Goal: Task Accomplishment & Management: Use online tool/utility

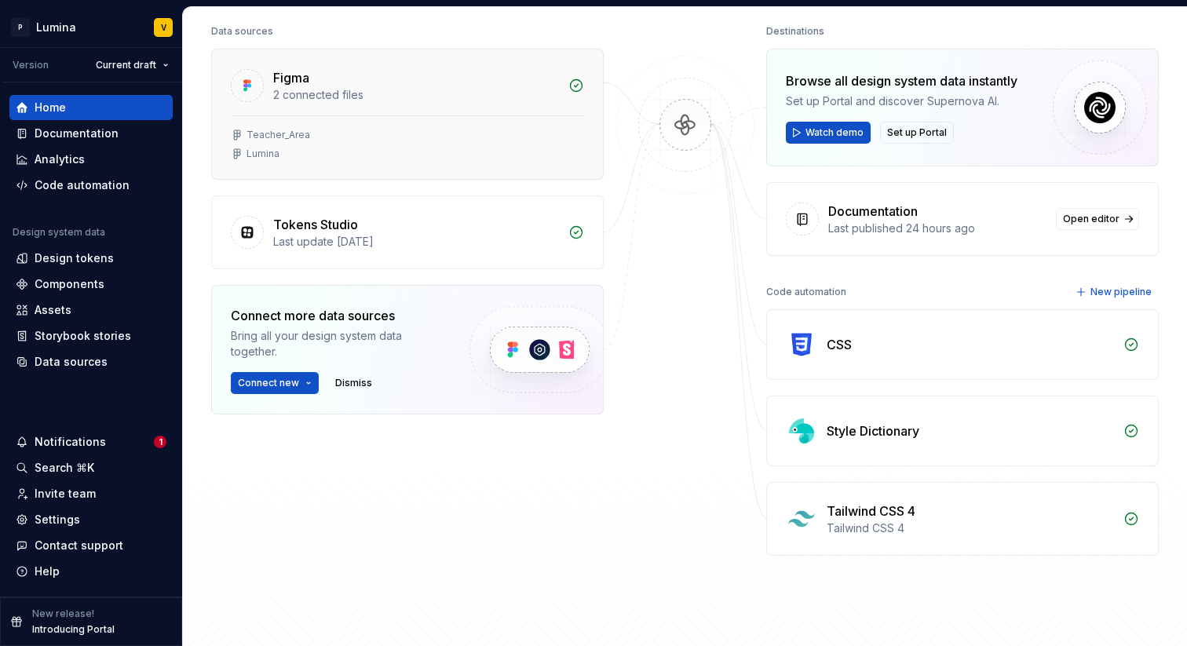
scroll to position [252, 0]
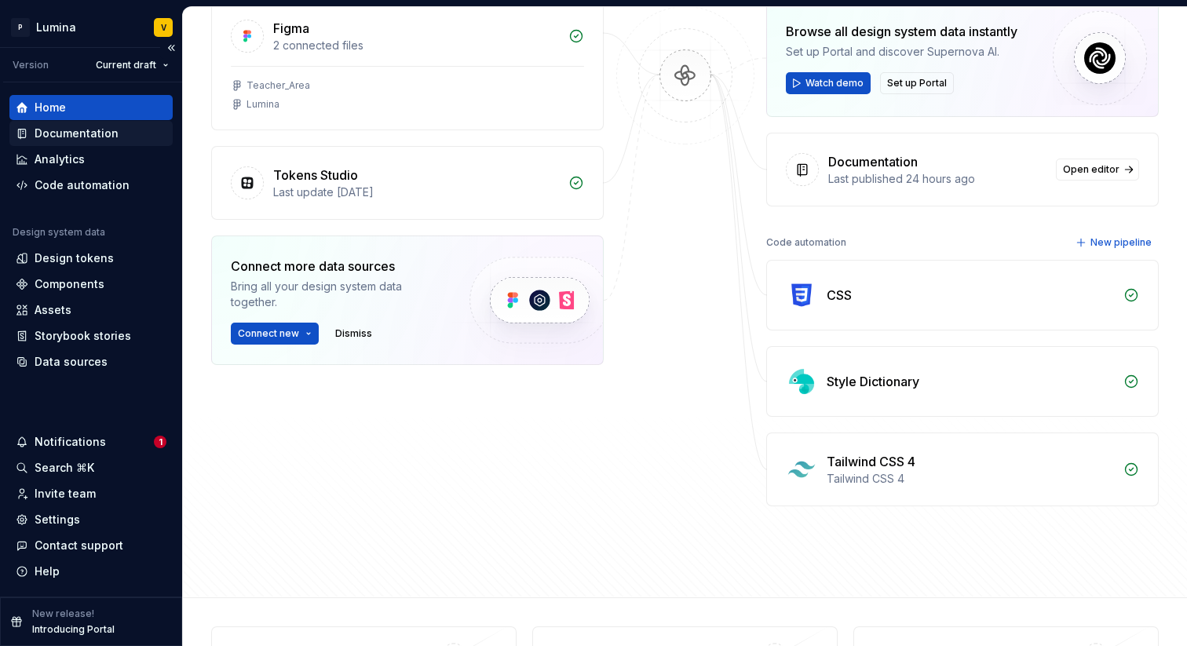
click at [86, 136] on div "Documentation" at bounding box center [77, 134] width 84 height 16
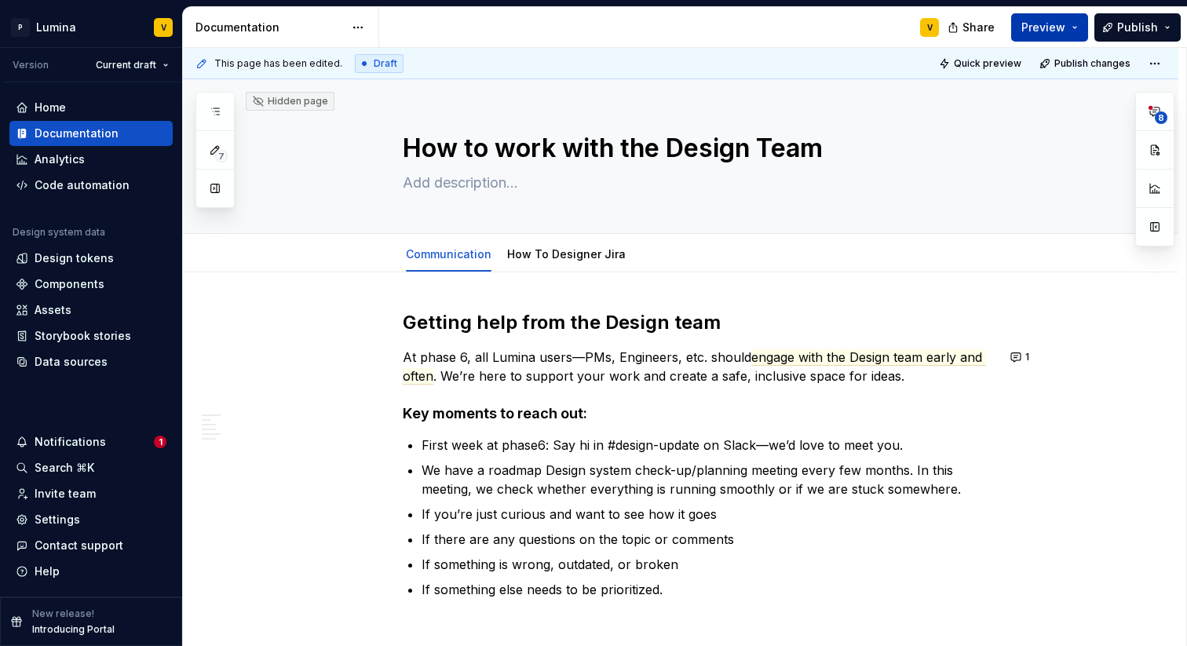
click at [1050, 28] on span "Preview" at bounding box center [1044, 28] width 44 height 16
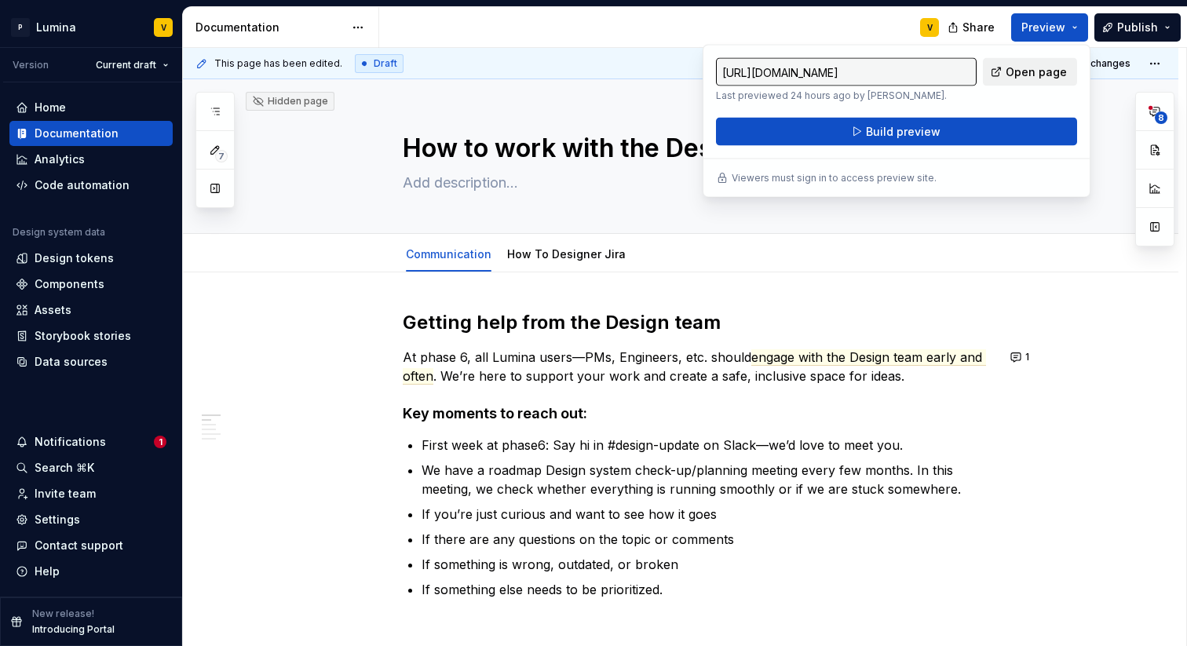
click at [1022, 75] on span "Open page" at bounding box center [1036, 72] width 61 height 16
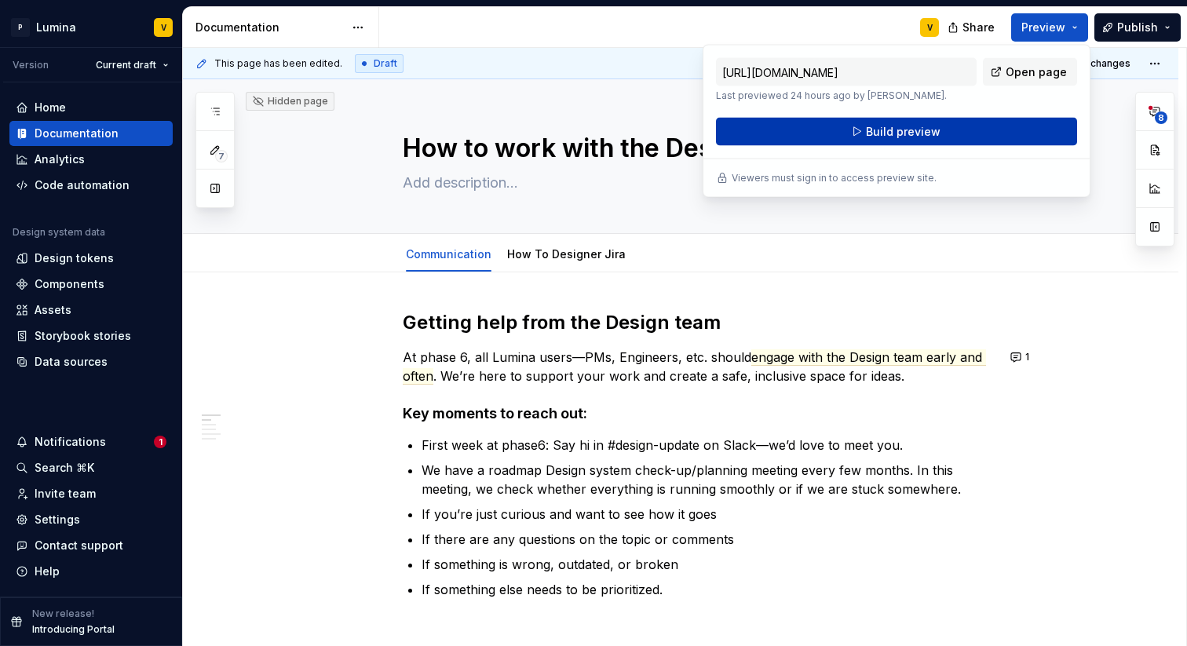
click at [890, 134] on span "Build preview" at bounding box center [903, 132] width 75 height 16
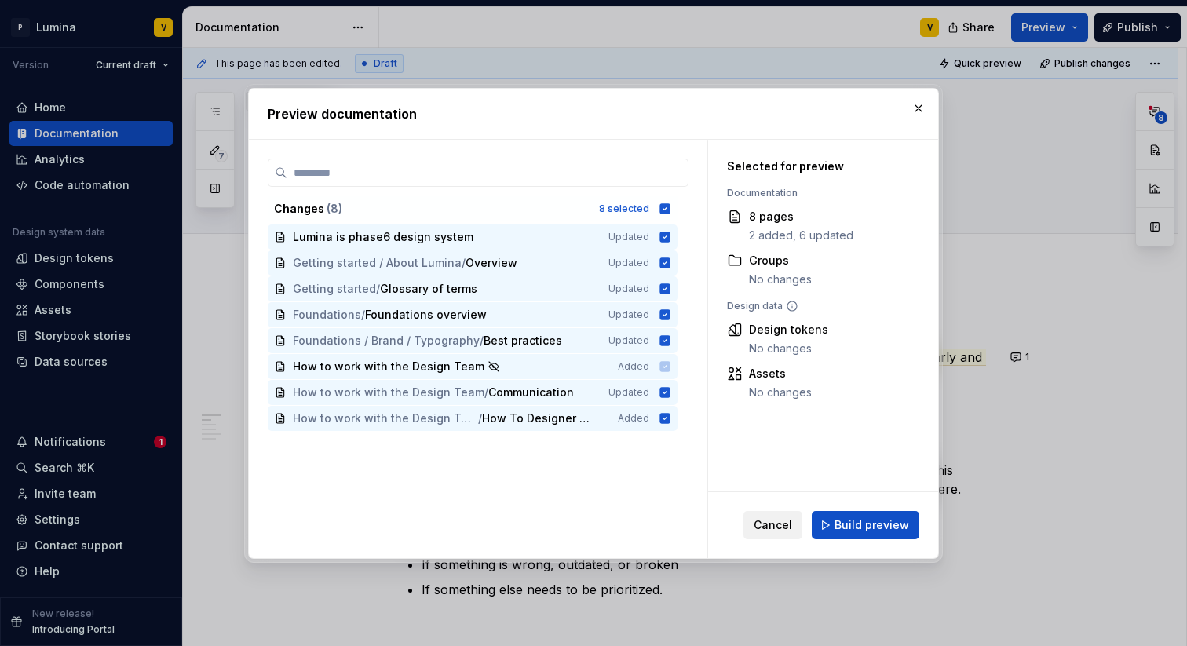
click at [774, 521] on span "Cancel" at bounding box center [773, 525] width 38 height 16
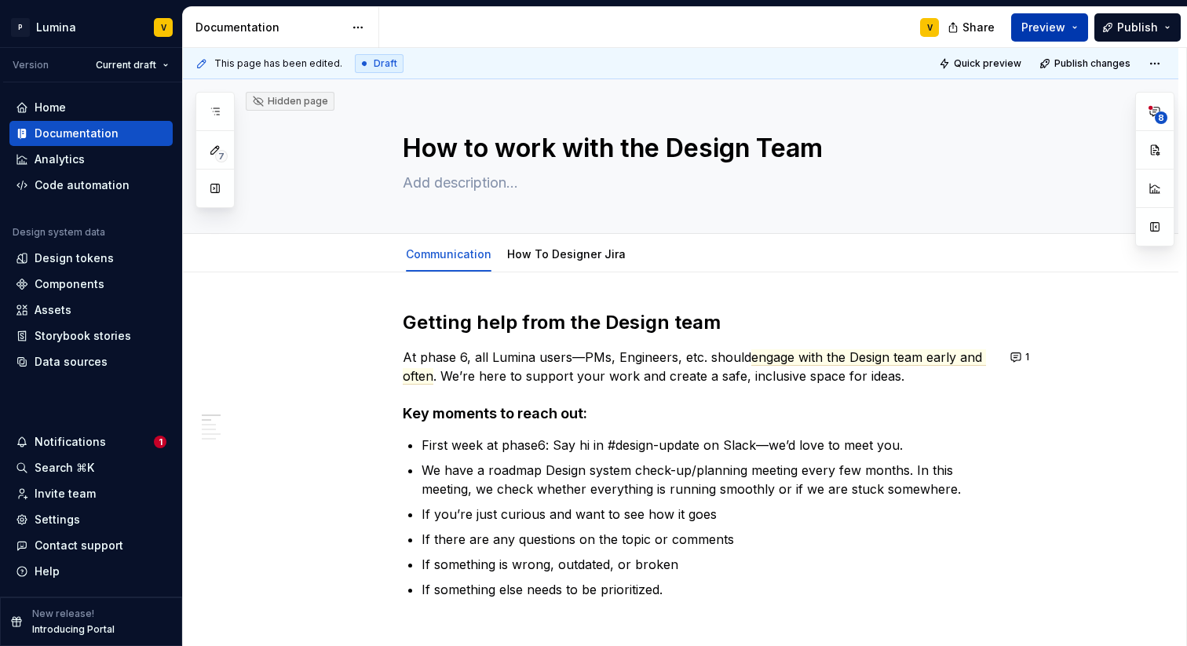
click at [1065, 26] on span "Preview" at bounding box center [1044, 28] width 44 height 16
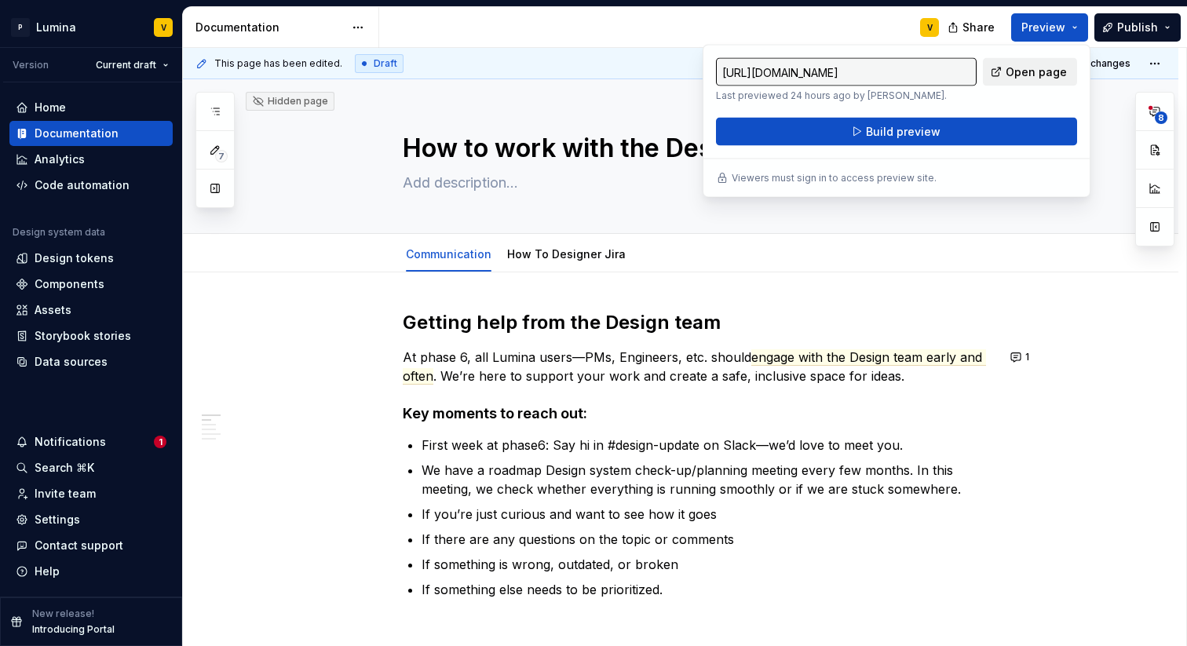
click at [1018, 79] on span "Open page" at bounding box center [1036, 72] width 61 height 16
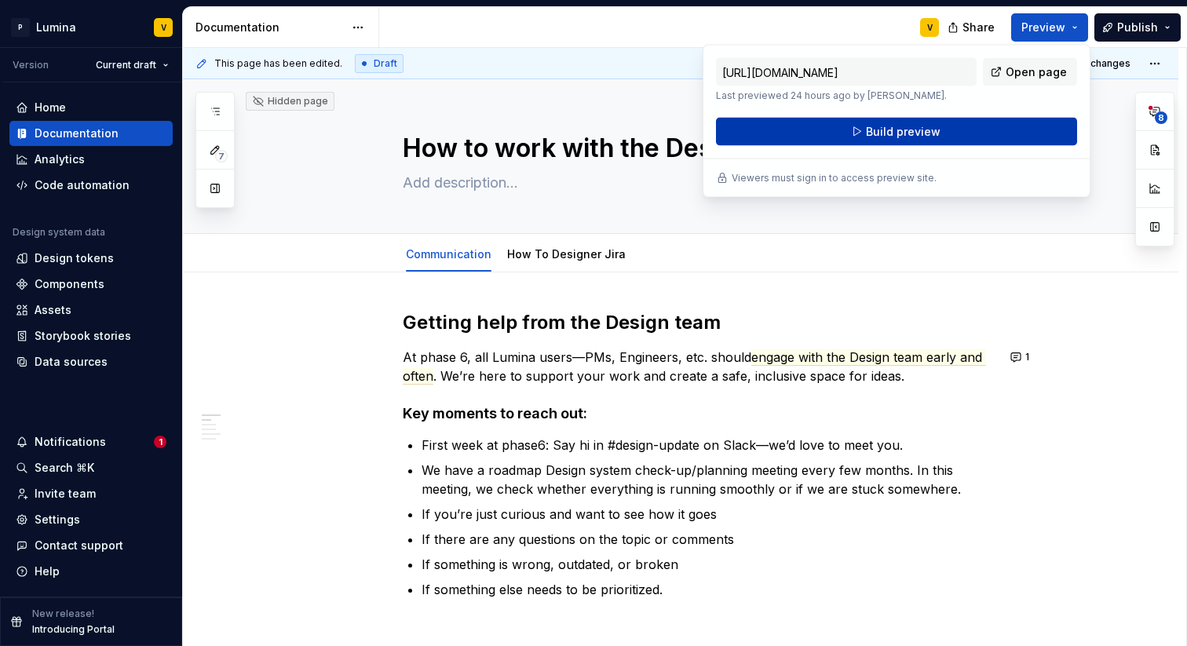
click at [813, 127] on button "Build preview" at bounding box center [896, 132] width 361 height 28
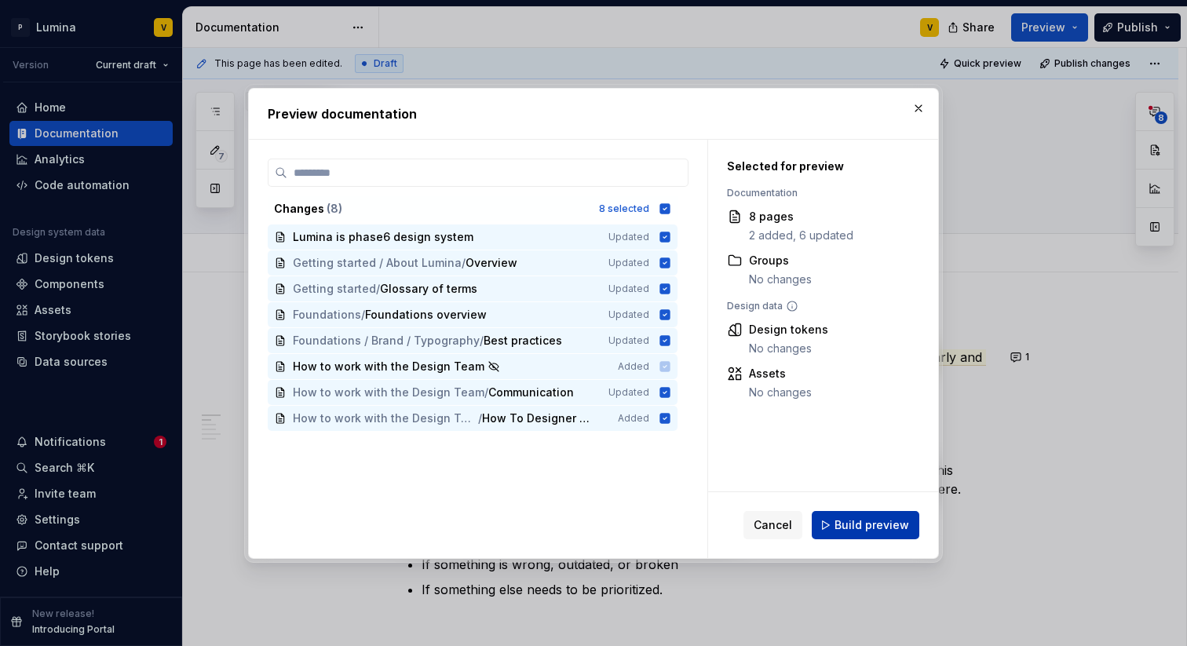
click at [852, 523] on span "Build preview" at bounding box center [872, 525] width 75 height 16
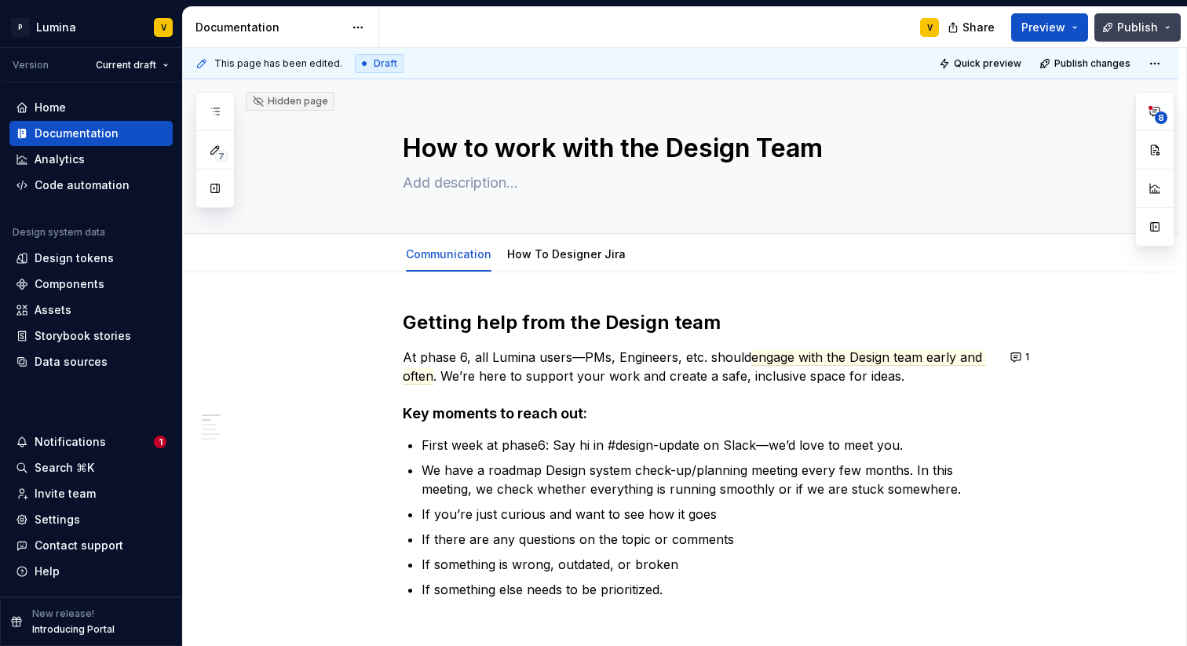
click at [1154, 24] on span "Publish" at bounding box center [1137, 28] width 41 height 16
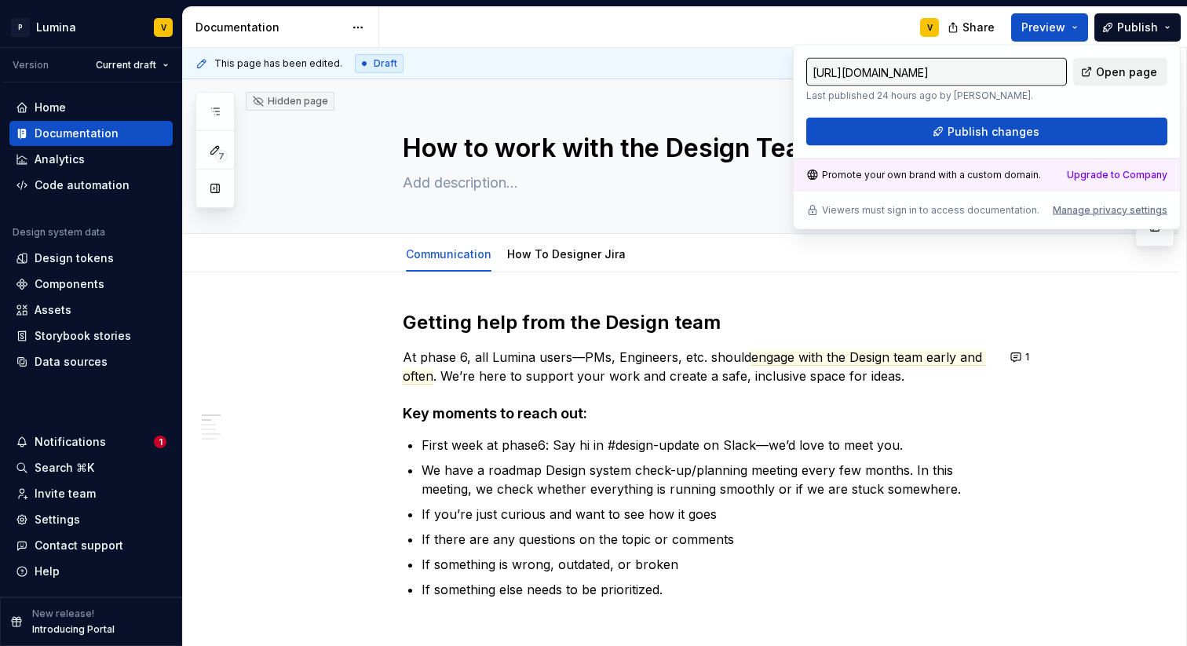
click at [1112, 76] on span "Open page" at bounding box center [1126, 72] width 61 height 16
click at [1150, 27] on span "Publish" at bounding box center [1137, 28] width 41 height 16
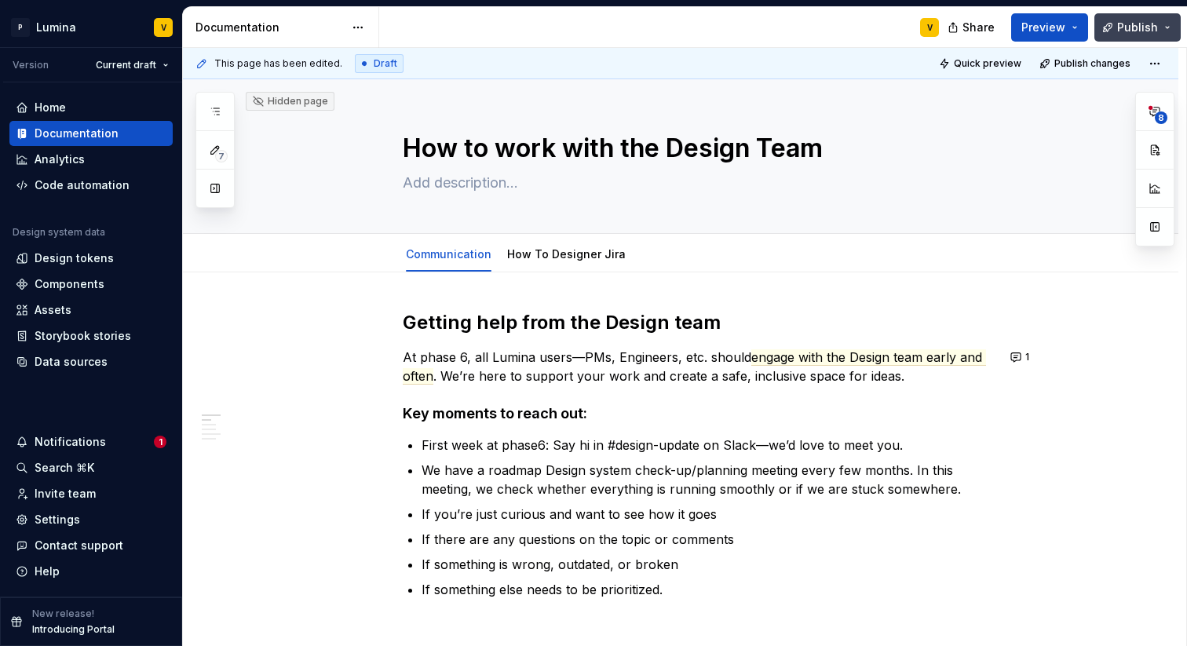
click at [1149, 35] on button "Publish" at bounding box center [1138, 27] width 86 height 28
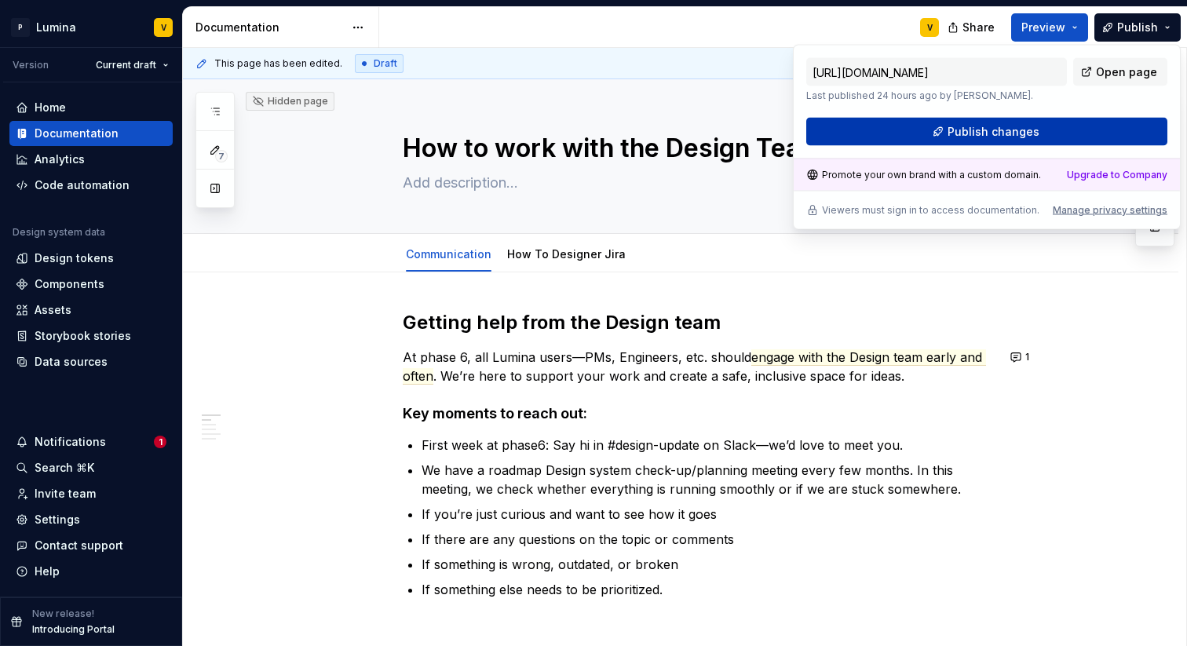
click at [1028, 137] on span "Publish changes" at bounding box center [994, 132] width 92 height 16
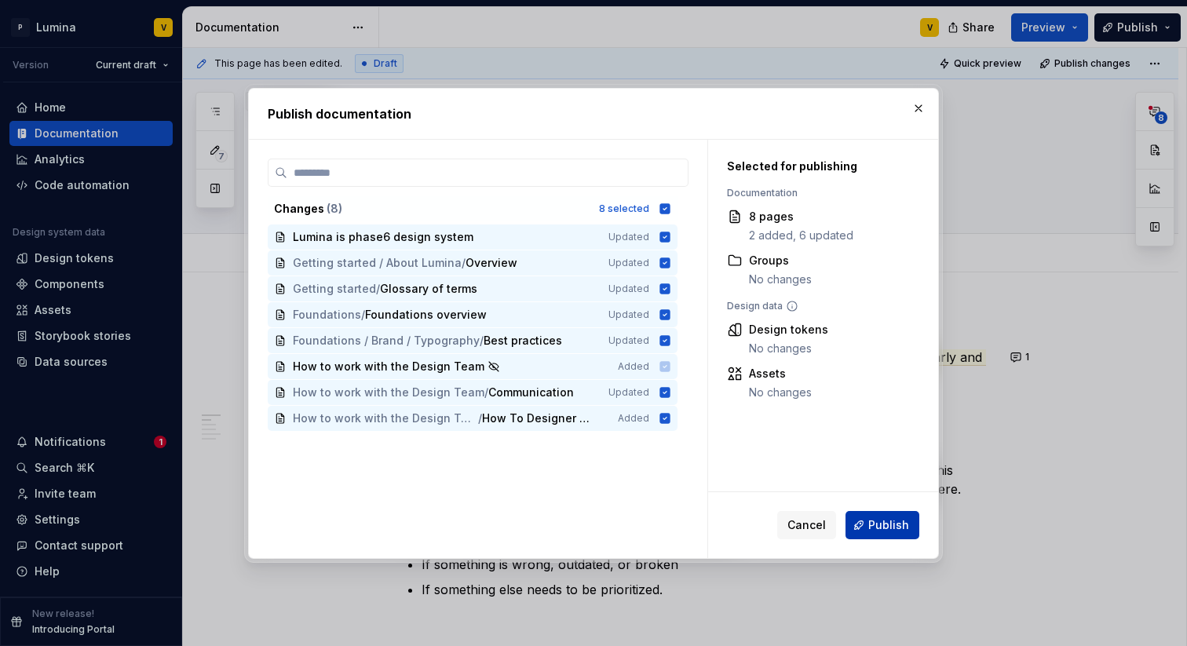
click at [882, 528] on span "Publish" at bounding box center [888, 525] width 41 height 16
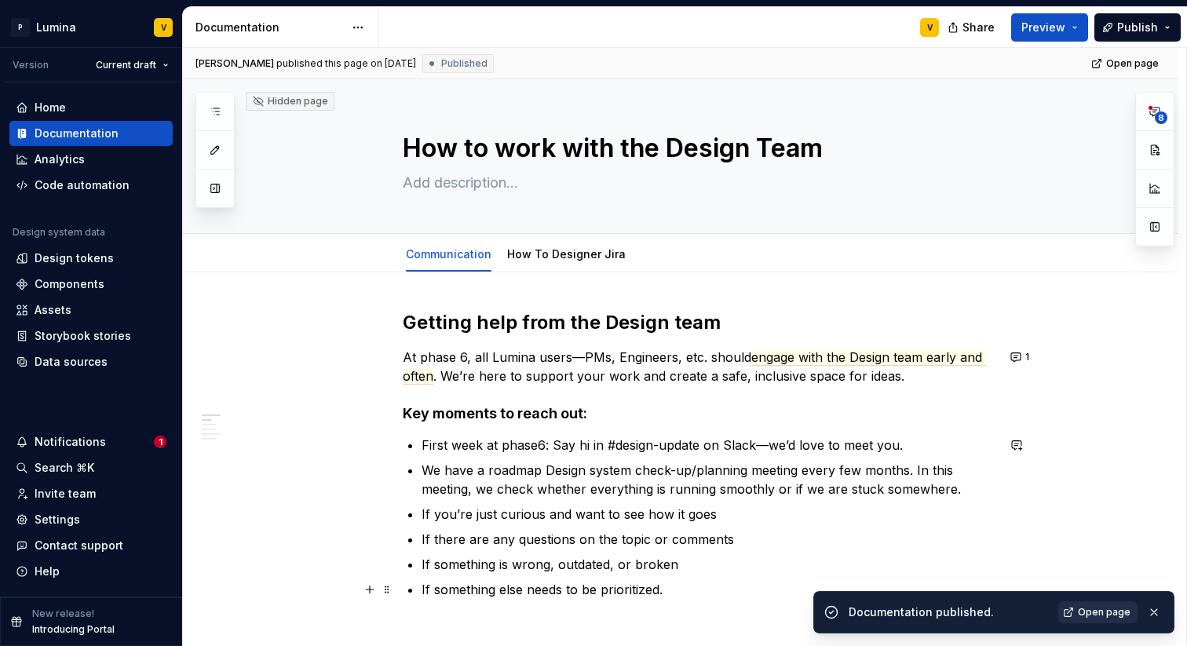
click at [1110, 611] on span "Open page" at bounding box center [1104, 612] width 53 height 13
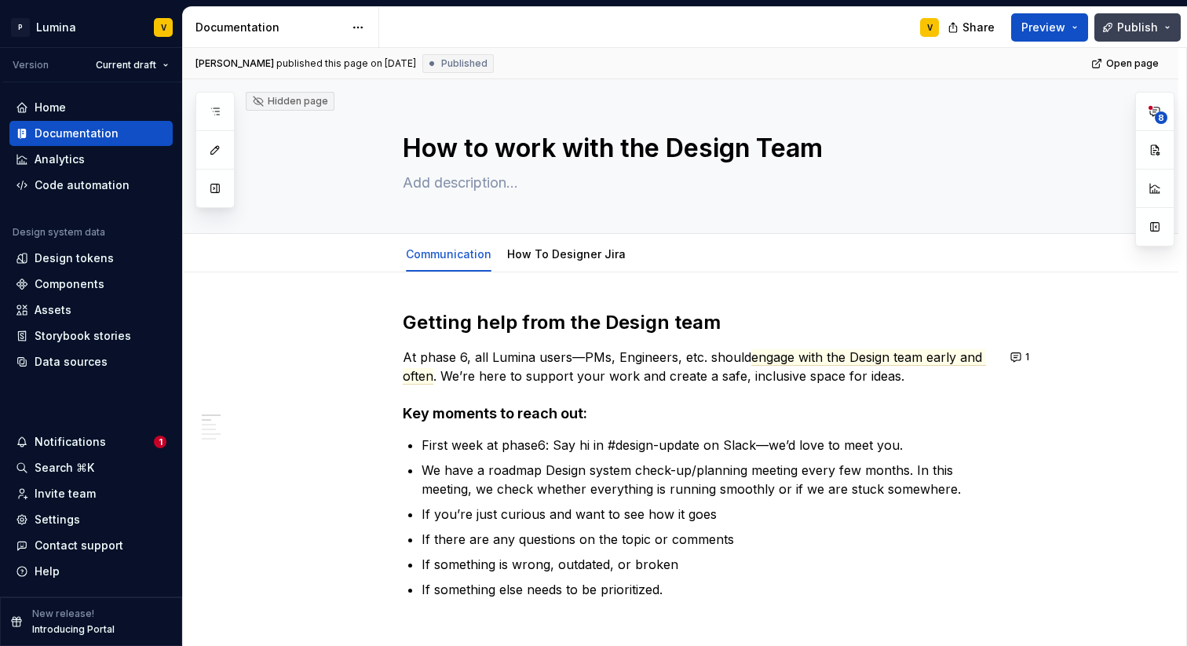
click at [1151, 15] on button "Publish" at bounding box center [1138, 27] width 86 height 28
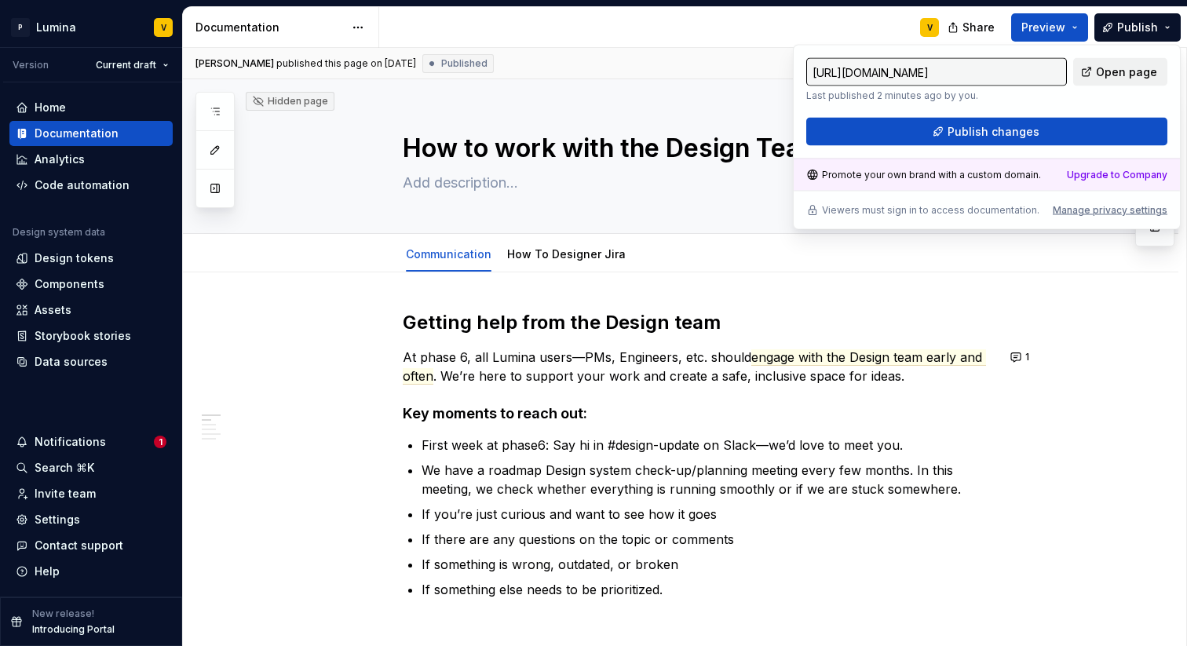
click at [1102, 77] on span "Open page" at bounding box center [1126, 72] width 61 height 16
type textarea "*"
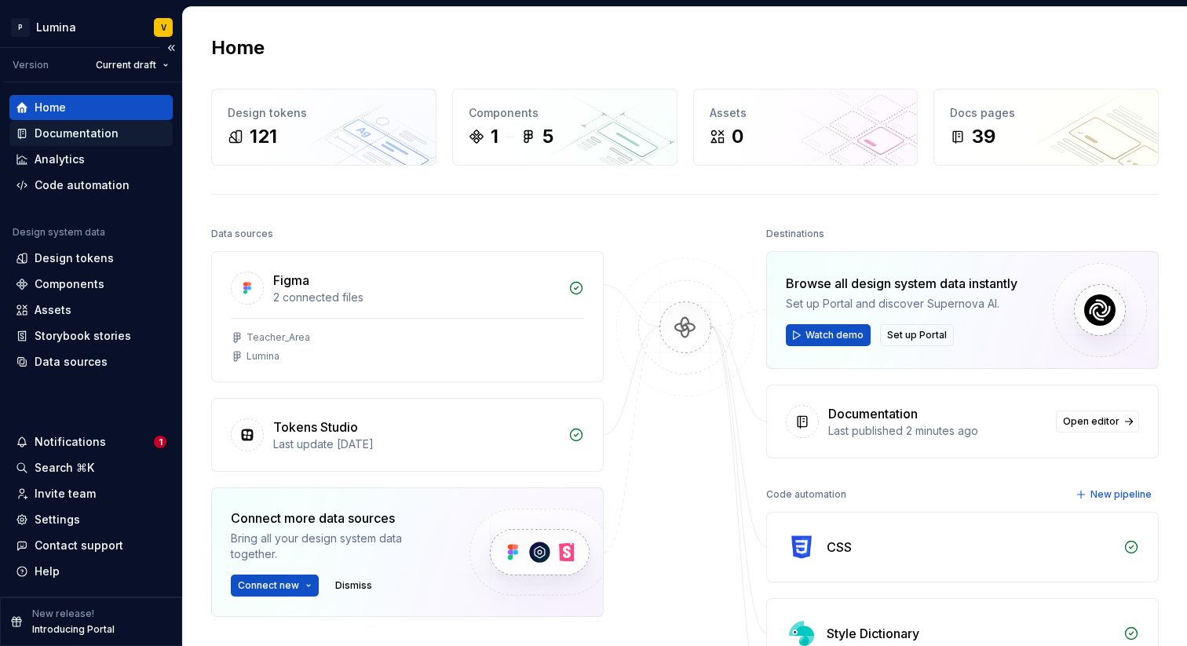
click at [102, 137] on div "Documentation" at bounding box center [77, 134] width 84 height 16
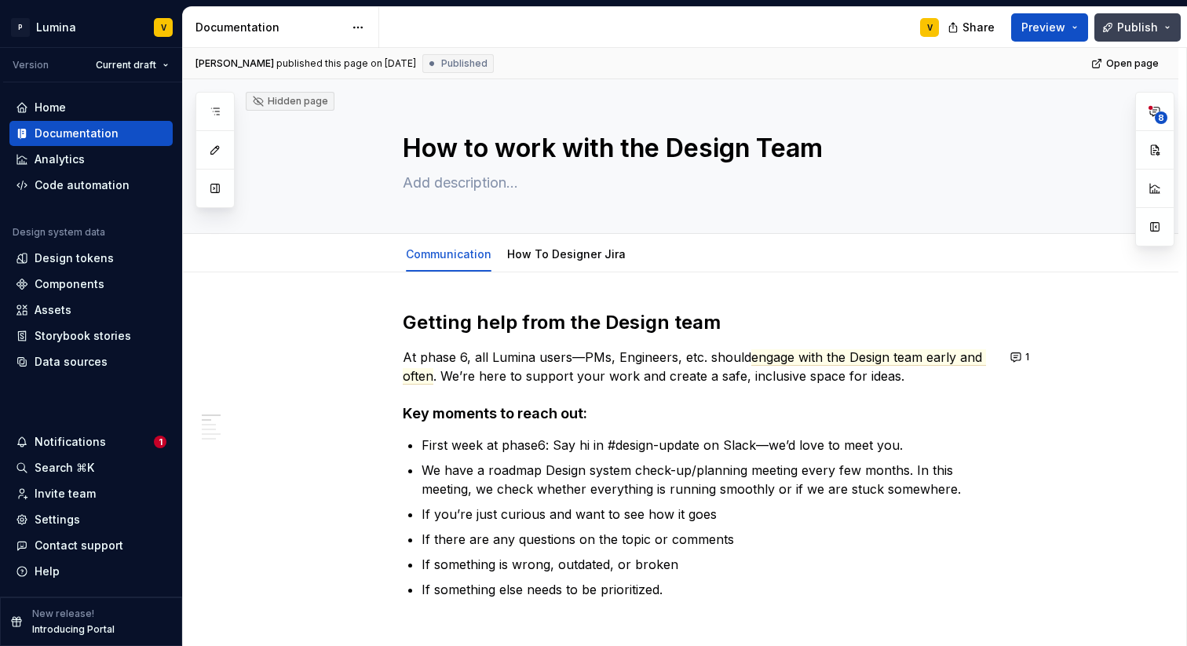
click at [1127, 34] on span "Publish" at bounding box center [1137, 28] width 41 height 16
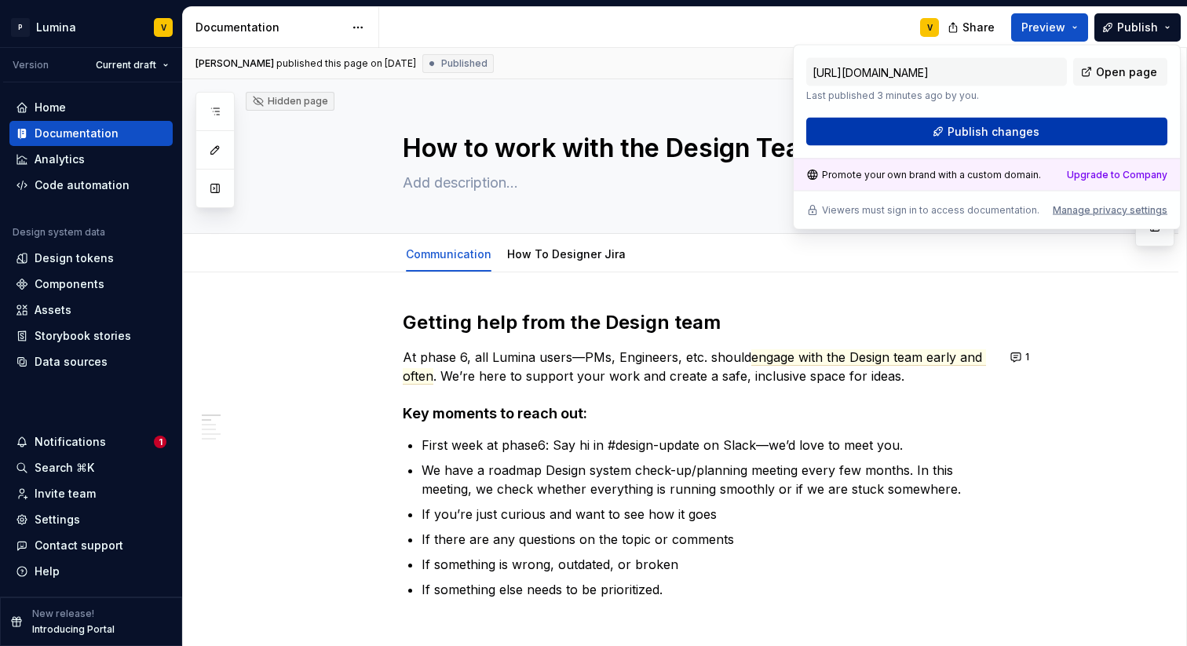
click at [1029, 127] on span "Publish changes" at bounding box center [994, 132] width 92 height 16
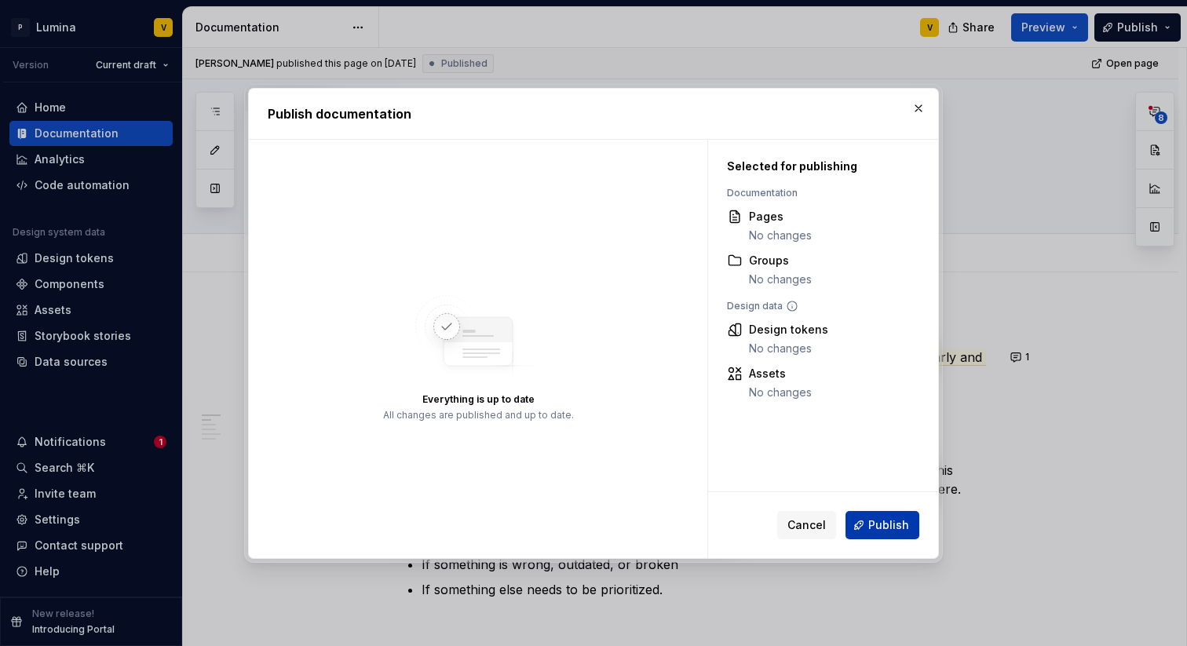
click at [881, 521] on span "Publish" at bounding box center [888, 525] width 41 height 16
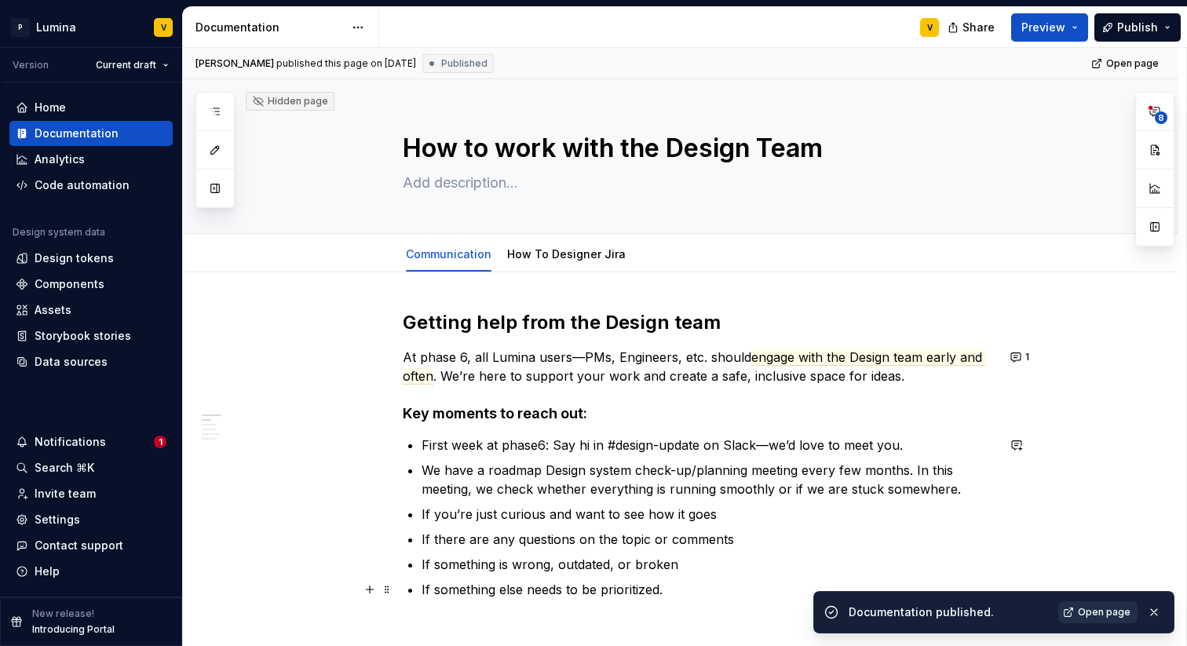
click at [1101, 615] on span "Open page" at bounding box center [1104, 612] width 53 height 13
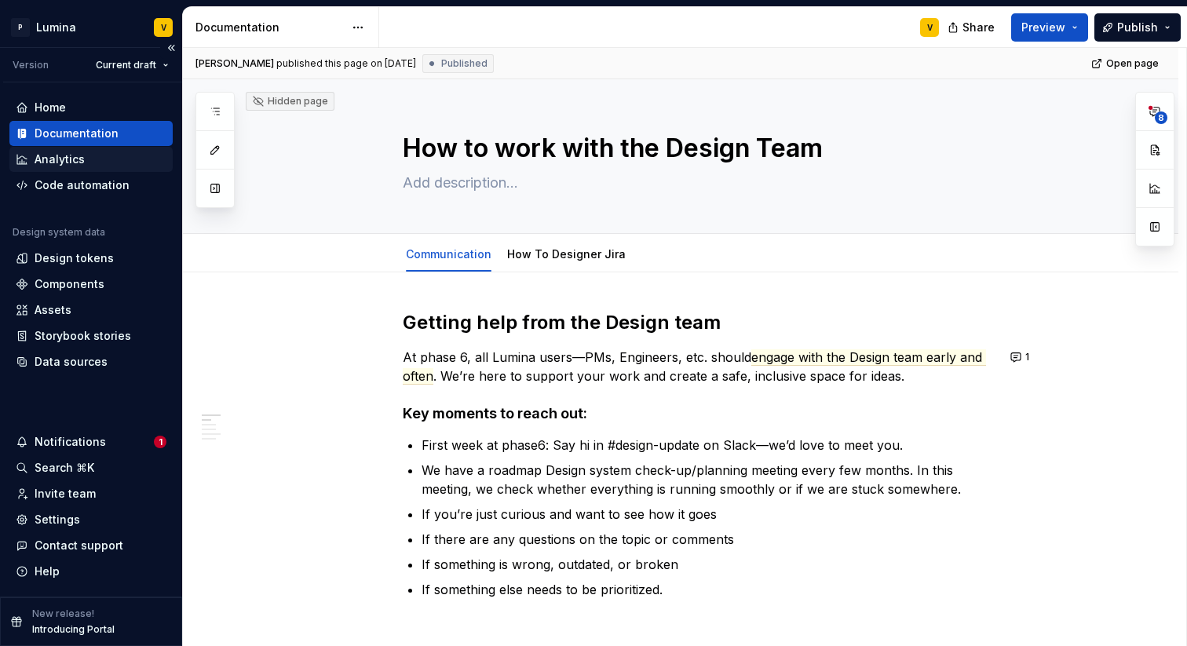
click at [88, 170] on div "Analytics" at bounding box center [90, 159] width 163 height 25
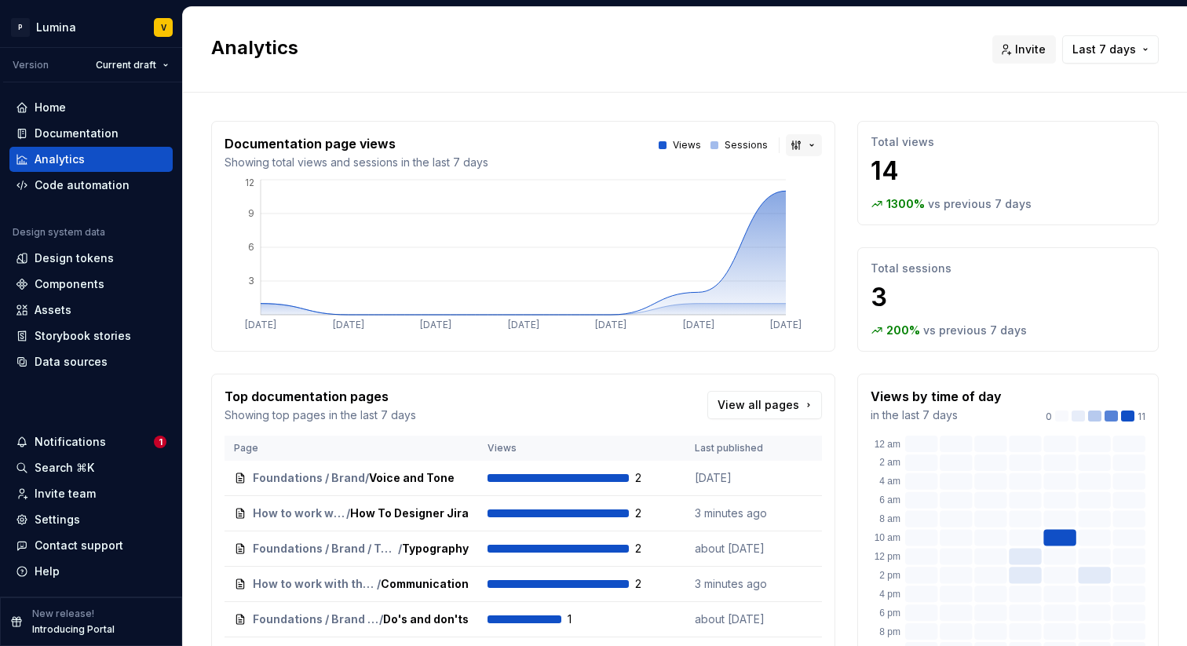
click at [807, 139] on button "button" at bounding box center [804, 145] width 36 height 22
click at [1116, 49] on html "P Lumina V Version Current draft Home Documentation Analytics Code automation D…" at bounding box center [593, 323] width 1187 height 646
click at [1110, 48] on span "Last 7 days" at bounding box center [1105, 50] width 64 height 16
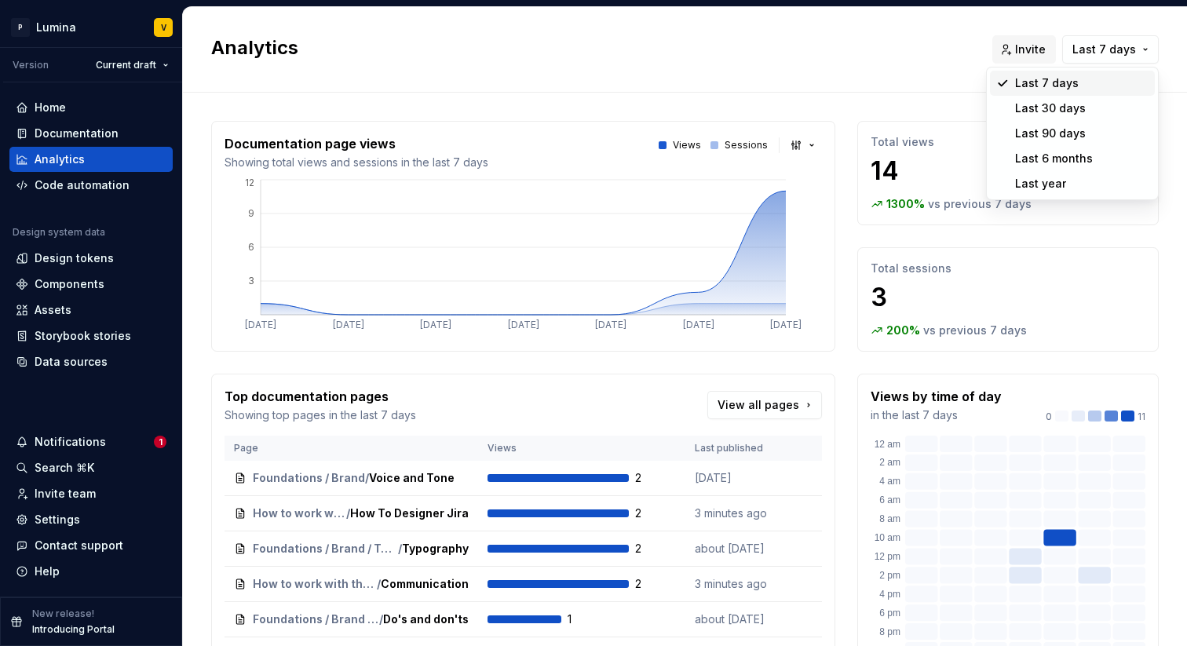
click at [531, 62] on html "P Lumina V Version Current draft Home Documentation Analytics Code automation D…" at bounding box center [593, 323] width 1187 height 646
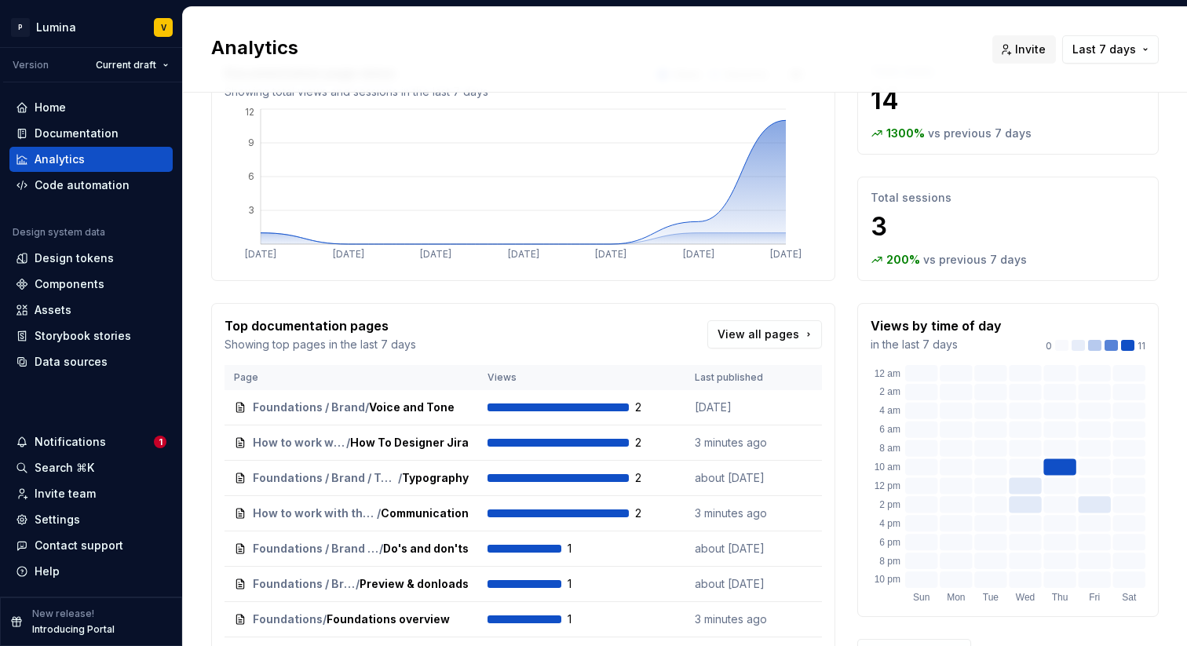
scroll to position [241, 0]
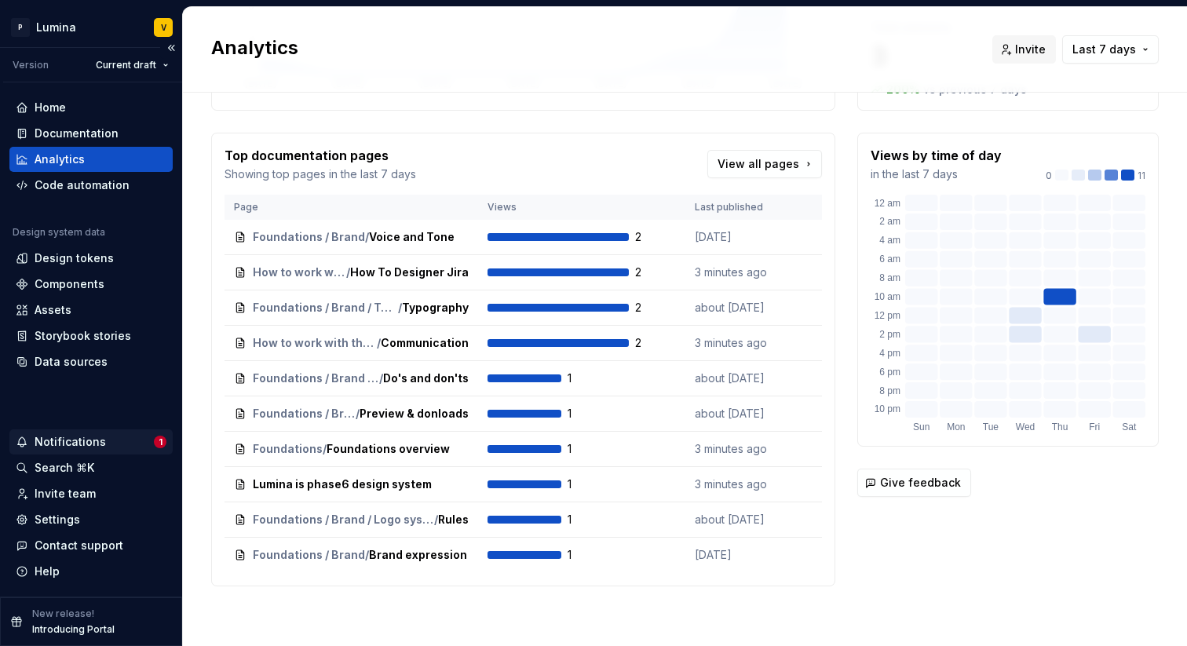
click at [132, 441] on div "Notifications" at bounding box center [85, 442] width 138 height 16
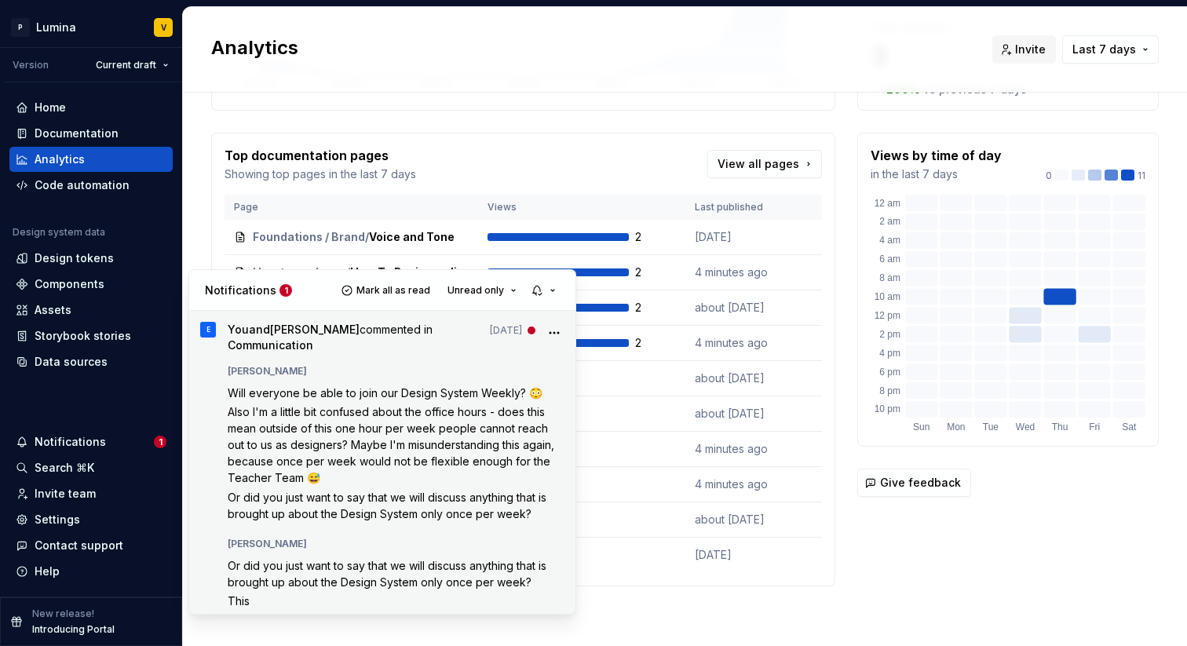
scroll to position [97, 0]
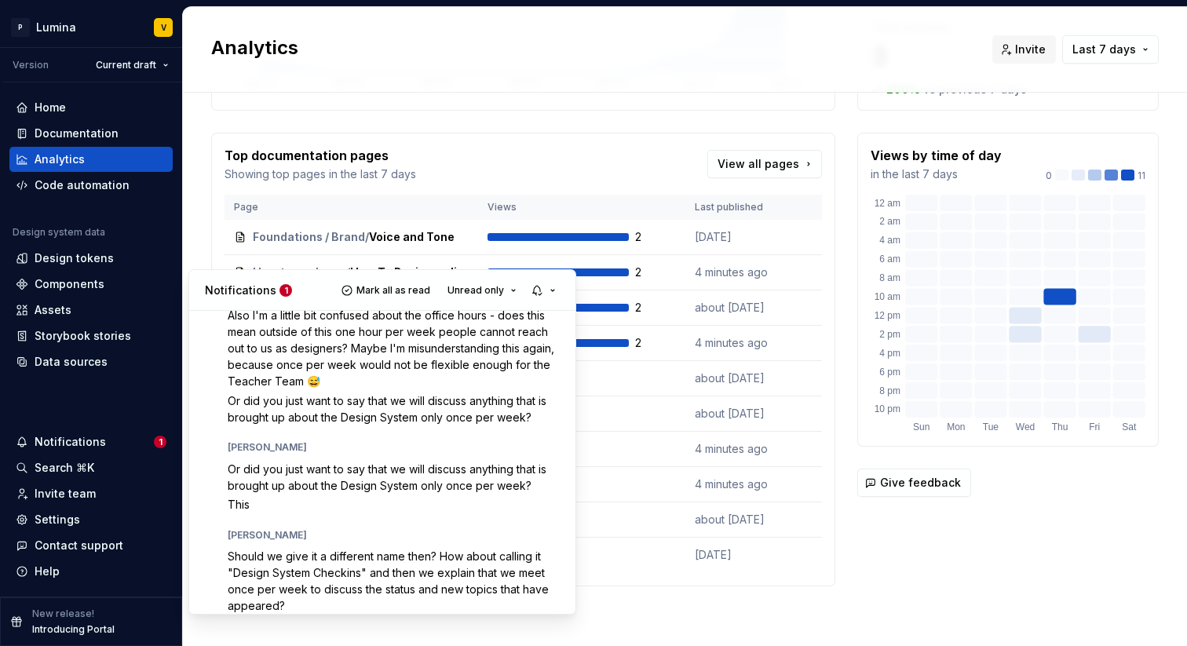
click at [58, 274] on html "P Lumina V Version Current draft Home Documentation Analytics Code automation D…" at bounding box center [593, 323] width 1187 height 646
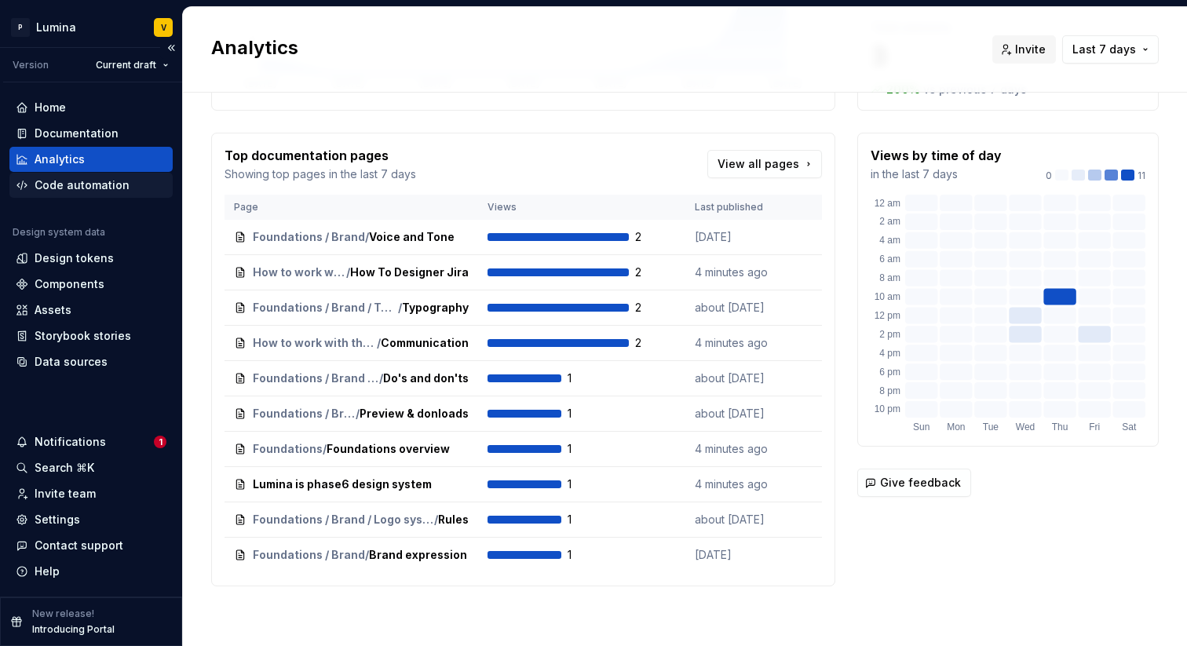
click at [83, 189] on div "Code automation" at bounding box center [82, 185] width 95 height 16
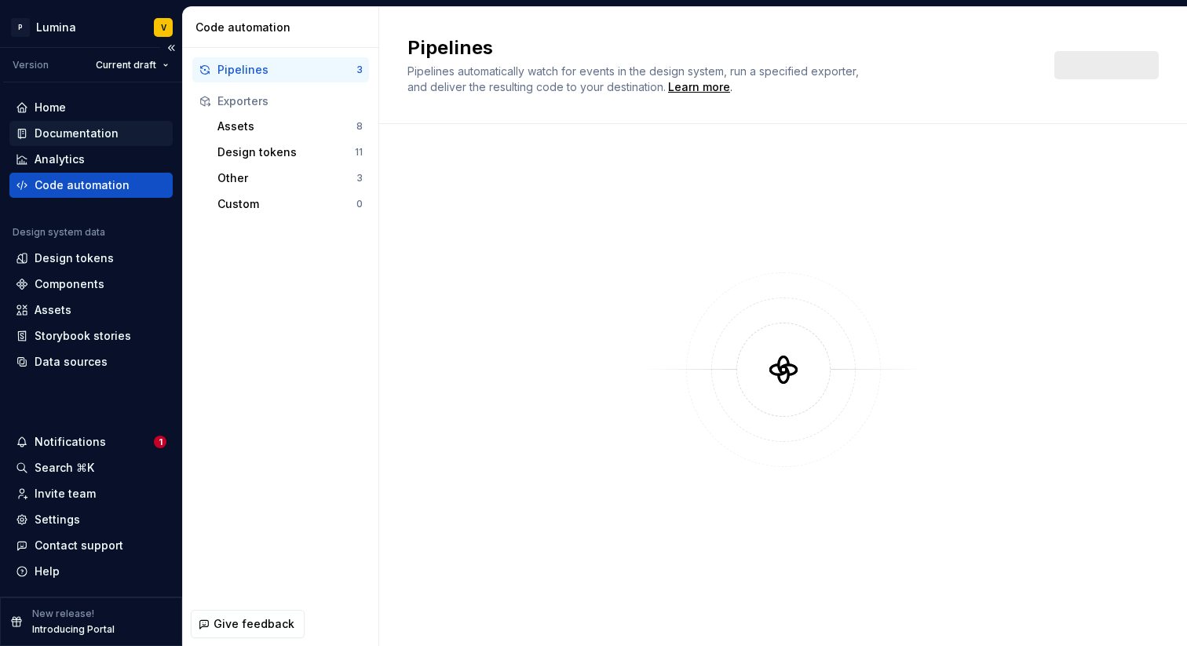
click at [97, 122] on div "Documentation" at bounding box center [90, 133] width 163 height 25
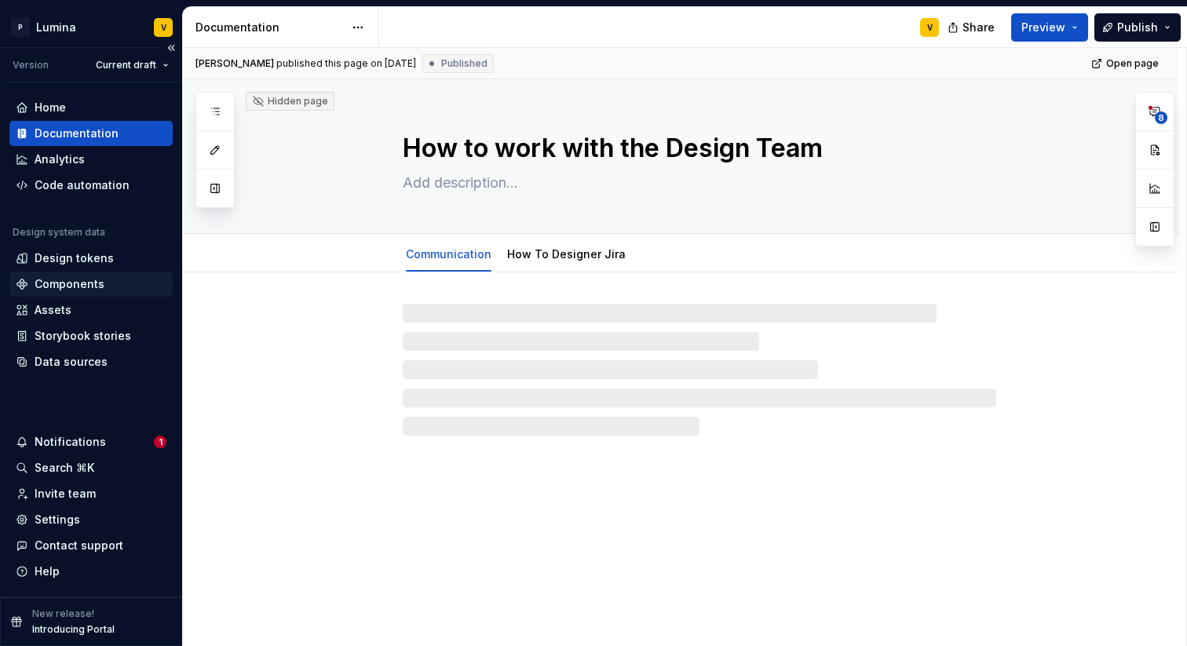
type textarea "*"
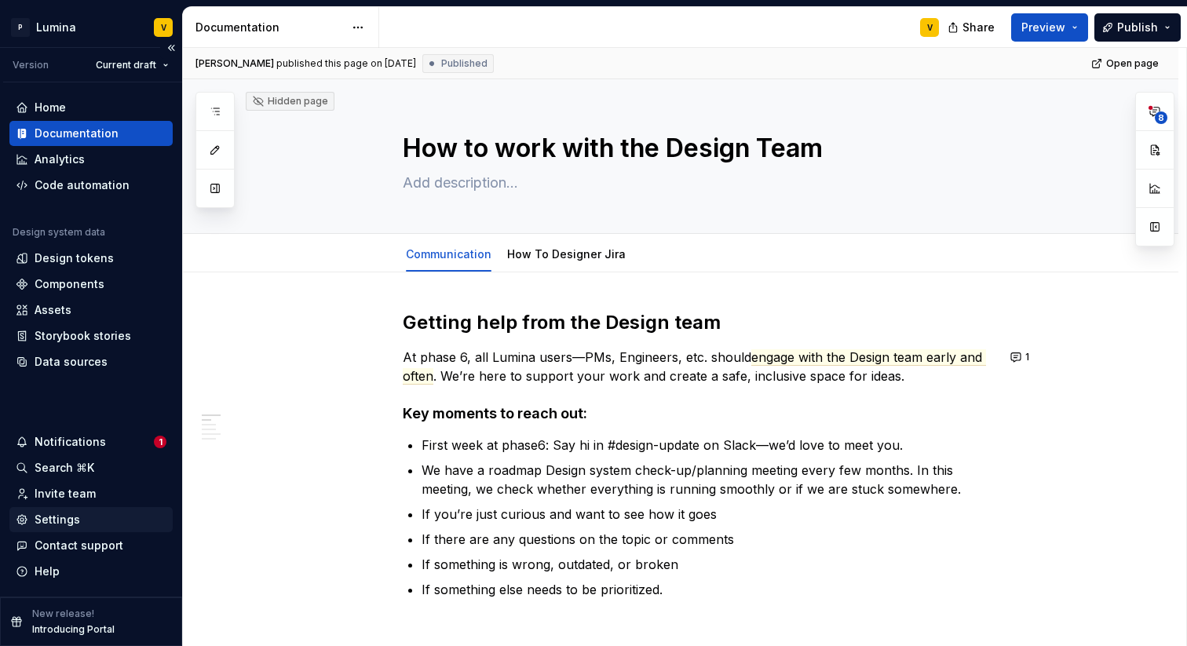
click at [57, 514] on div "Settings" at bounding box center [58, 520] width 46 height 16
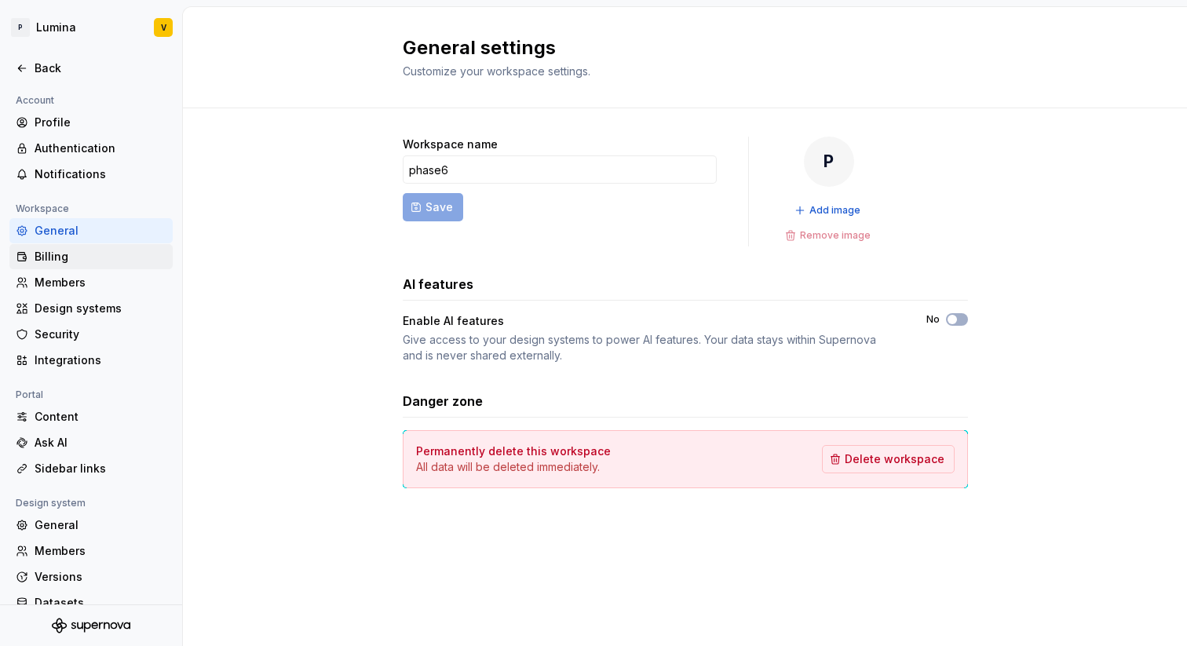
click at [56, 252] on div "Billing" at bounding box center [101, 257] width 132 height 16
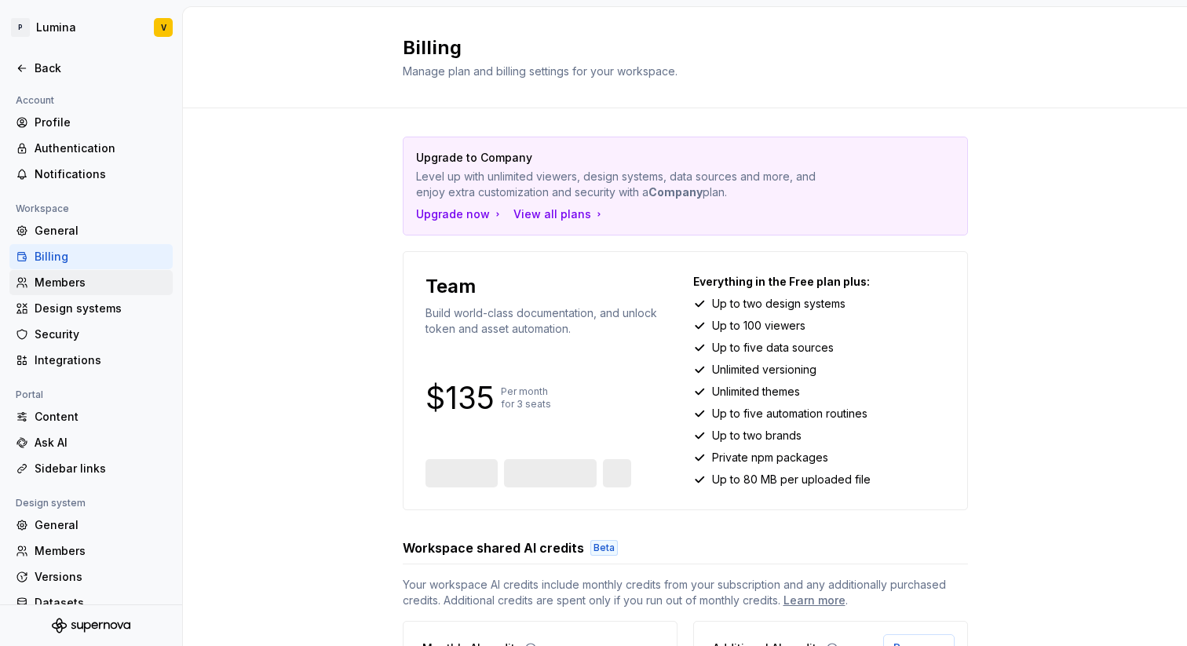
click at [61, 283] on div "Members" at bounding box center [101, 283] width 132 height 16
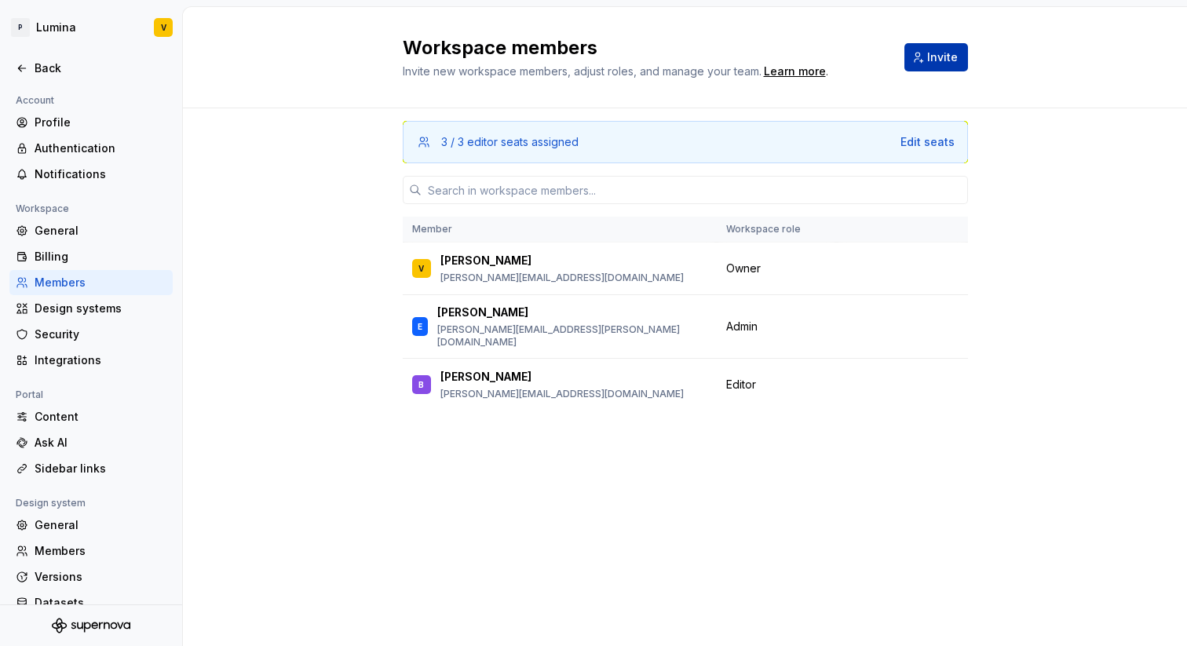
click at [948, 56] on span "Invite" at bounding box center [942, 57] width 31 height 16
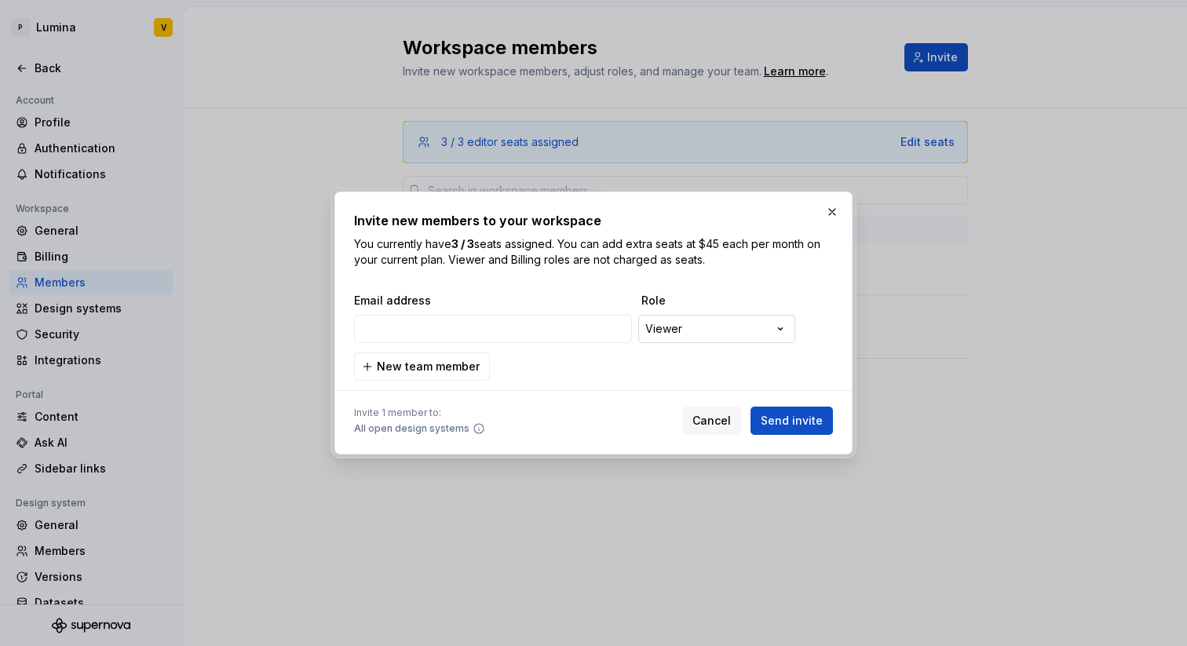
click at [674, 332] on div "**********" at bounding box center [593, 323] width 1187 height 646
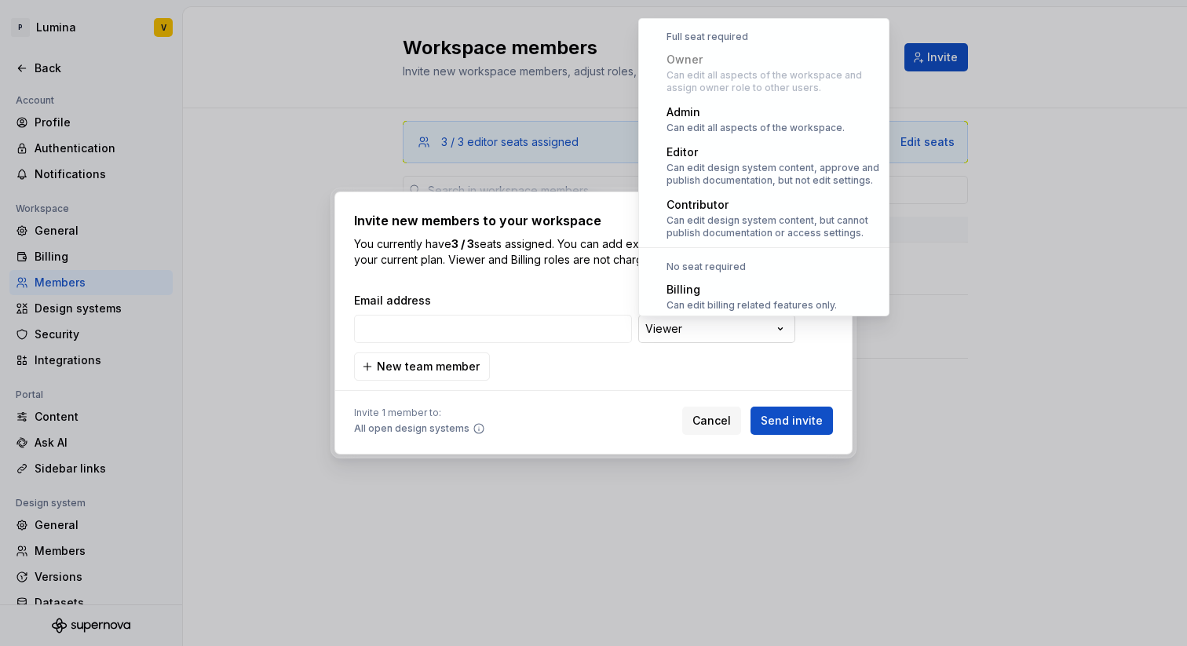
scroll to position [43, 0]
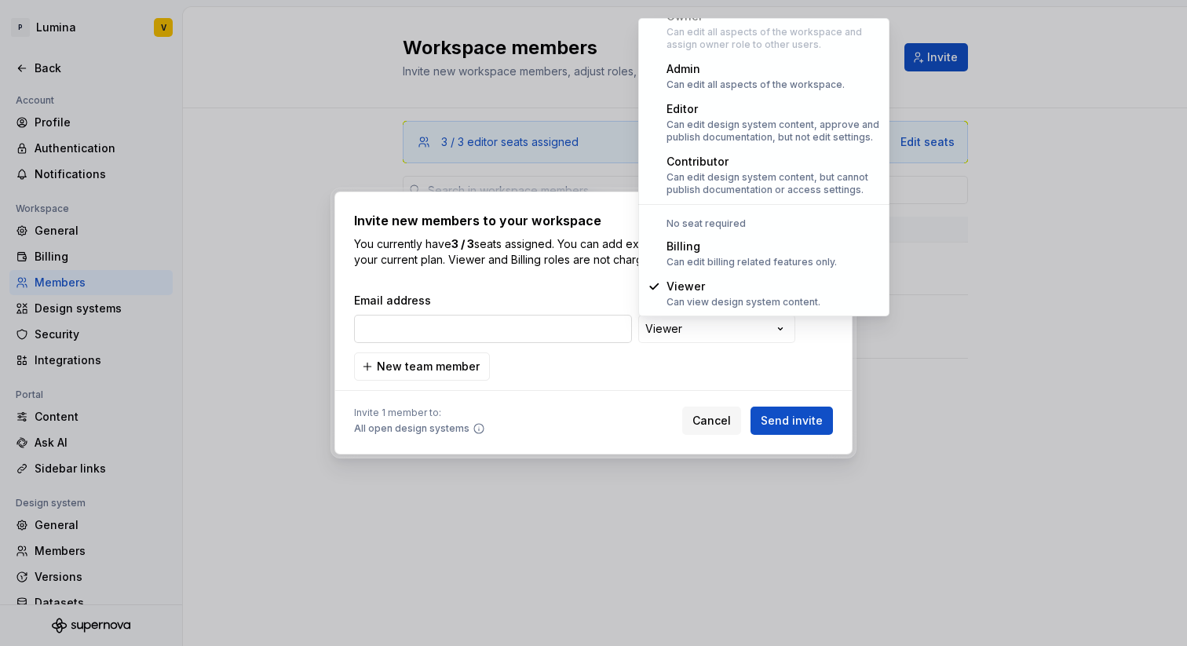
click at [502, 321] on div "**********" at bounding box center [593, 323] width 1187 height 646
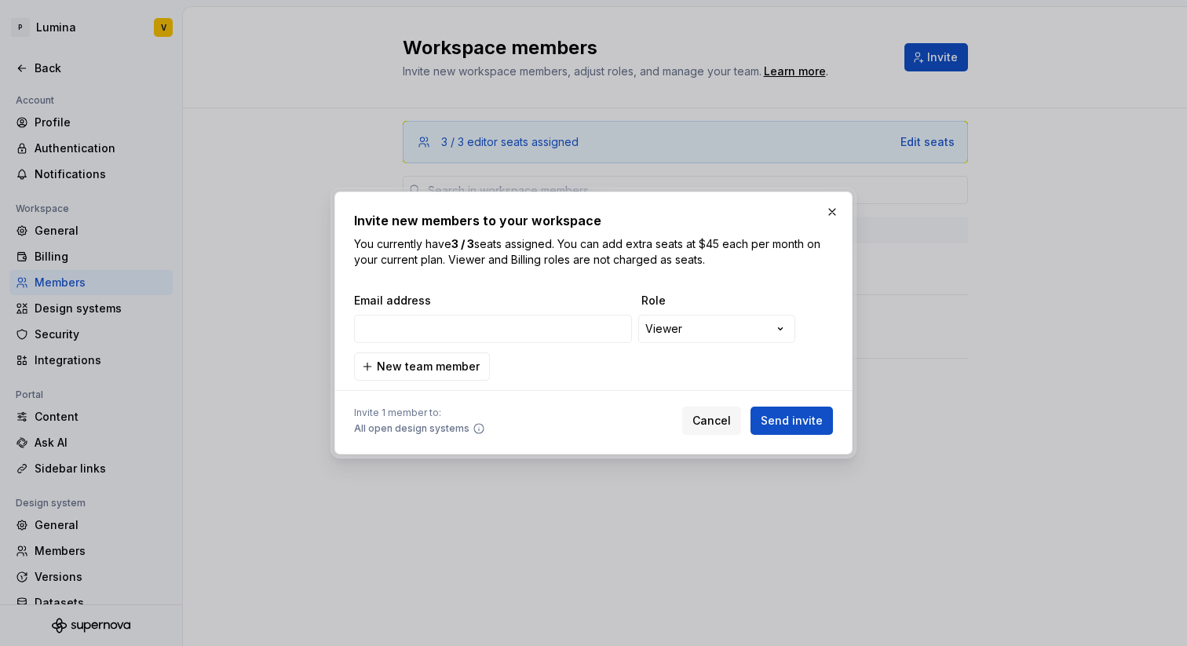
click at [479, 299] on span "Email address" at bounding box center [494, 301] width 281 height 16
click at [467, 323] on input "email" at bounding box center [493, 329] width 278 height 28
click at [722, 348] on div "**********" at bounding box center [590, 331] width 479 height 38
click at [718, 336] on div "**********" at bounding box center [593, 323] width 1187 height 646
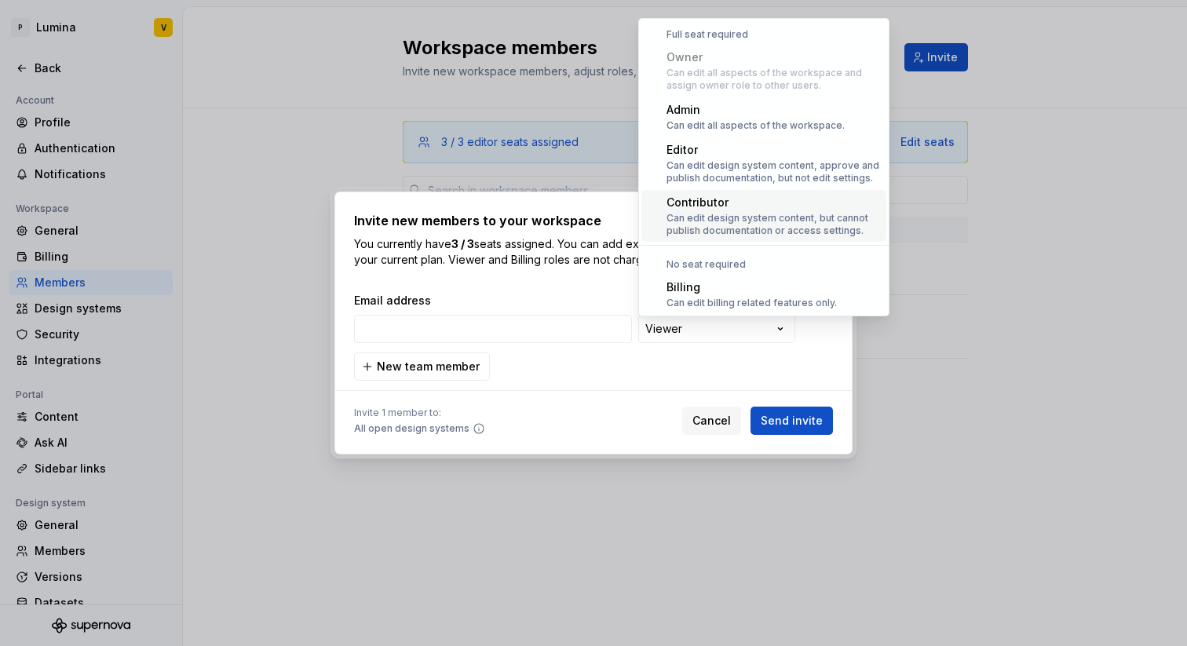
scroll to position [0, 0]
click at [550, 281] on div "**********" at bounding box center [593, 323] width 1187 height 646
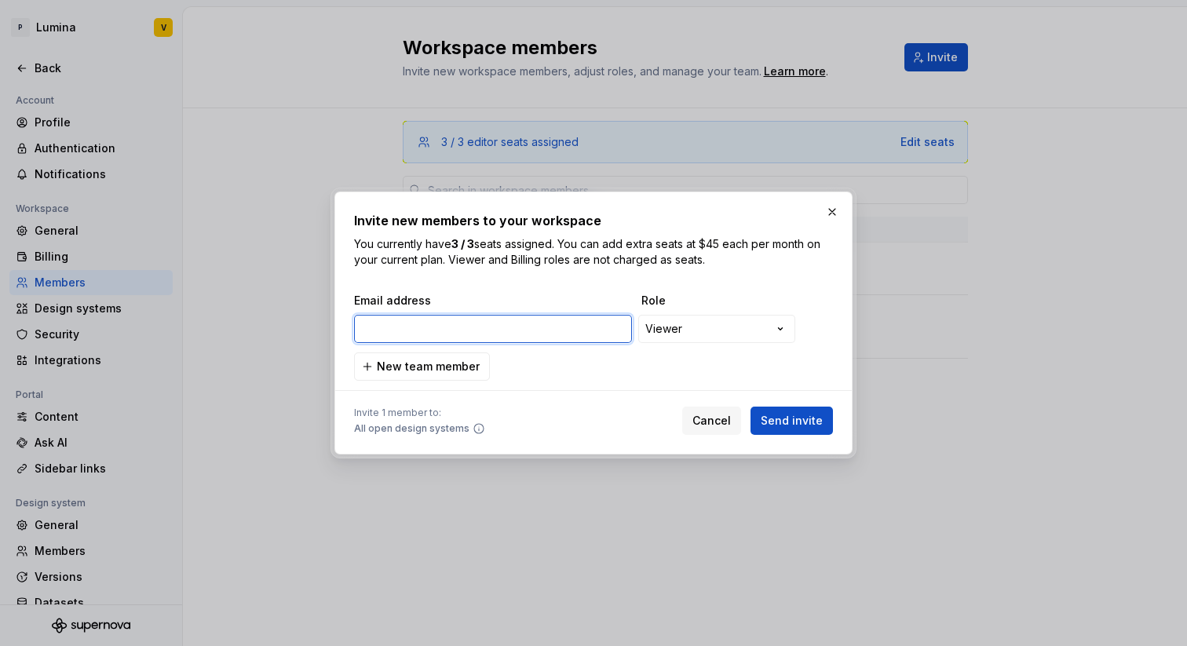
click at [474, 328] on input "email" at bounding box center [493, 329] width 278 height 28
click at [338, 408] on div "**********" at bounding box center [593, 323] width 518 height 263
click at [415, 342] on input "email" at bounding box center [493, 329] width 278 height 28
click at [407, 335] on input "email" at bounding box center [493, 329] width 278 height 28
click at [410, 313] on div "**********" at bounding box center [590, 331] width 479 height 38
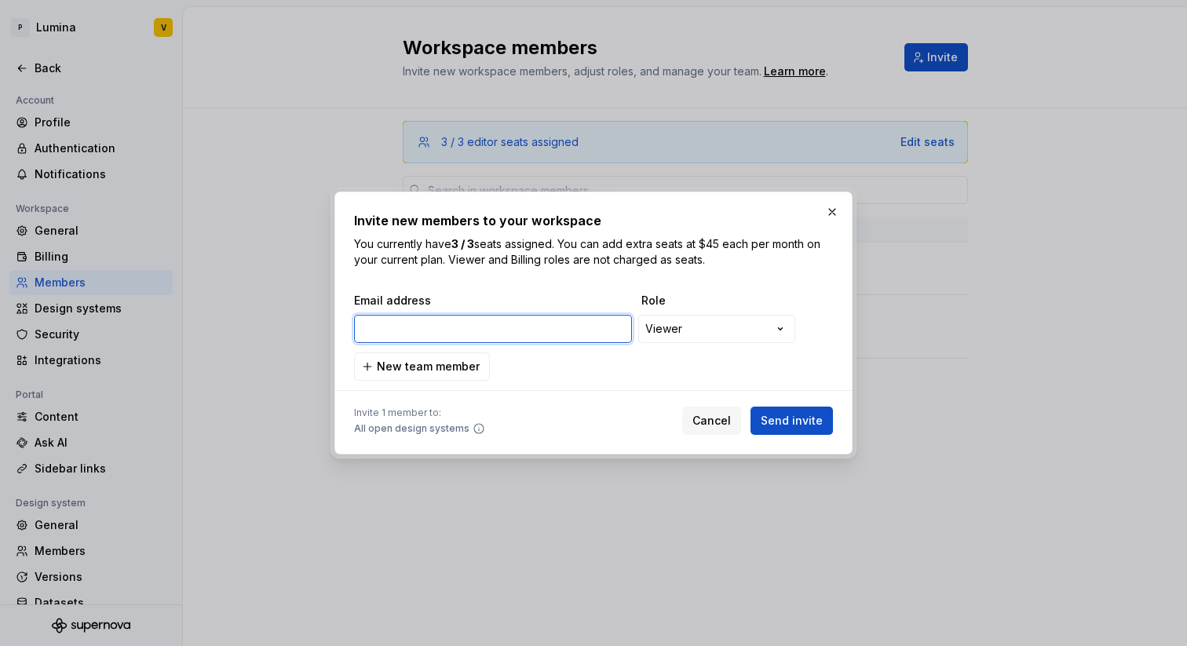
click at [396, 330] on input "email" at bounding box center [493, 329] width 278 height 28
click at [390, 372] on span "New team member" at bounding box center [428, 367] width 103 height 16
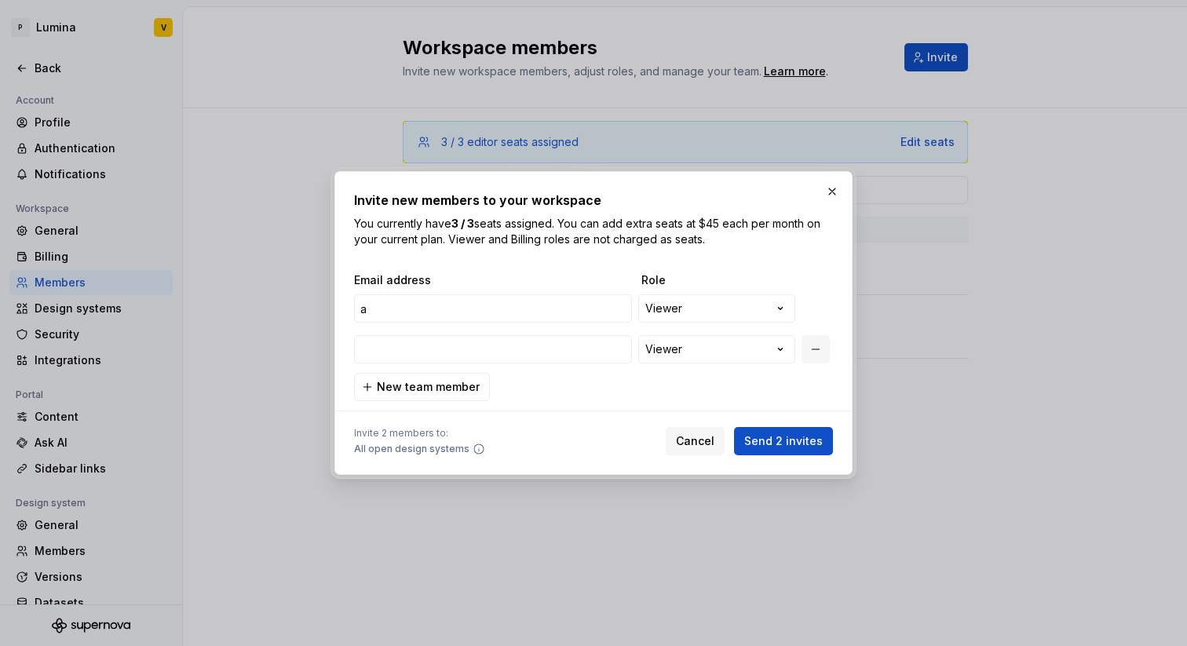
click at [813, 347] on button "button" at bounding box center [816, 349] width 28 height 28
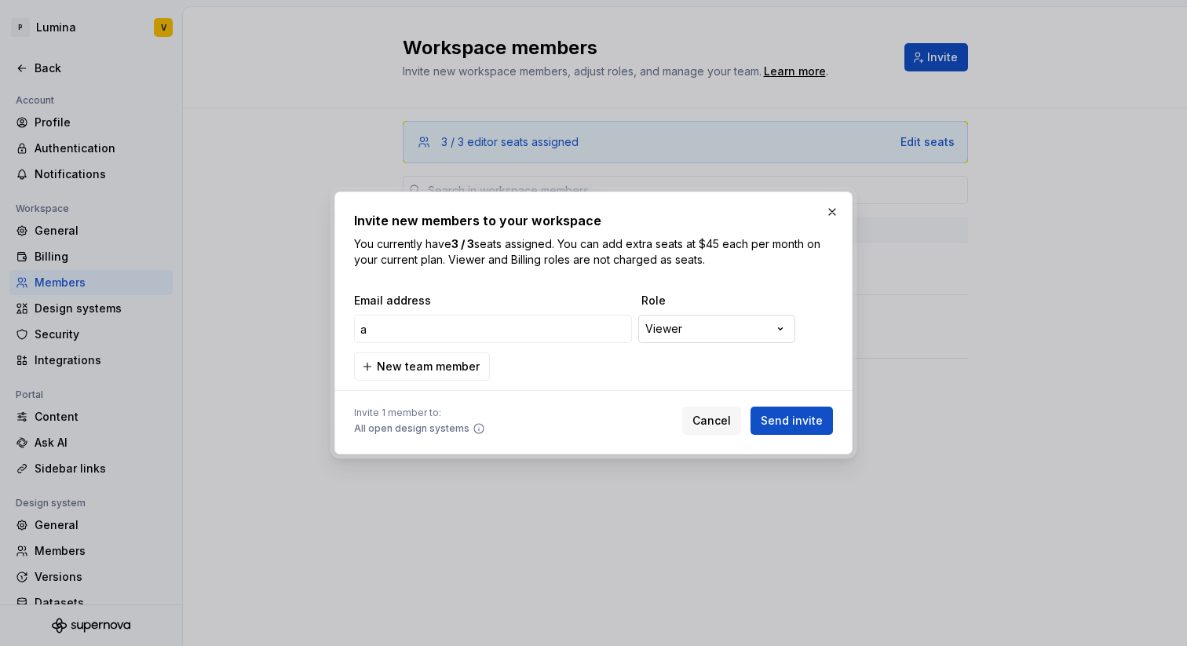
click at [780, 326] on div "**********" at bounding box center [593, 323] width 1187 height 646
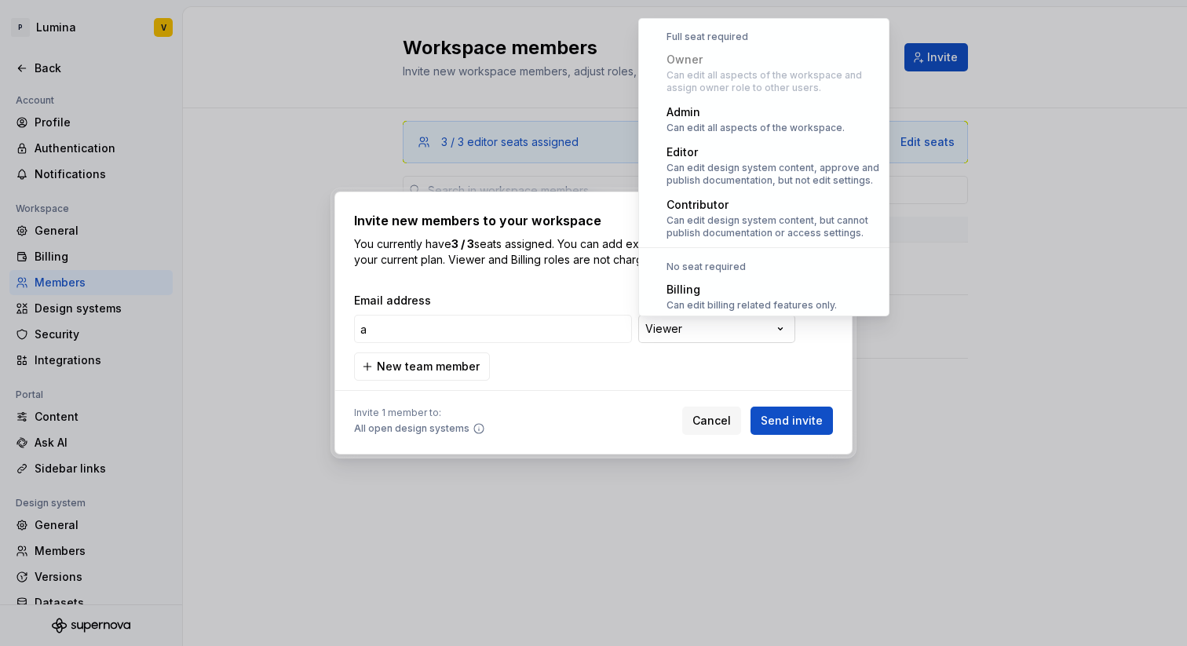
scroll to position [43, 0]
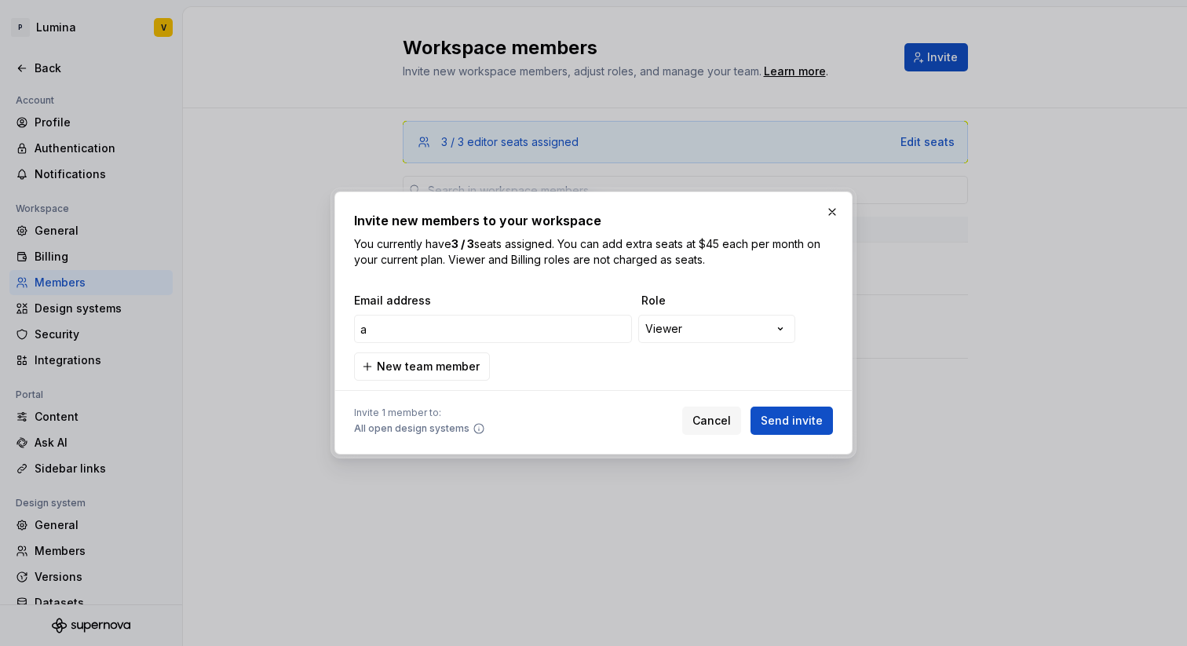
click at [491, 326] on div "**********" at bounding box center [593, 323] width 1187 height 646
click at [505, 350] on div "**********" at bounding box center [593, 337] width 479 height 88
click at [453, 334] on input "a" at bounding box center [493, 329] width 278 height 28
click at [455, 353] on button "New team member" at bounding box center [422, 367] width 136 height 28
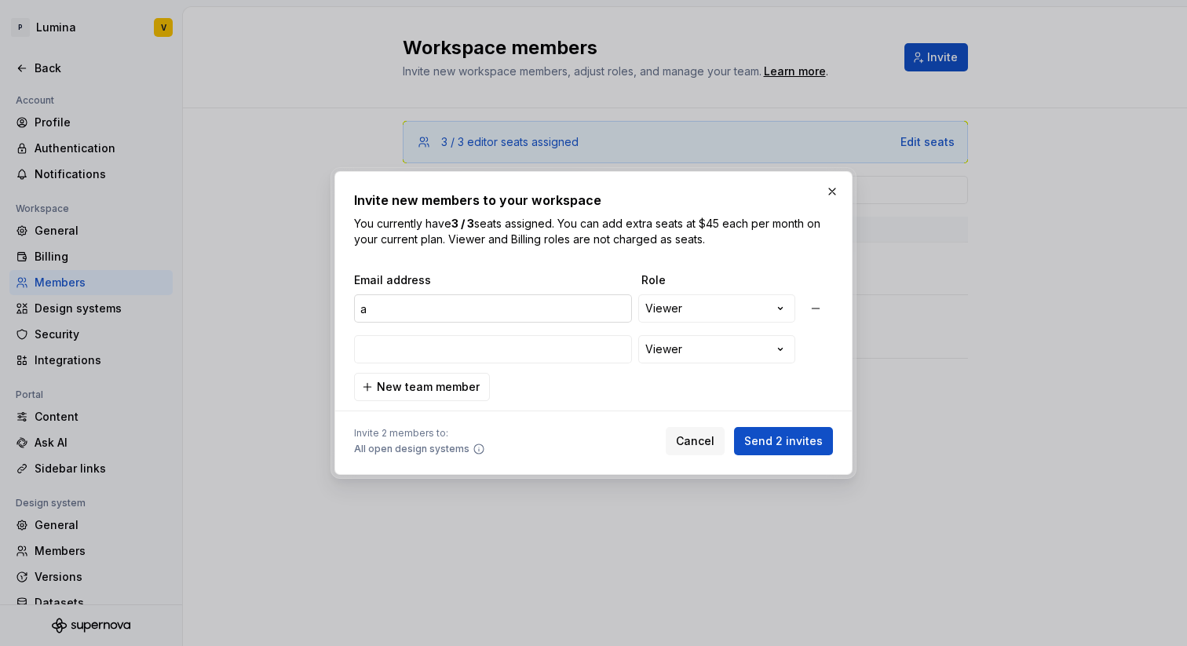
click at [455, 317] on input "a" at bounding box center [493, 308] width 278 height 28
click at [813, 349] on button "button" at bounding box center [816, 349] width 28 height 28
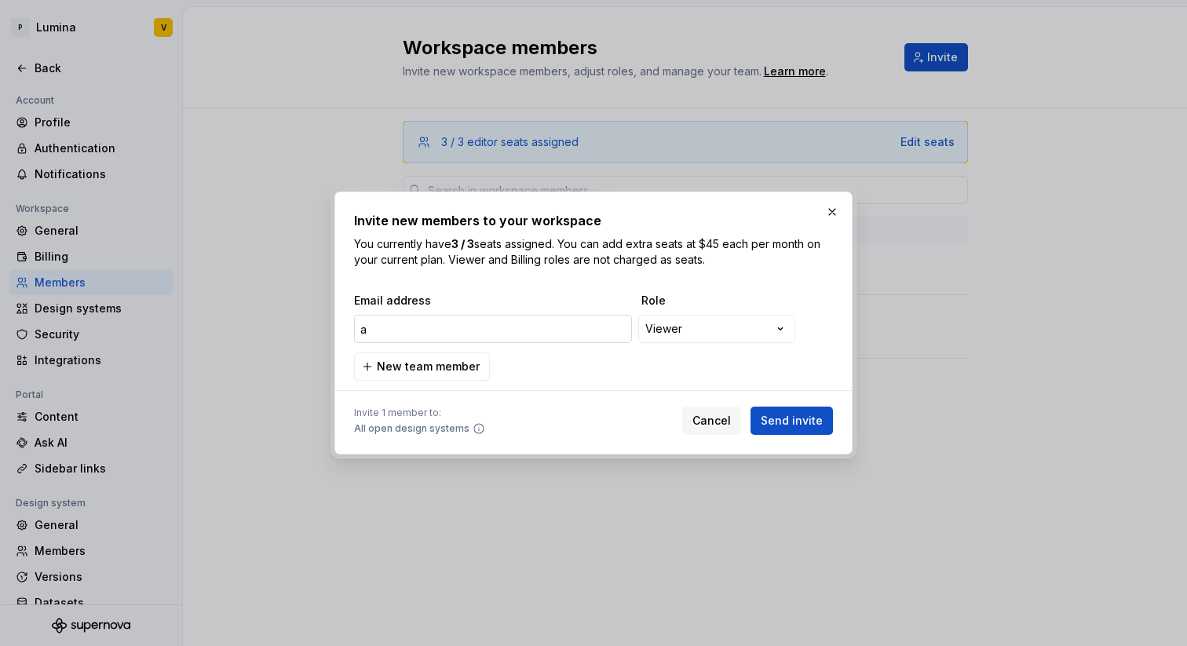
click at [465, 324] on input "a" at bounding box center [493, 329] width 278 height 28
type input "a"
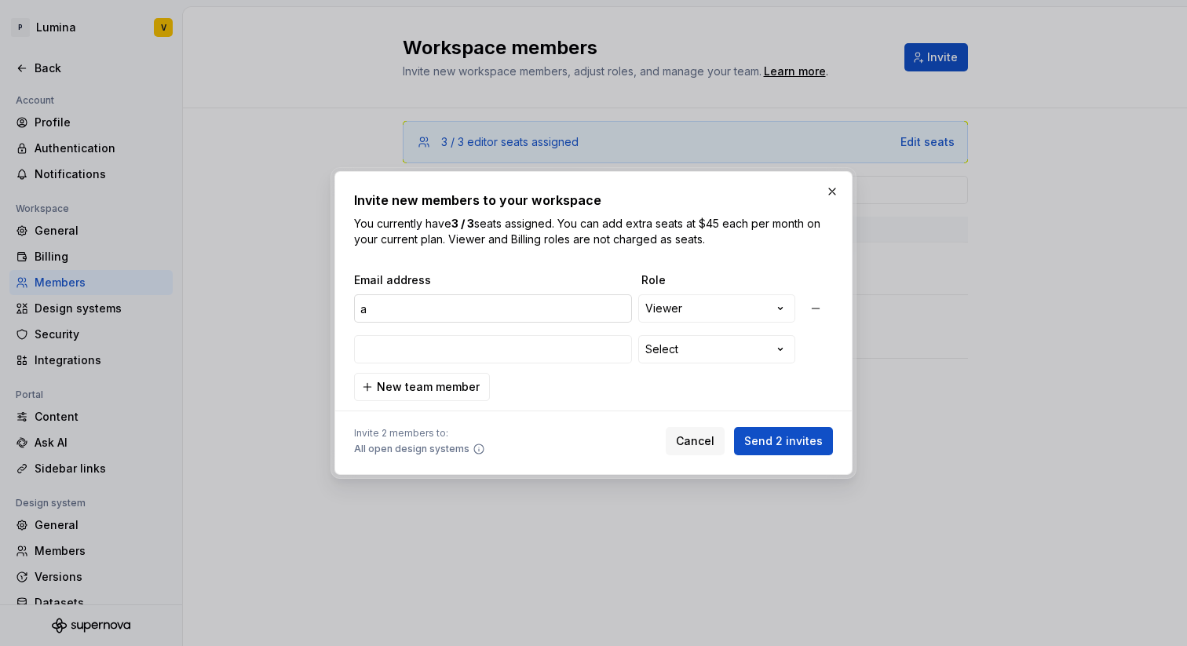
type input "Andreas Kruse <a.kruse@p6o.de>"
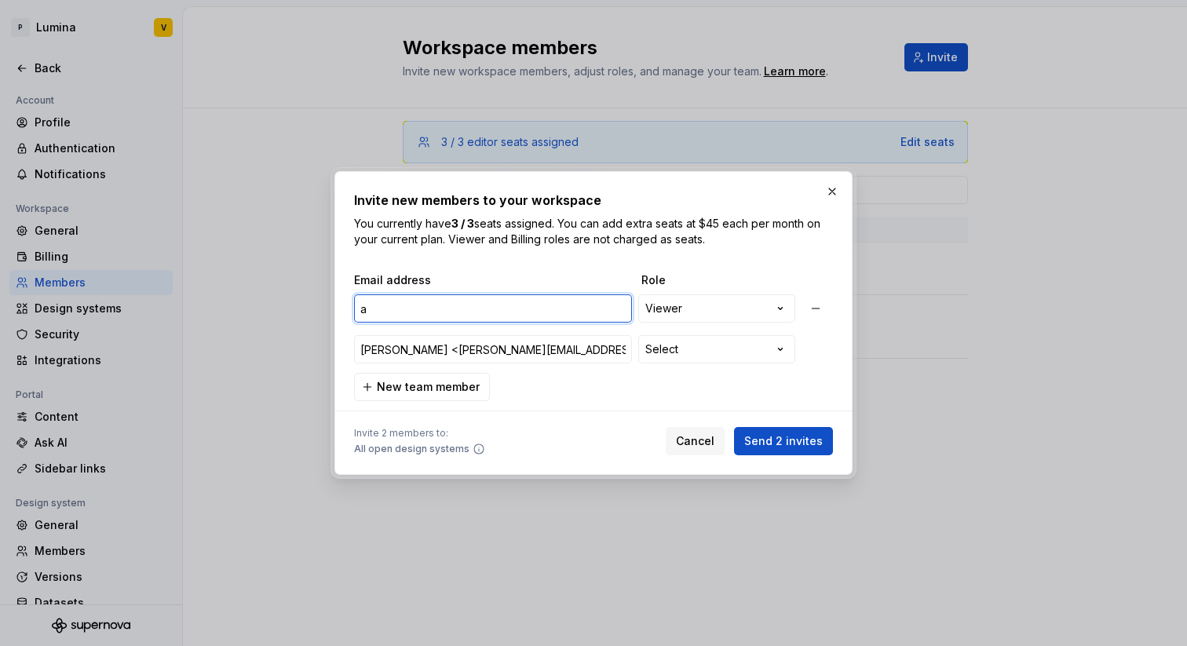
click at [416, 318] on input "a" at bounding box center [493, 308] width 278 height 28
click at [405, 313] on input "a" at bounding box center [493, 308] width 278 height 28
paste input "Andreas Kruse <a.kruse@p6o.de>"
click at [444, 309] on input "Andreas Kruse <a.kruse@p6o.de>" at bounding box center [493, 308] width 278 height 28
drag, startPoint x: 445, startPoint y: 309, endPoint x: 270, endPoint y: 297, distance: 175.5
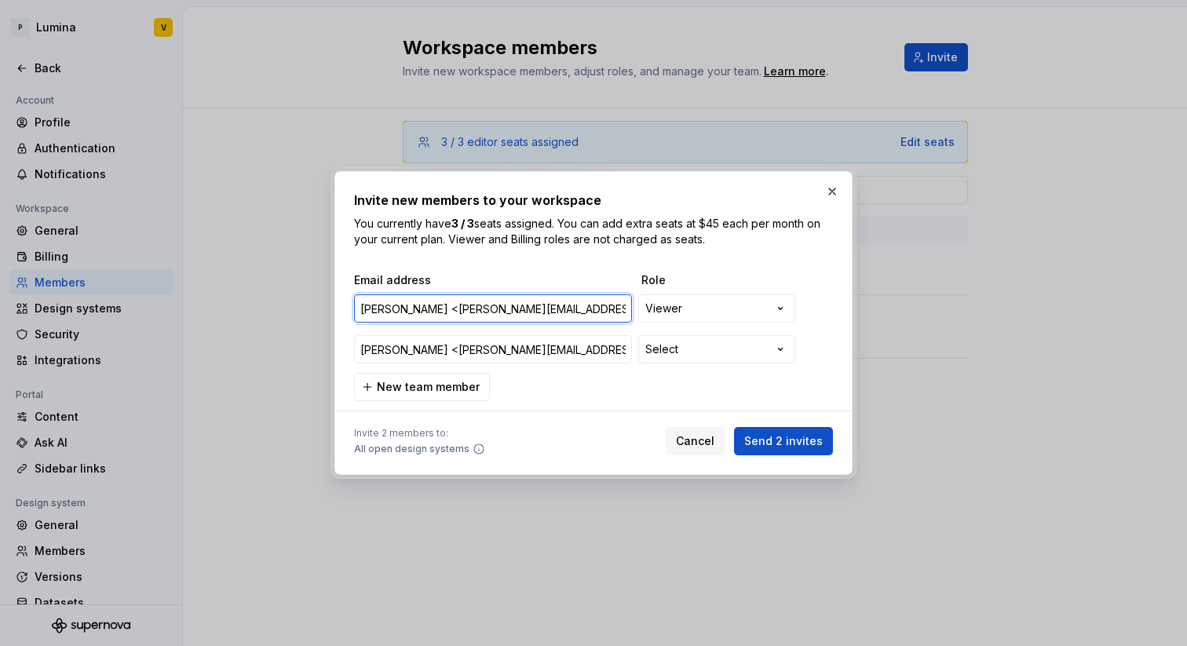
click at [270, 297] on div "**********" at bounding box center [593, 323] width 1187 height 646
click at [477, 314] on input "a.kruse@p6o.de>" at bounding box center [493, 308] width 278 height 28
type input "a.kruse@p6o.de"
click at [552, 348] on input "Andreas Kruse <a.kruse@p6o.de>" at bounding box center [493, 349] width 278 height 28
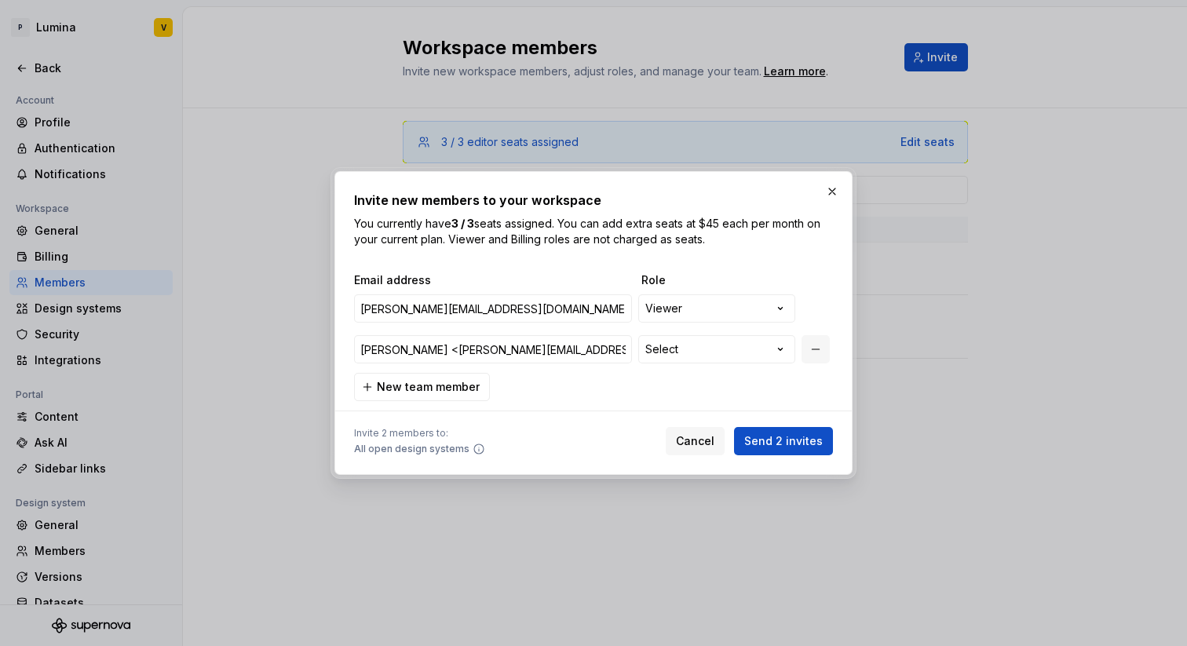
click at [811, 353] on button "button" at bounding box center [816, 349] width 28 height 28
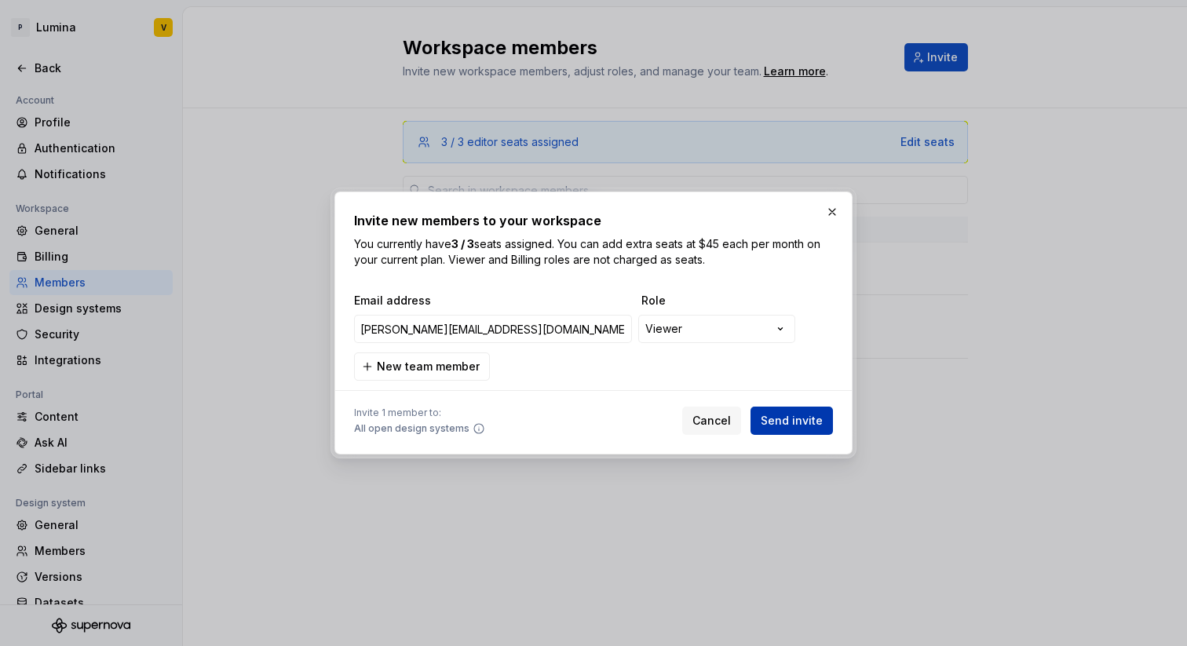
click at [795, 422] on span "Send invite" at bounding box center [792, 421] width 62 height 16
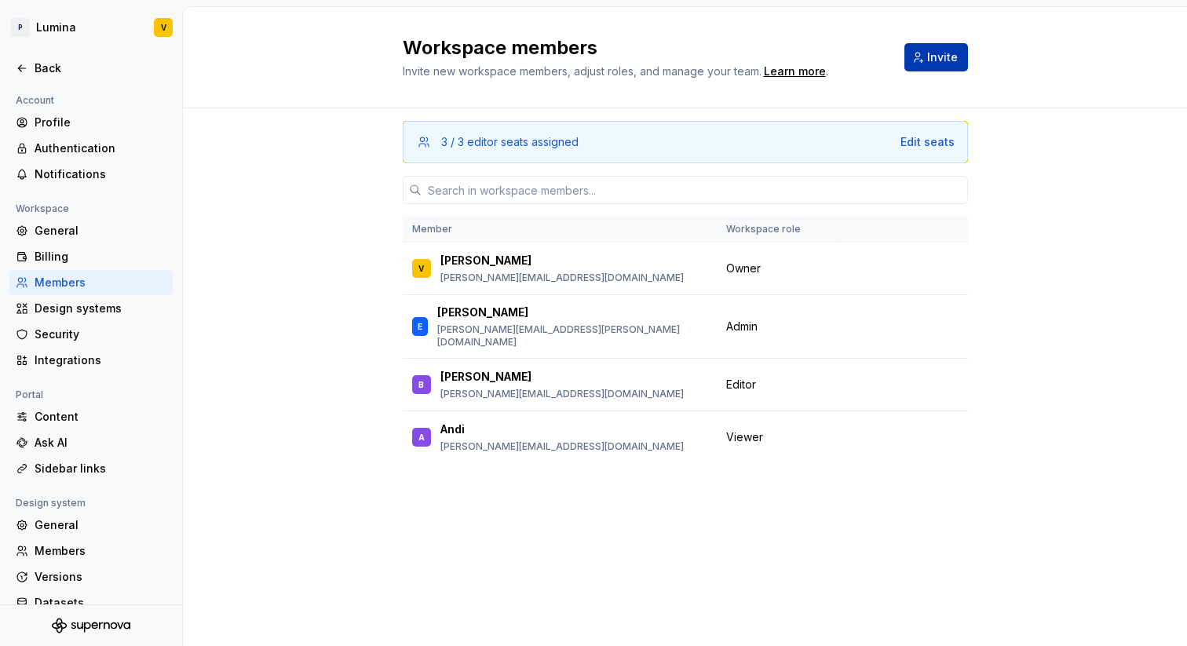
click at [918, 46] on button "Invite" at bounding box center [937, 57] width 64 height 28
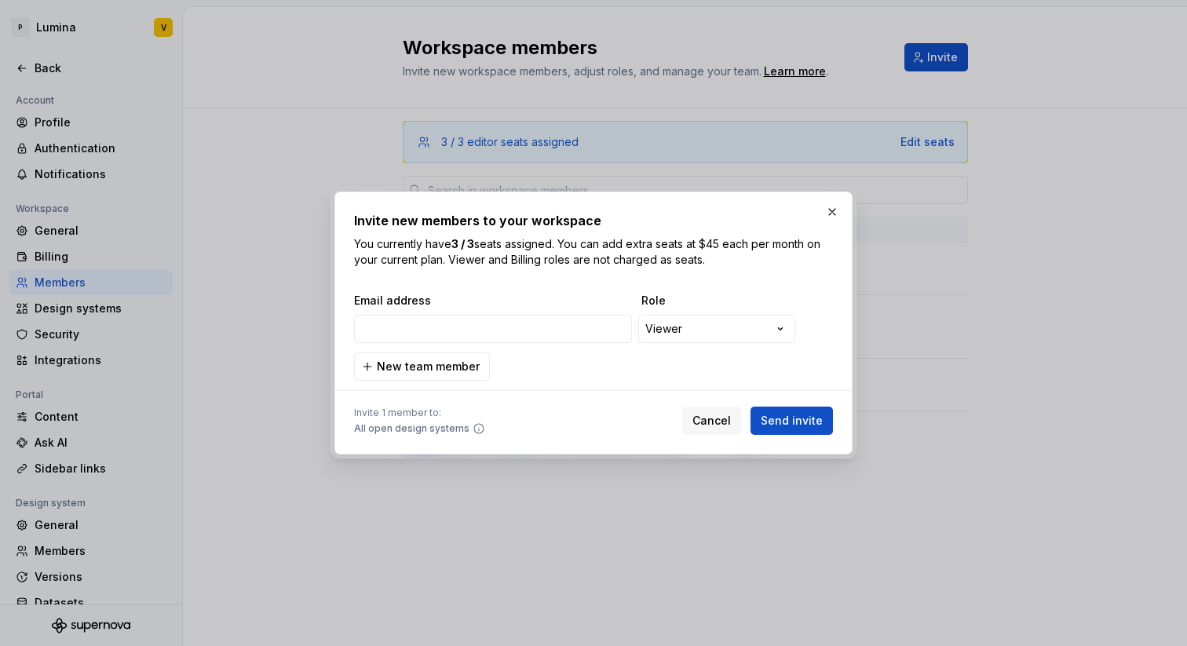
click at [474, 428] on icon at bounding box center [479, 428] width 13 height 13
click at [718, 415] on span "Cancel" at bounding box center [712, 421] width 38 height 16
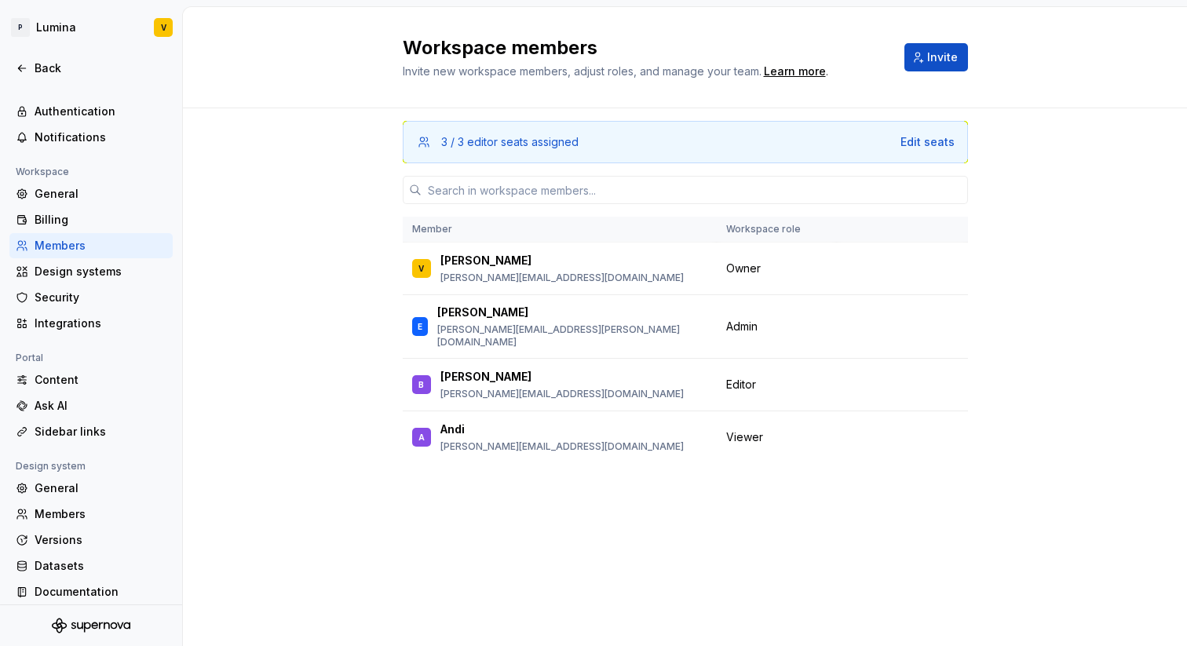
scroll to position [46, 0]
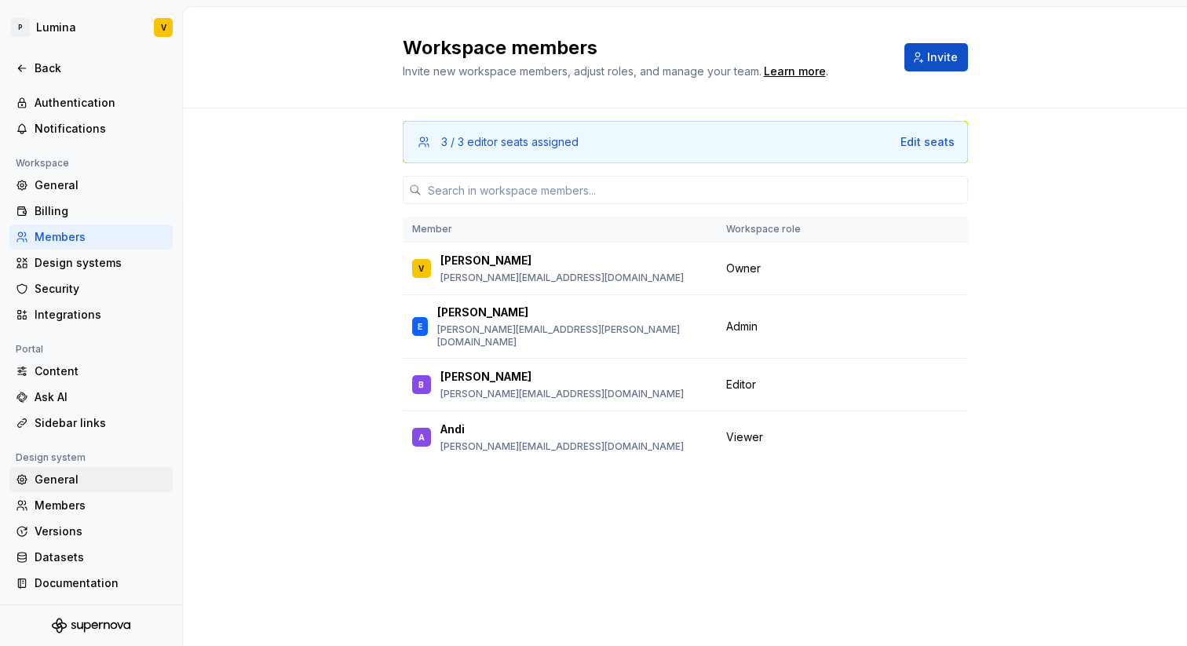
click at [57, 476] on div "General" at bounding box center [101, 480] width 132 height 16
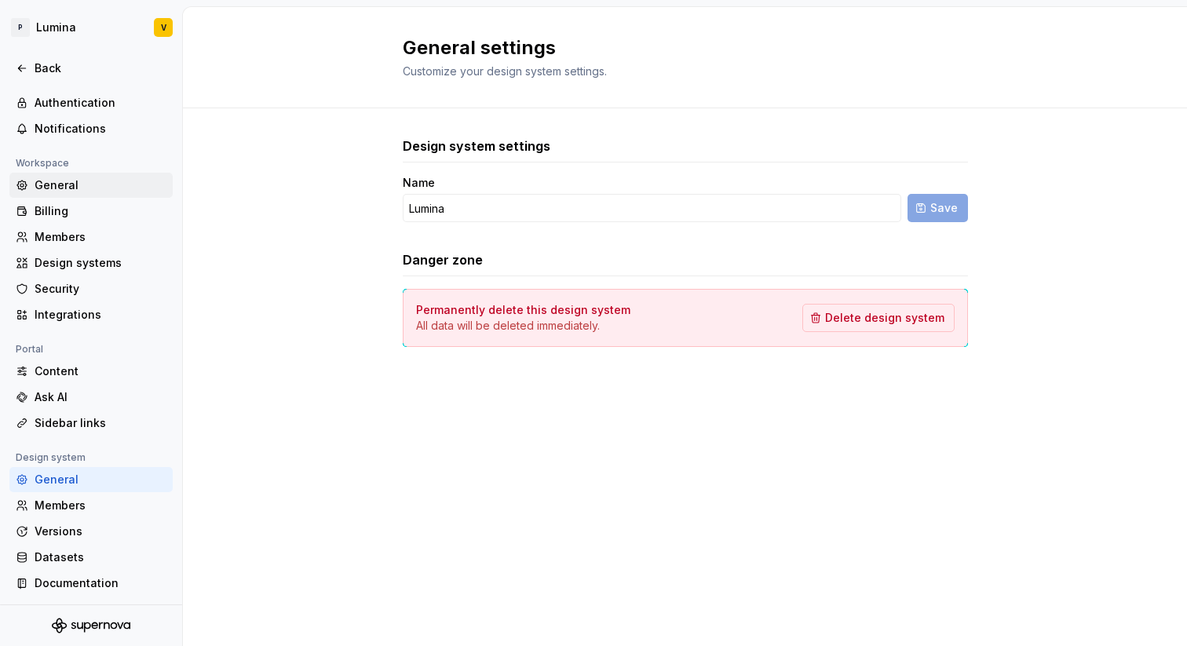
click at [62, 188] on div "General" at bounding box center [101, 185] width 132 height 16
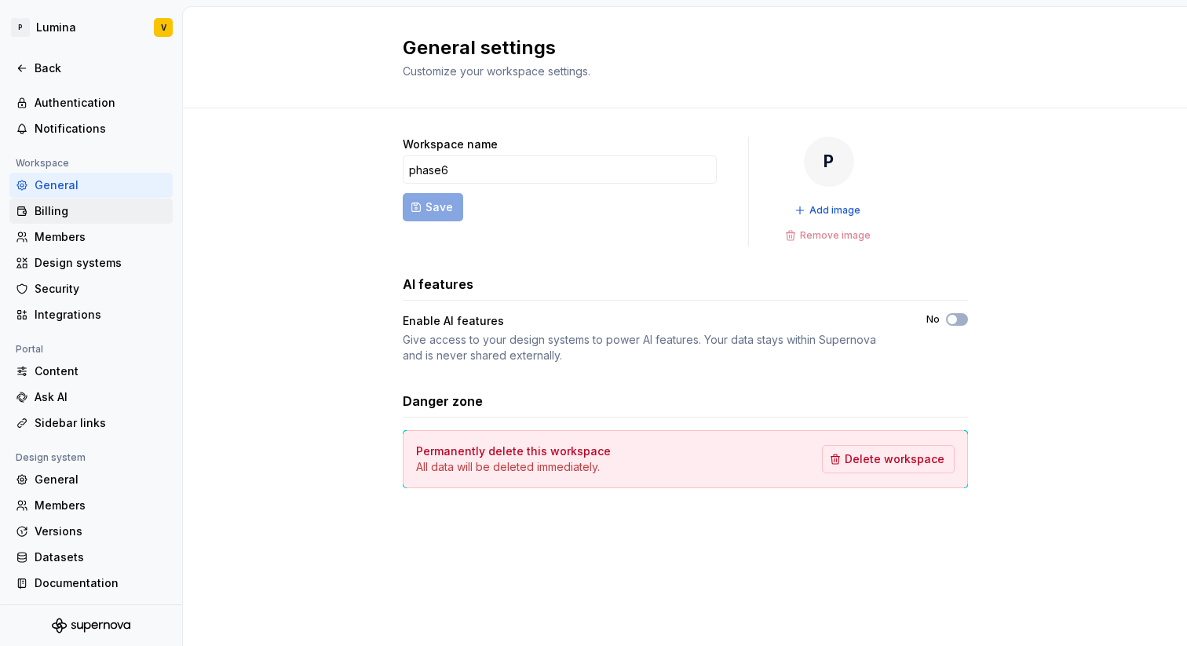
click at [61, 210] on div "Billing" at bounding box center [101, 211] width 132 height 16
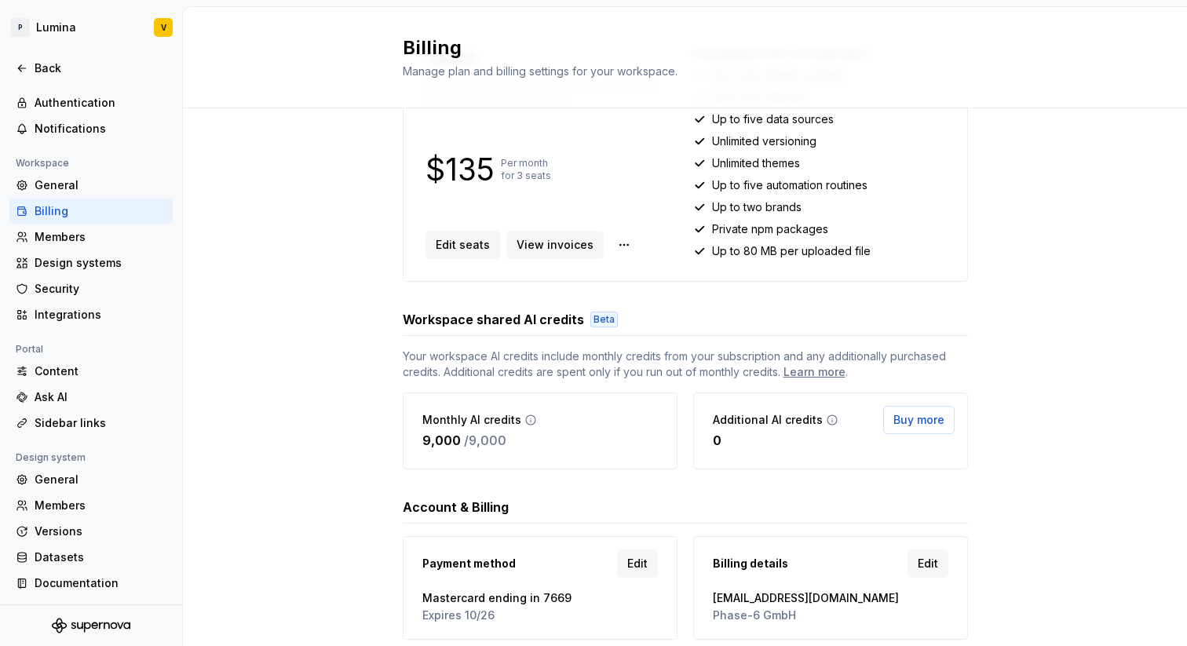
scroll to position [282, 0]
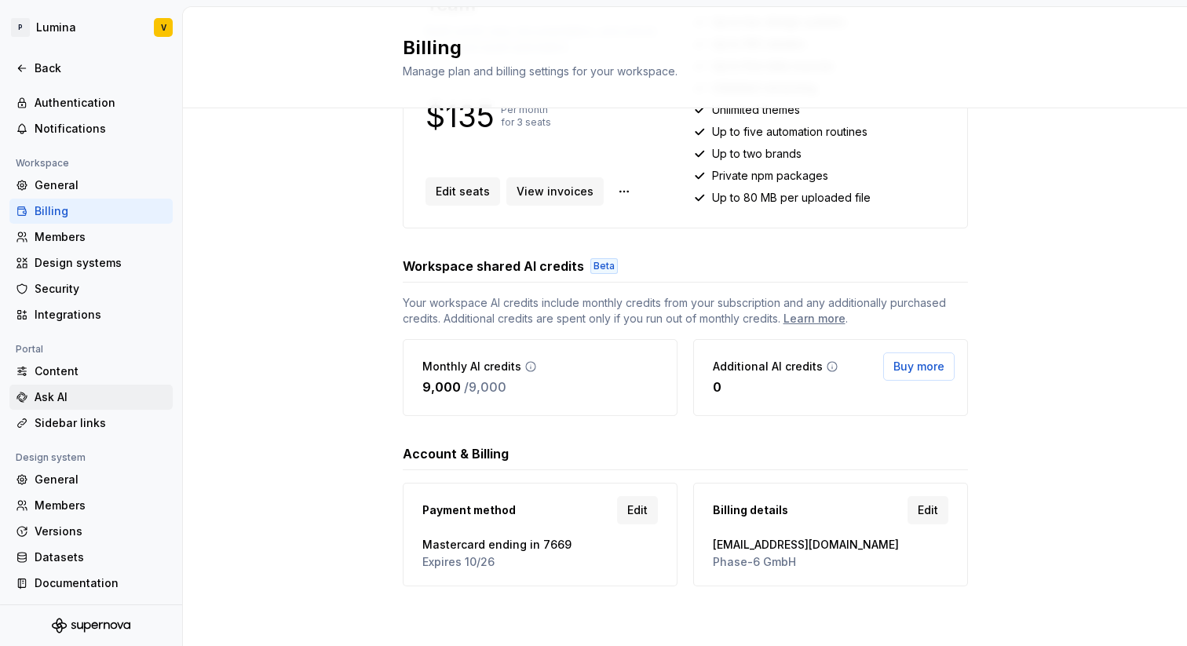
click at [71, 406] on div "Ask AI" at bounding box center [90, 397] width 163 height 25
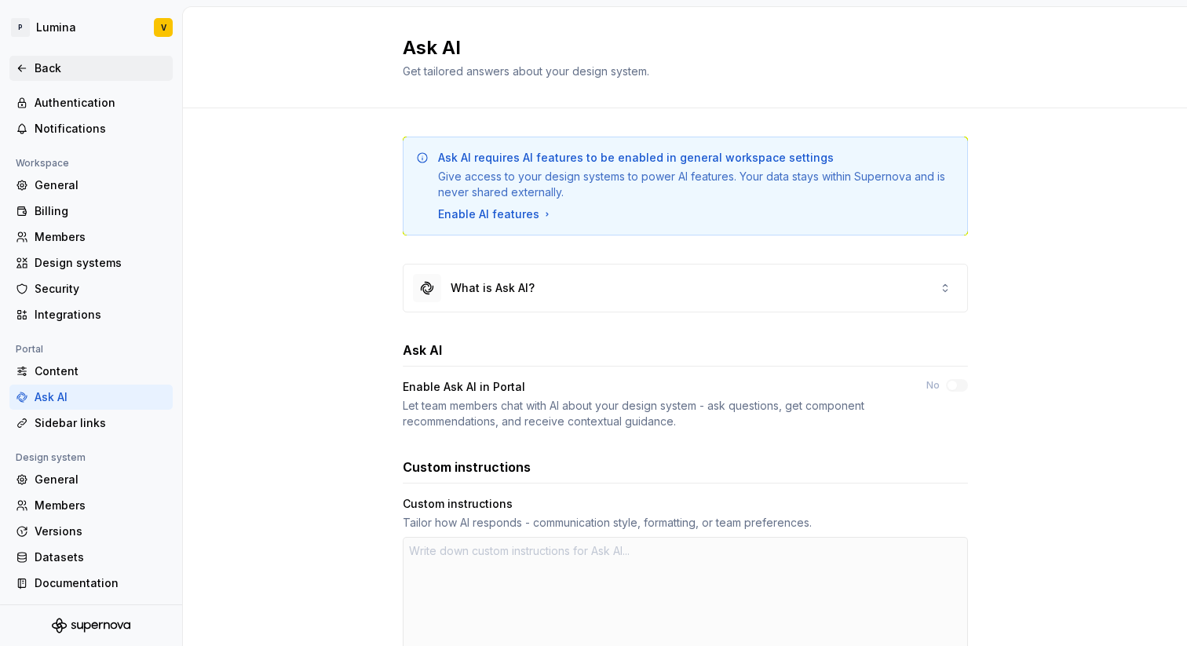
click at [45, 62] on div "Back" at bounding box center [101, 68] width 132 height 16
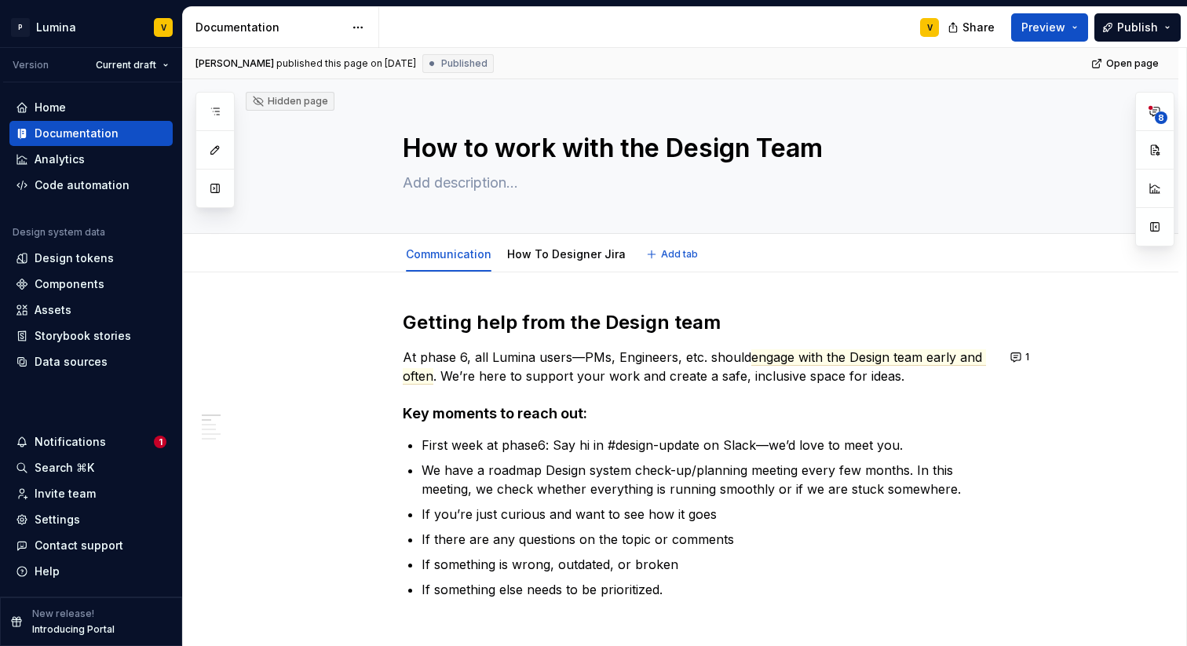
type textarea "*"
click at [57, 499] on div "Invite team" at bounding box center [65, 494] width 61 height 16
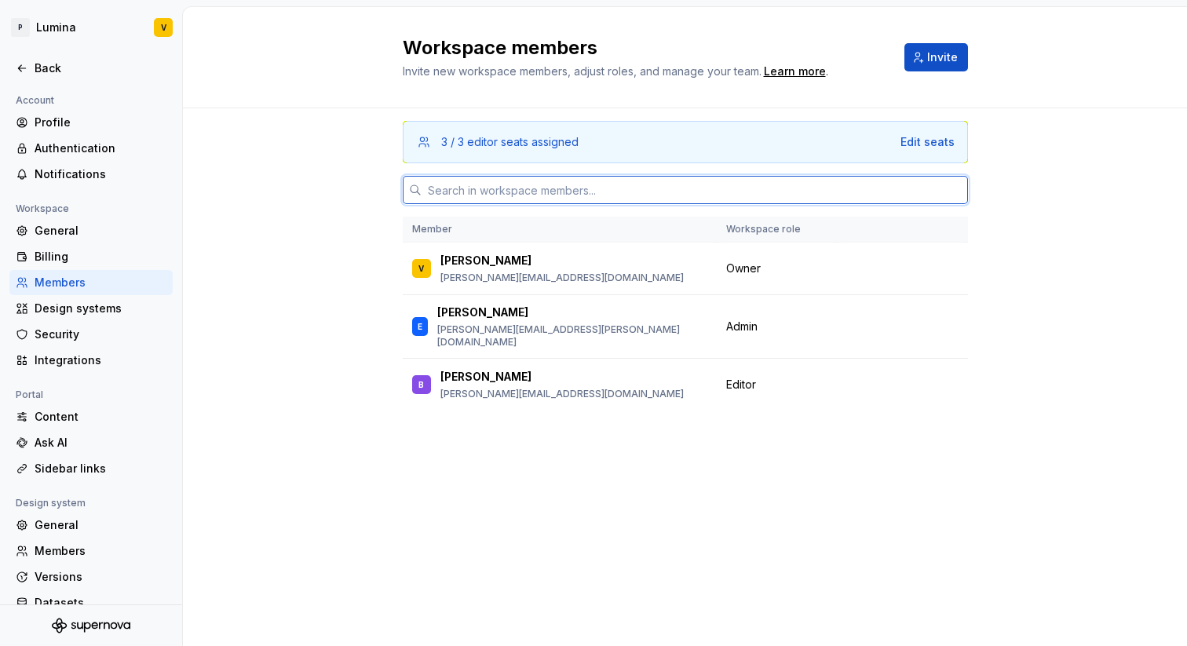
click at [556, 185] on input "text" at bounding box center [695, 190] width 546 height 28
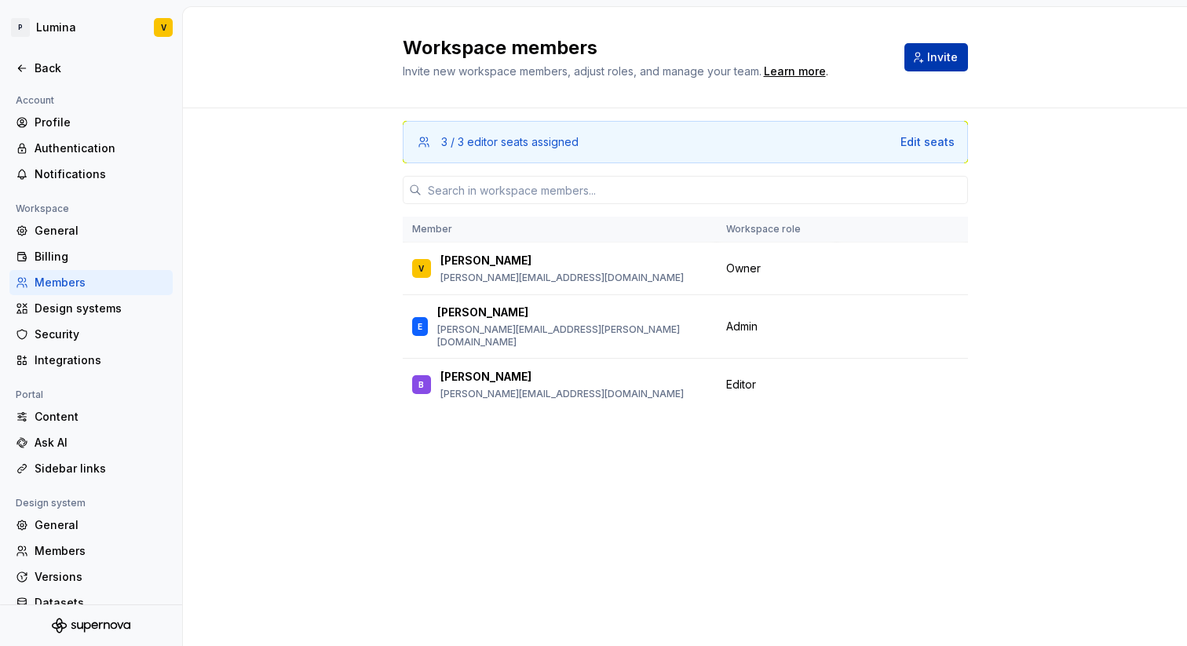
click at [929, 59] on span "Invite" at bounding box center [942, 57] width 31 height 16
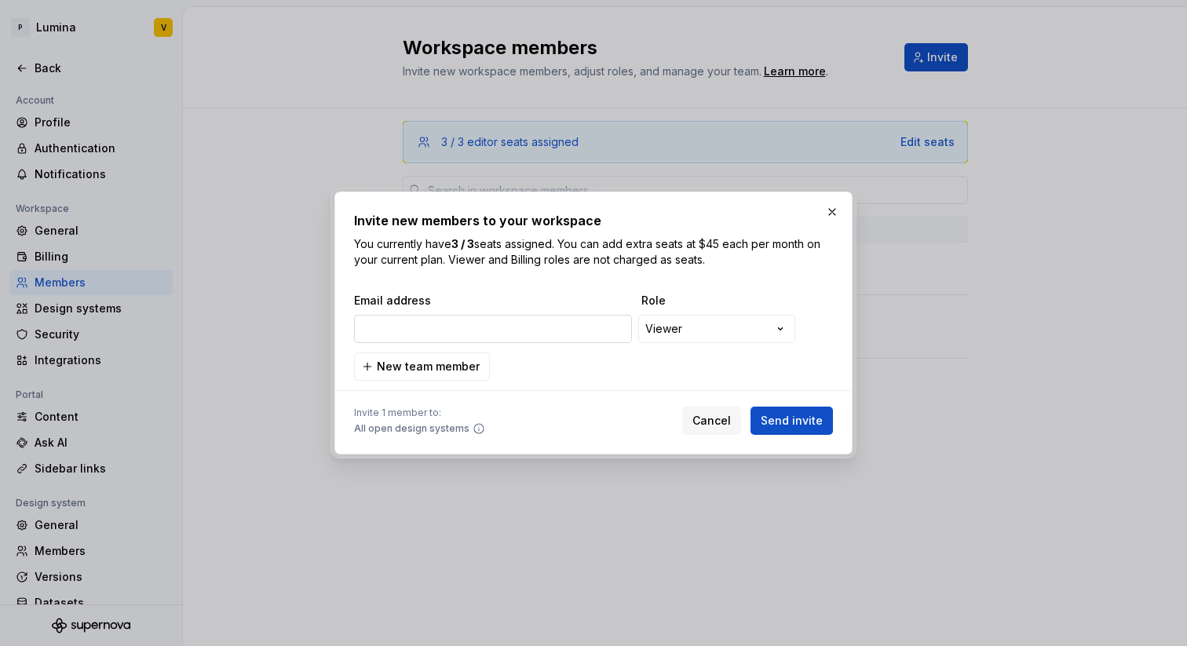
click at [503, 320] on input "email" at bounding box center [493, 329] width 278 height 28
drag, startPoint x: 446, startPoint y: 331, endPoint x: 237, endPoint y: 331, distance: 208.9
click at [237, 331] on div "**********" at bounding box center [593, 323] width 1187 height 646
click at [467, 331] on input "a.kruse@p6o.de>" at bounding box center [493, 329] width 278 height 28
type input "a.kruse@p6o.de"
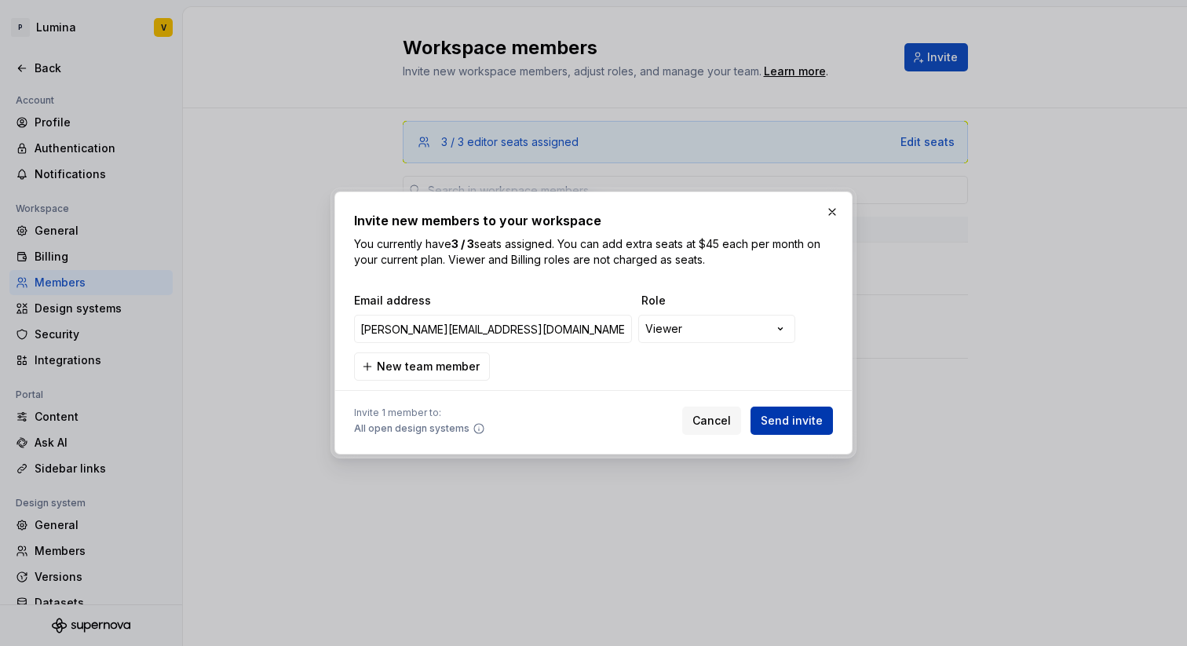
click at [784, 427] on span "Send invite" at bounding box center [792, 421] width 62 height 16
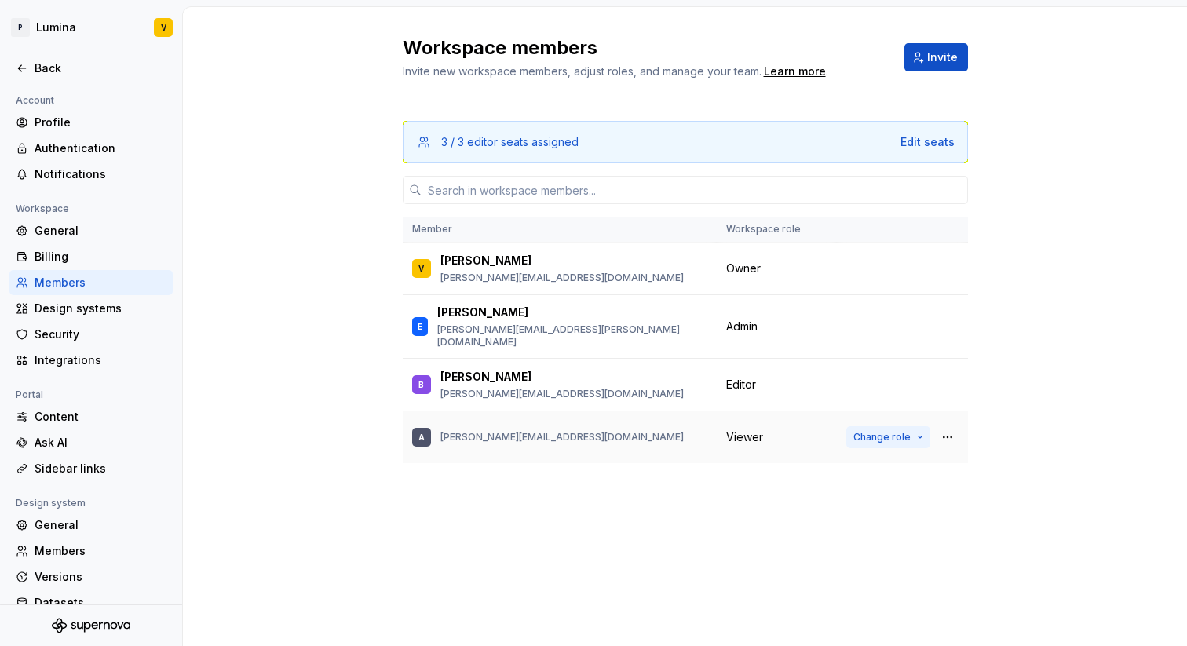
click at [905, 431] on span "Change role" at bounding box center [882, 437] width 57 height 13
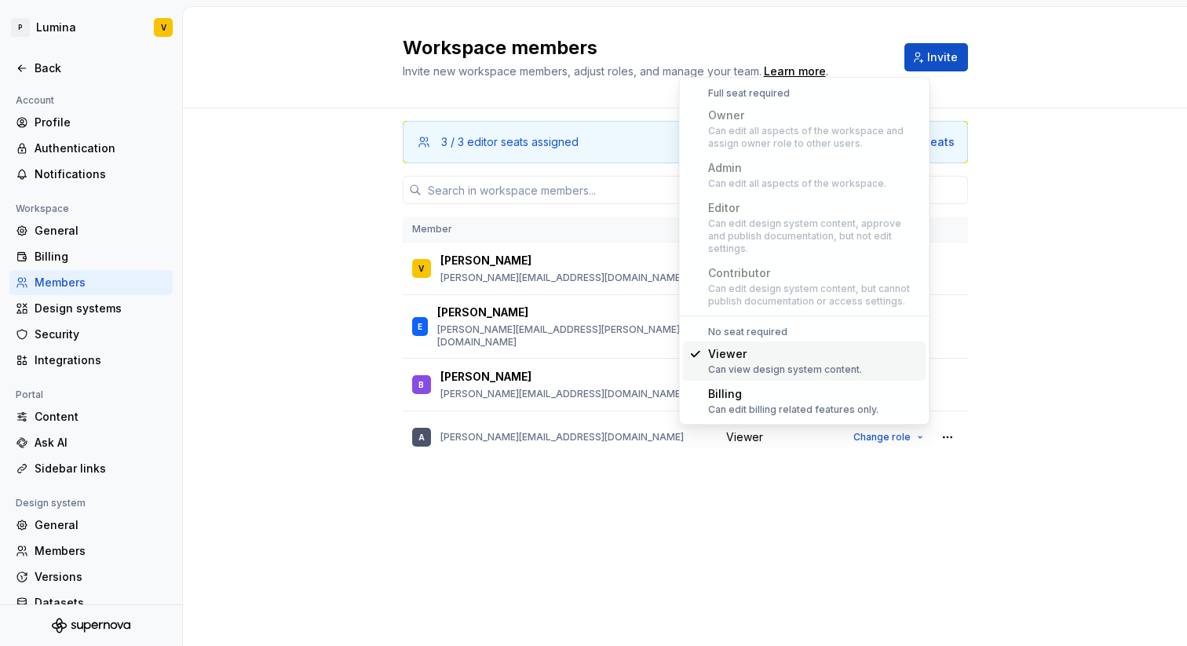
click at [1027, 399] on div "3 / 3 editor seats assigned Edit seats Member Workspace role V Vanessa v.schmit…" at bounding box center [685, 377] width 1004 height 538
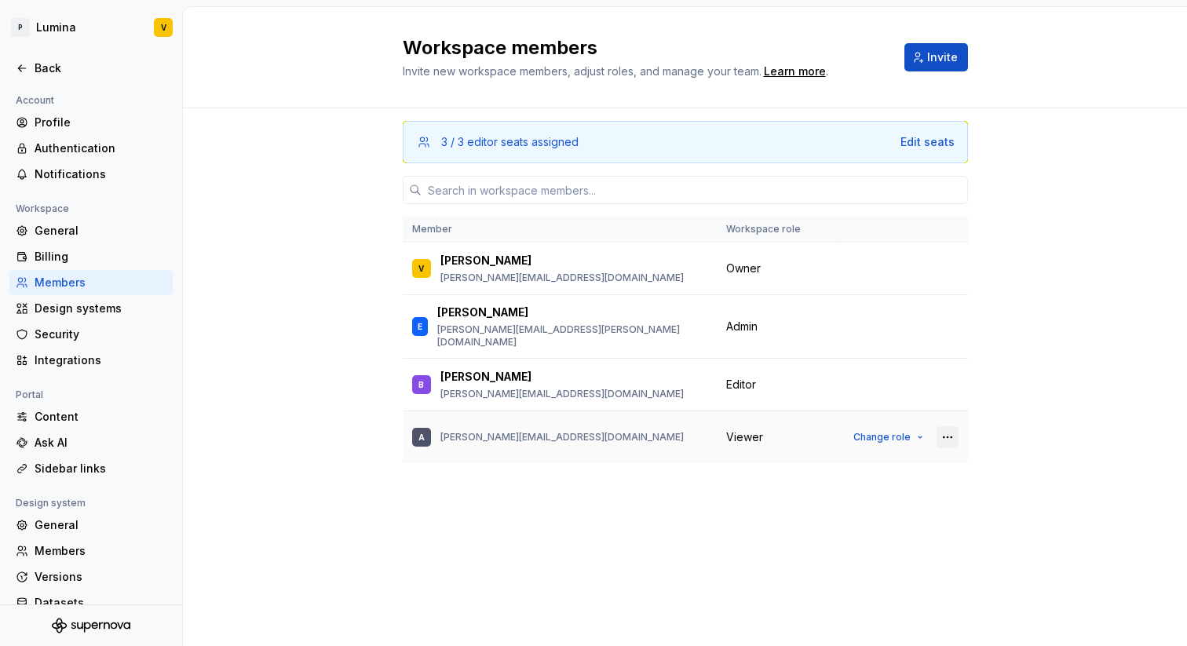
click at [952, 429] on button "button" at bounding box center [948, 437] width 22 height 22
click at [1016, 382] on div "3 / 3 editor seats assigned Edit seats Member Workspace role V Vanessa v.schmit…" at bounding box center [685, 377] width 1004 height 538
click at [23, 76] on div "Back" at bounding box center [90, 68] width 163 height 25
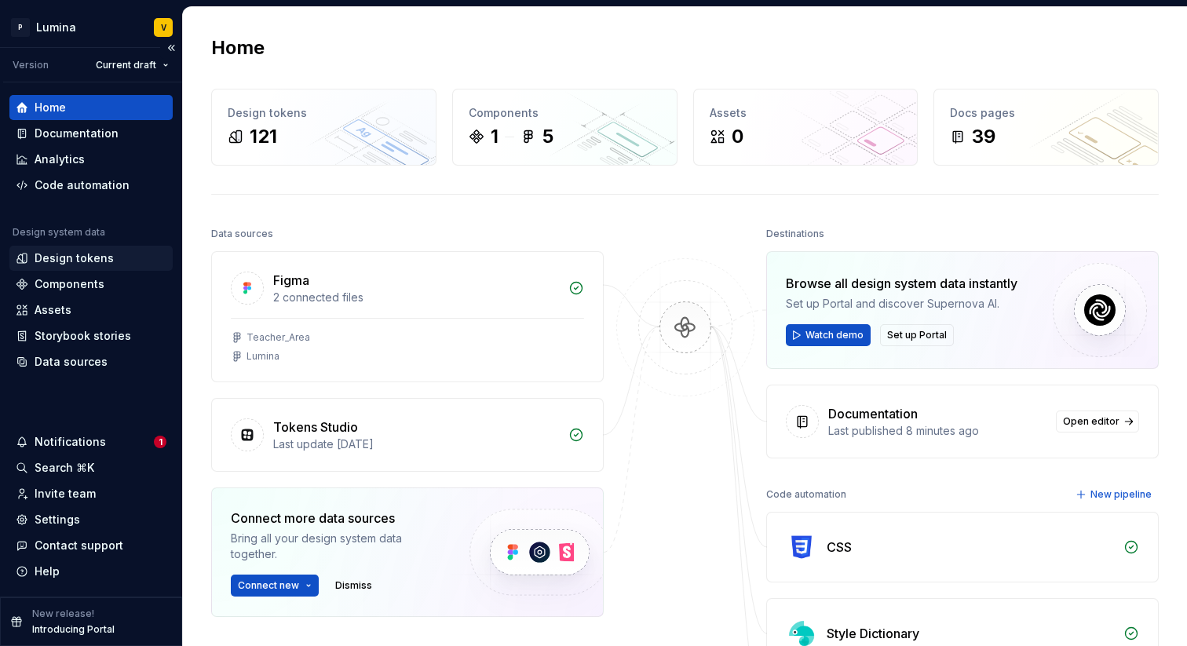
click at [65, 260] on div "Design tokens" at bounding box center [74, 258] width 79 height 16
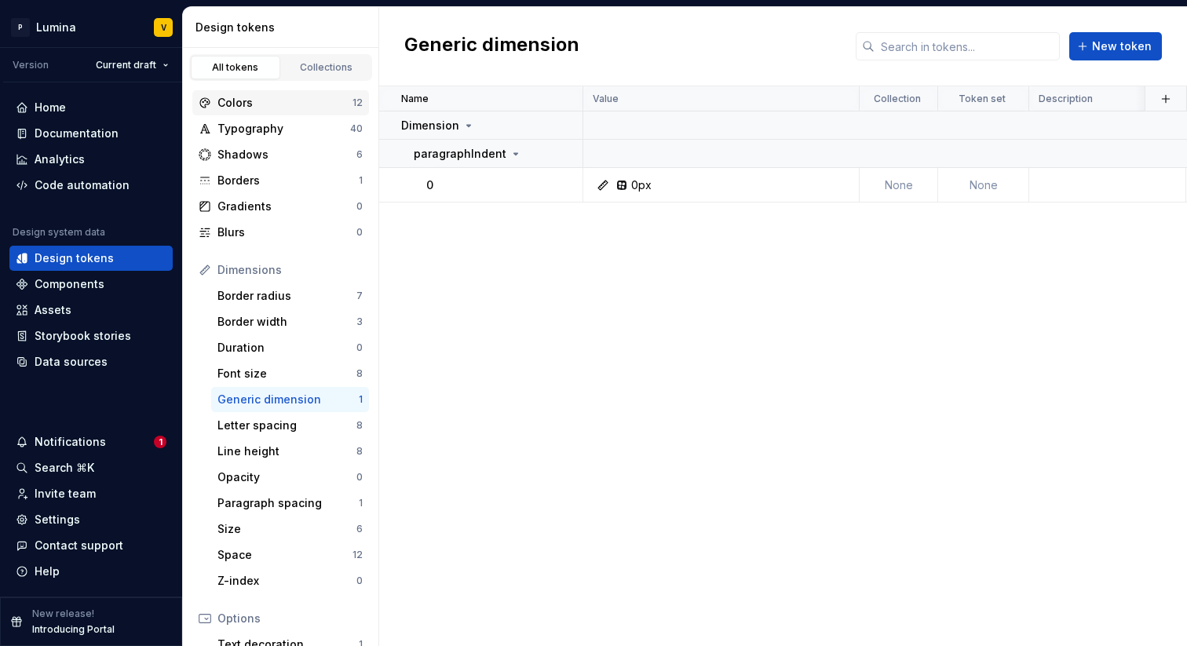
click at [313, 93] on div "Colors 12" at bounding box center [280, 102] width 177 height 25
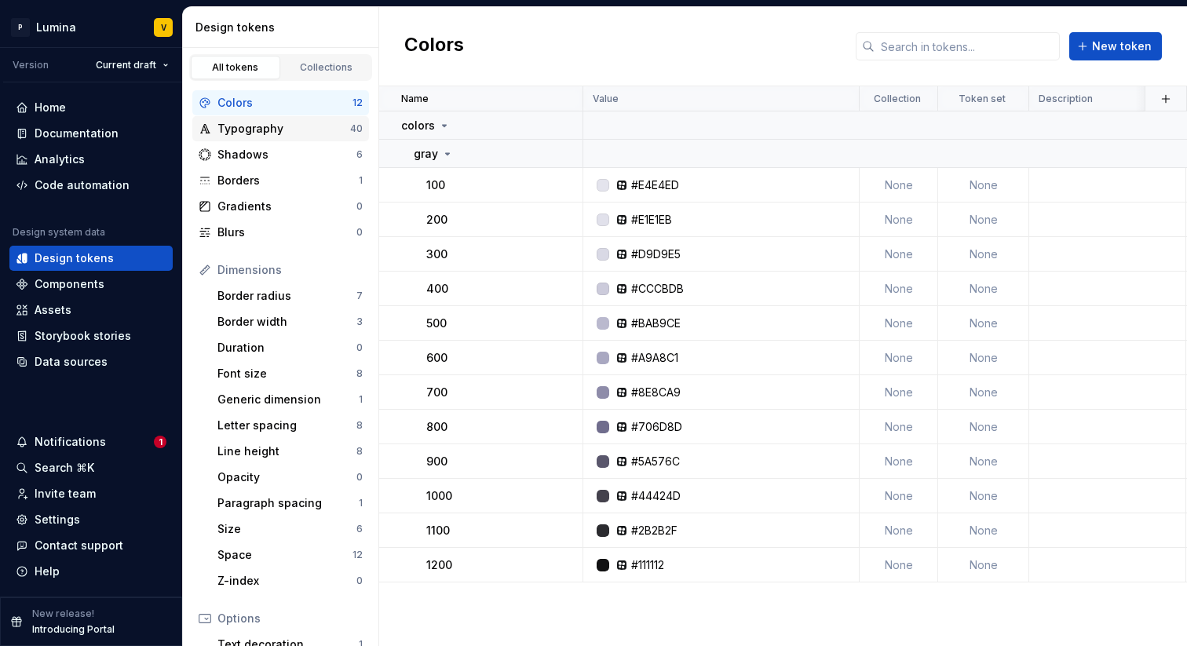
click at [309, 133] on div "Typography" at bounding box center [284, 129] width 133 height 16
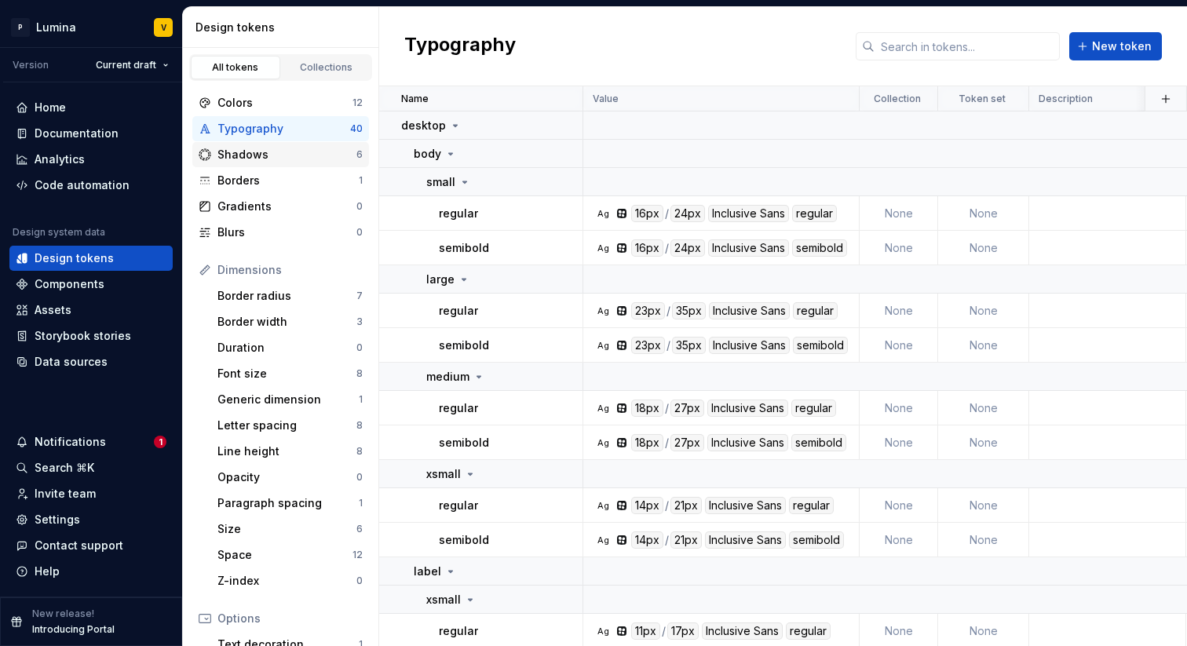
click at [302, 154] on div "Shadows" at bounding box center [287, 155] width 139 height 16
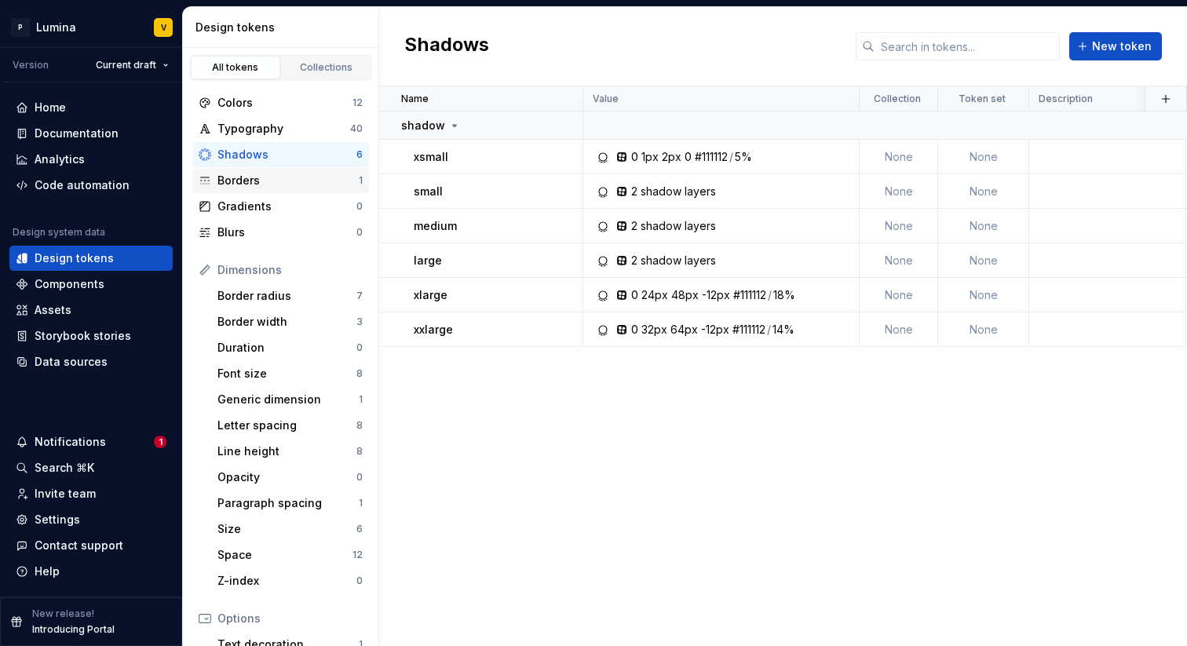
click at [297, 184] on div "Borders" at bounding box center [288, 181] width 141 height 16
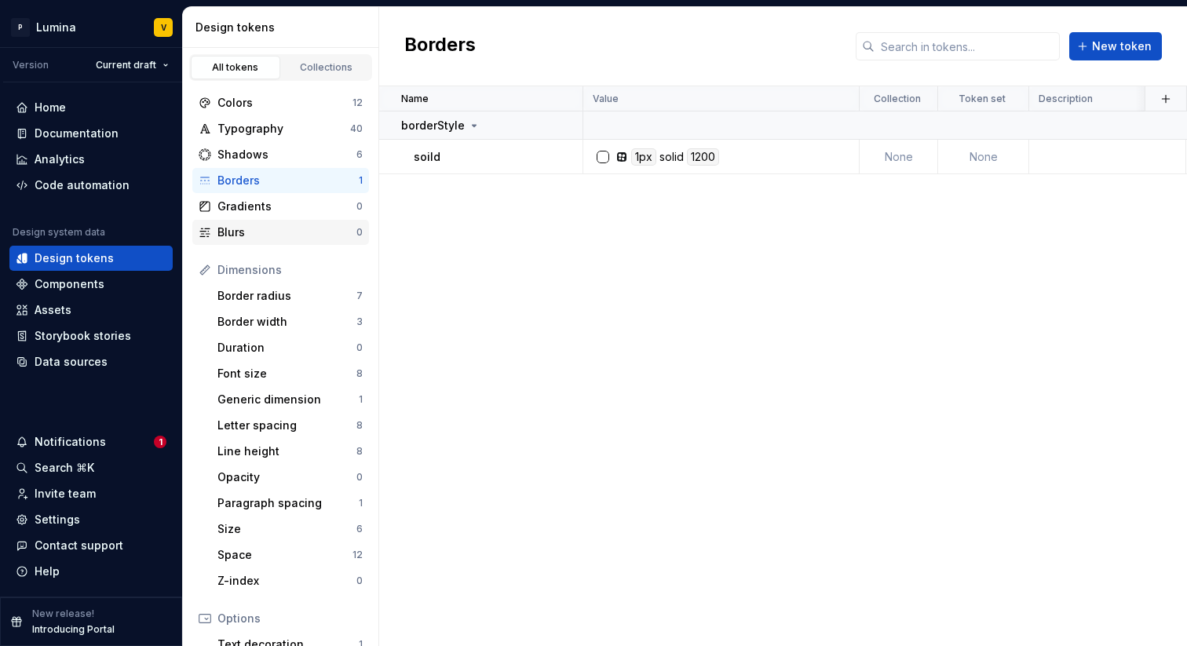
click at [294, 220] on div "Blurs 0" at bounding box center [280, 232] width 177 height 25
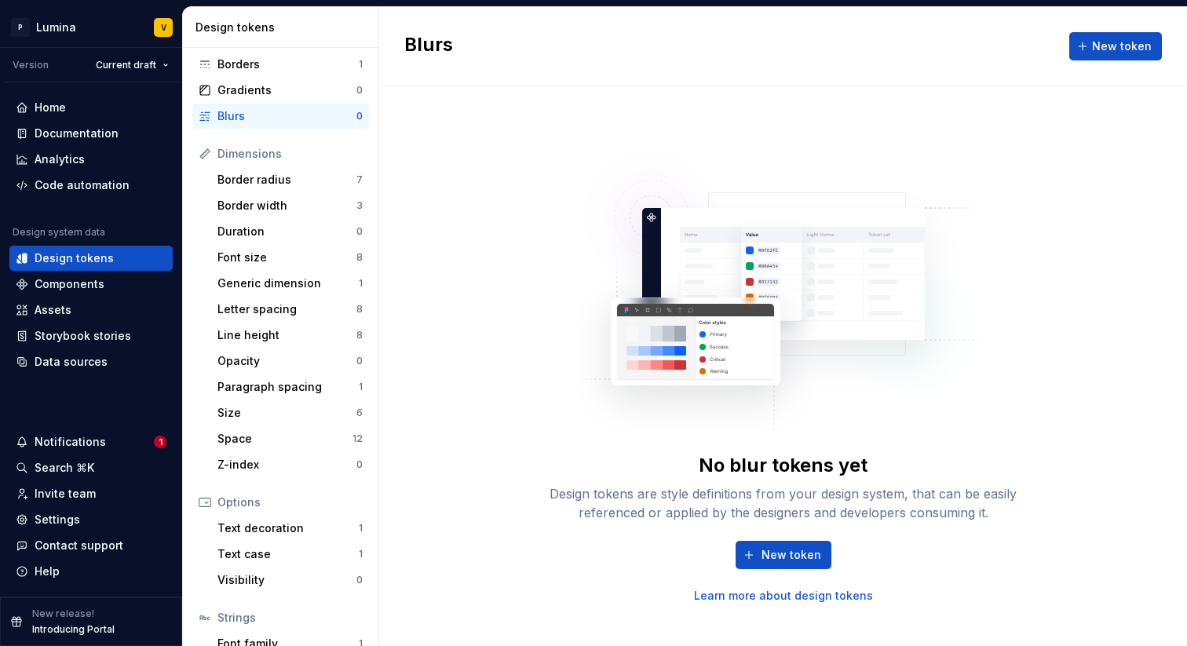
scroll to position [168, 0]
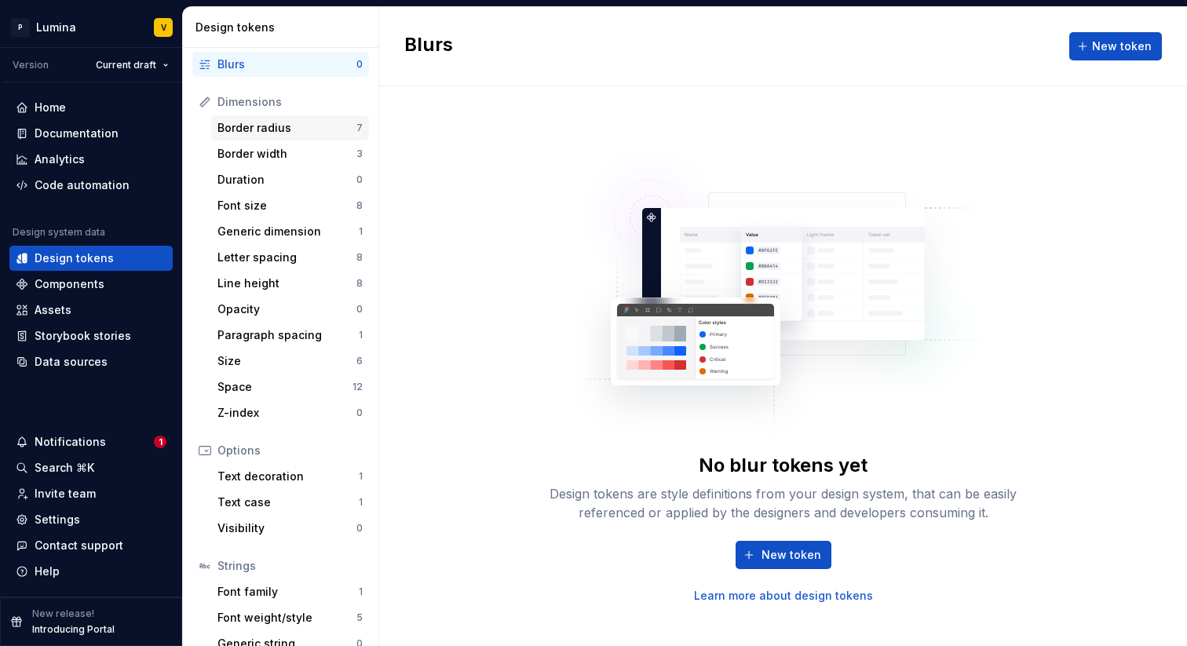
click at [300, 135] on div "Border radius 7" at bounding box center [290, 127] width 158 height 25
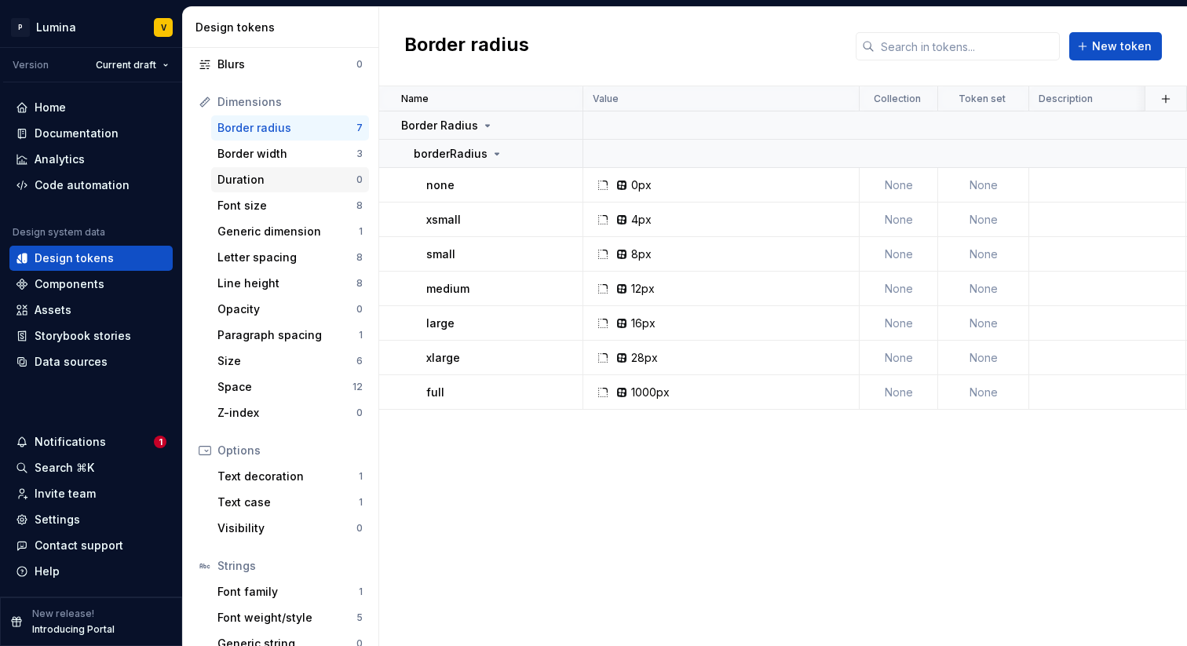
click at [292, 167] on div "Duration 0" at bounding box center [290, 179] width 158 height 25
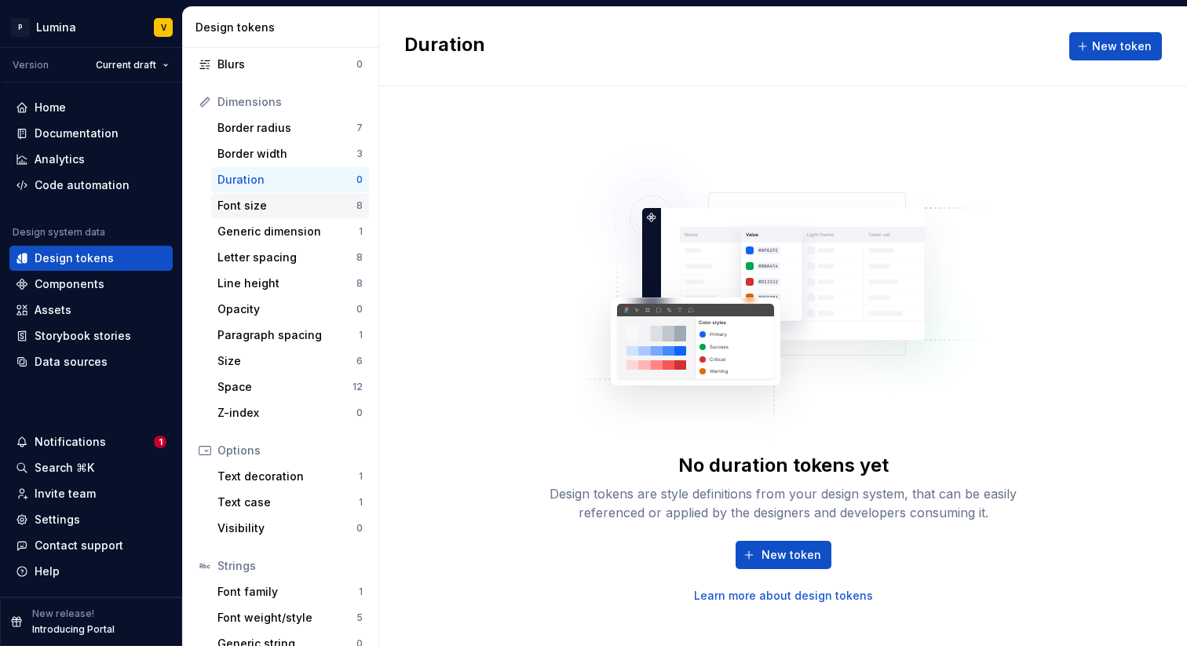
click at [292, 210] on div "Font size" at bounding box center [287, 206] width 139 height 16
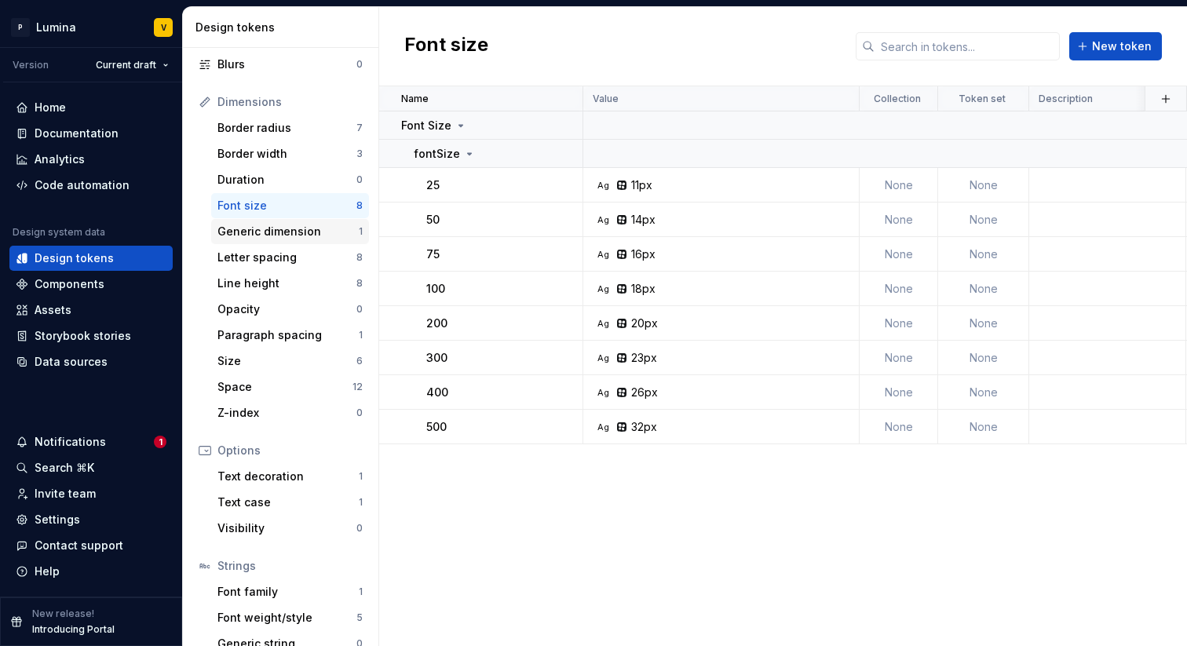
click at [306, 239] on div "Generic dimension 1" at bounding box center [290, 231] width 158 height 25
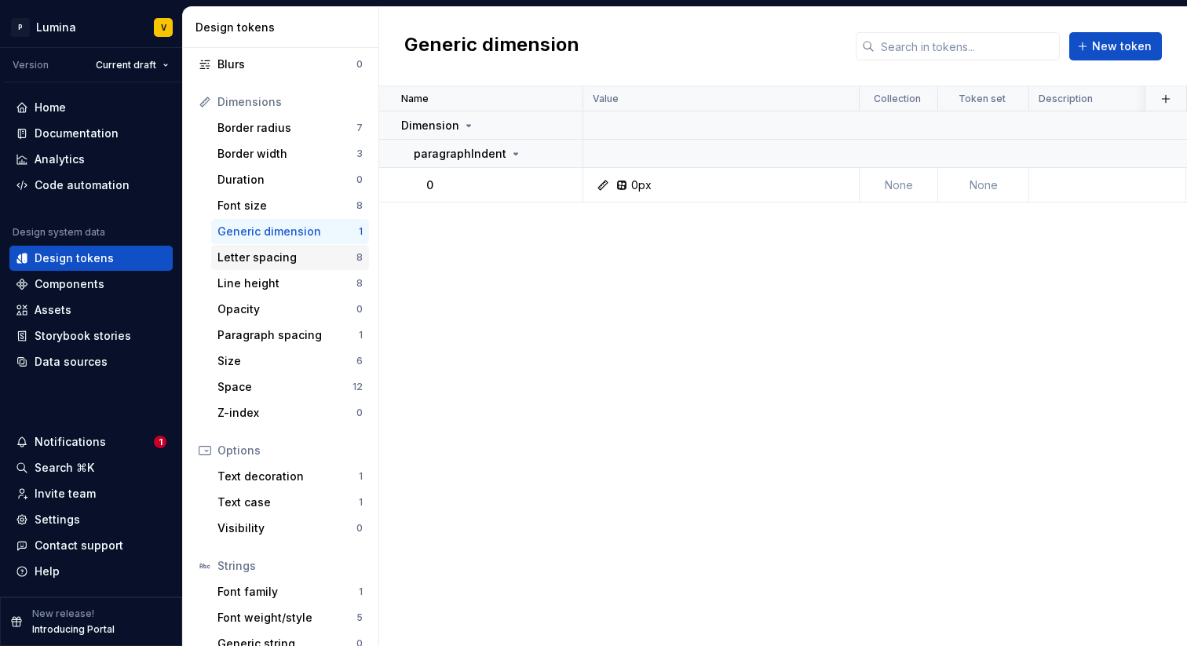
click at [309, 247] on div "Letter spacing 8" at bounding box center [290, 257] width 158 height 25
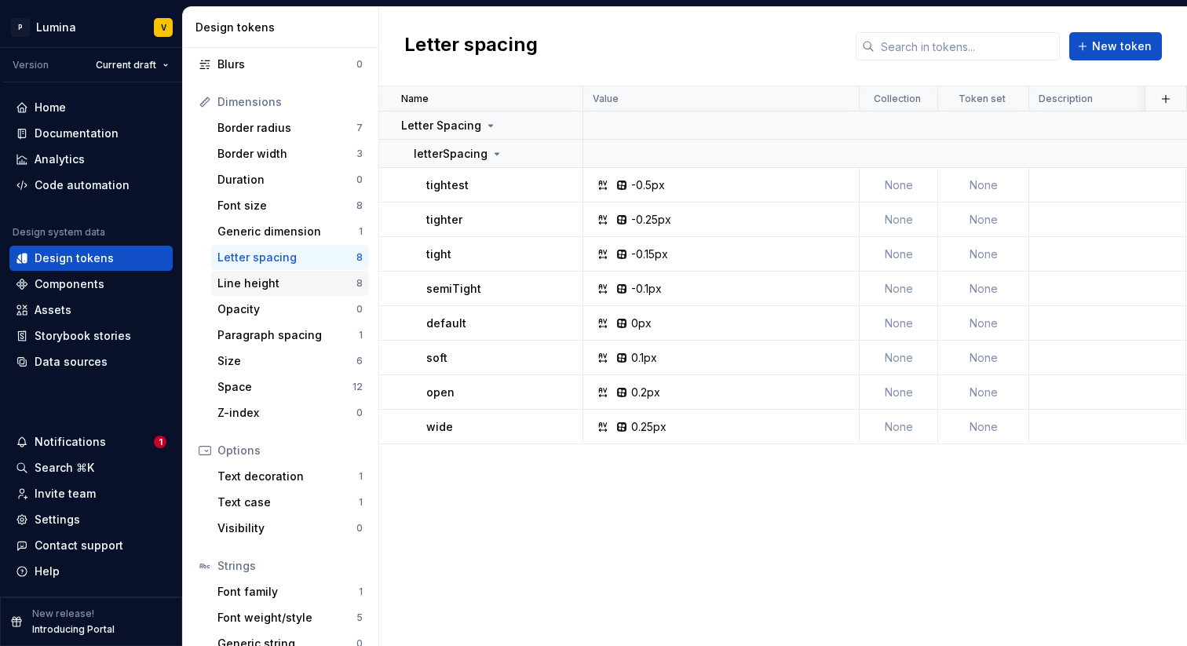
click at [302, 277] on div "Line height" at bounding box center [287, 284] width 139 height 16
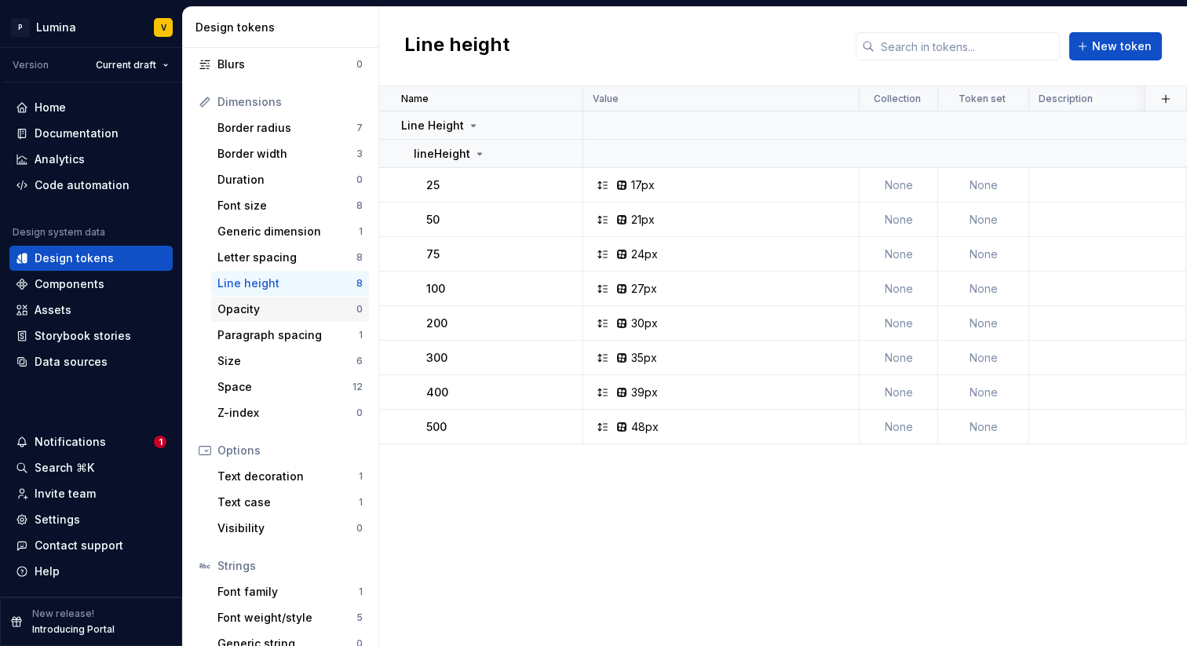
click at [306, 306] on div "Opacity" at bounding box center [287, 310] width 139 height 16
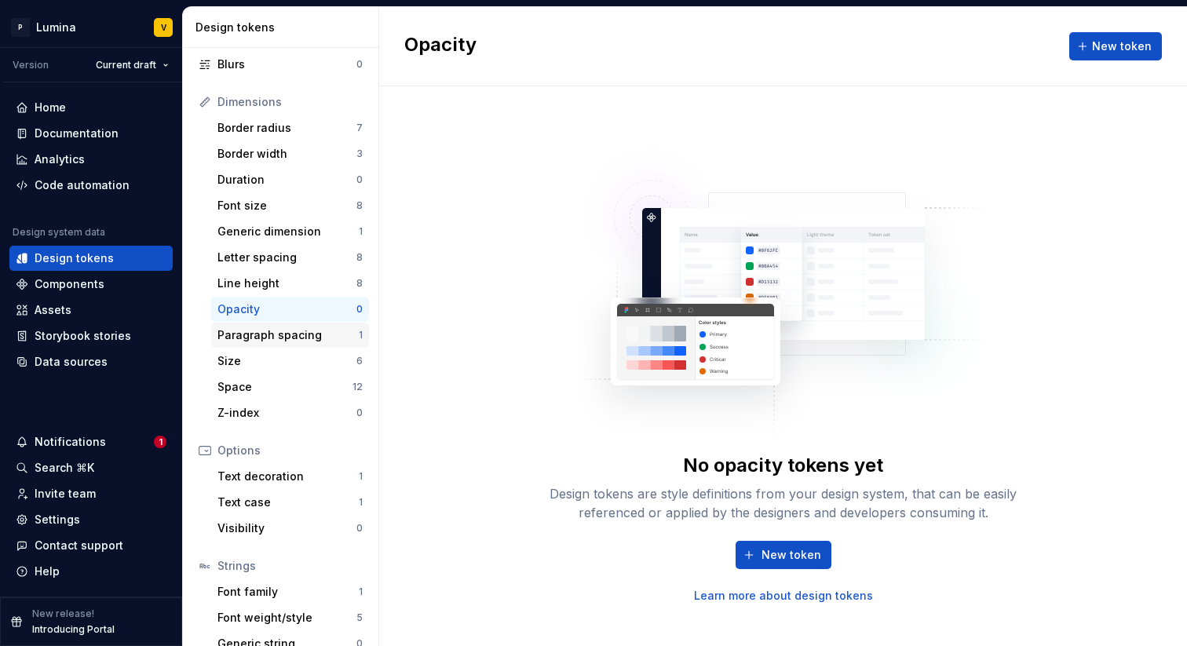
click at [327, 345] on div "Paragraph spacing 1" at bounding box center [290, 335] width 158 height 25
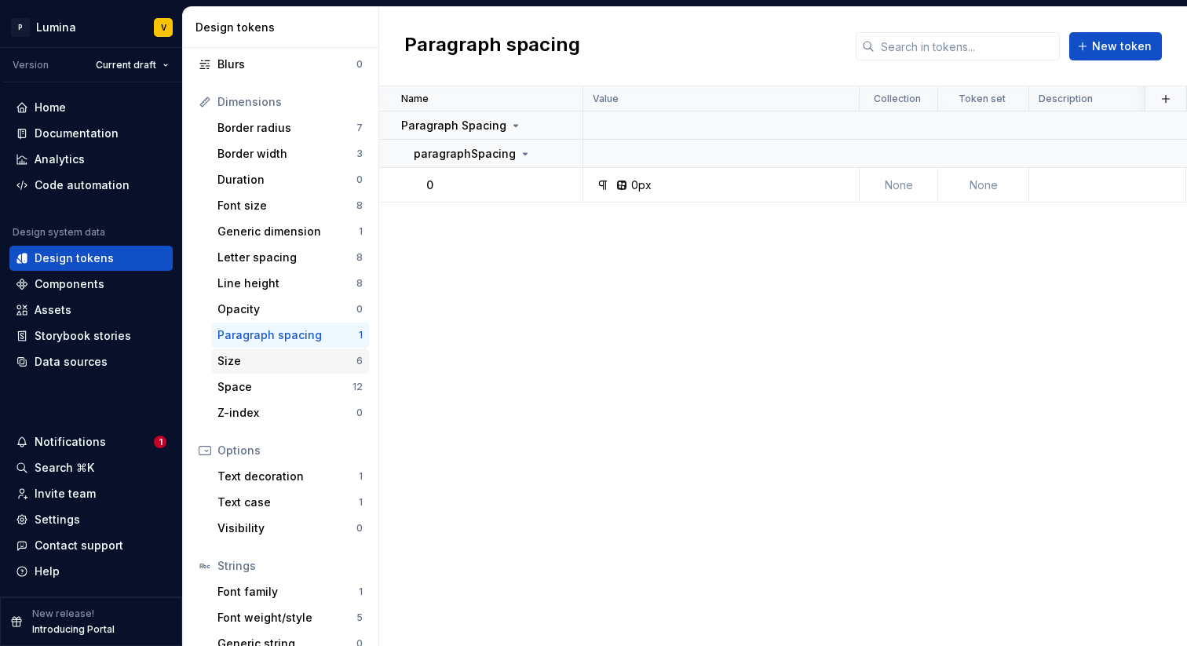
click at [326, 363] on div "Size" at bounding box center [287, 361] width 139 height 16
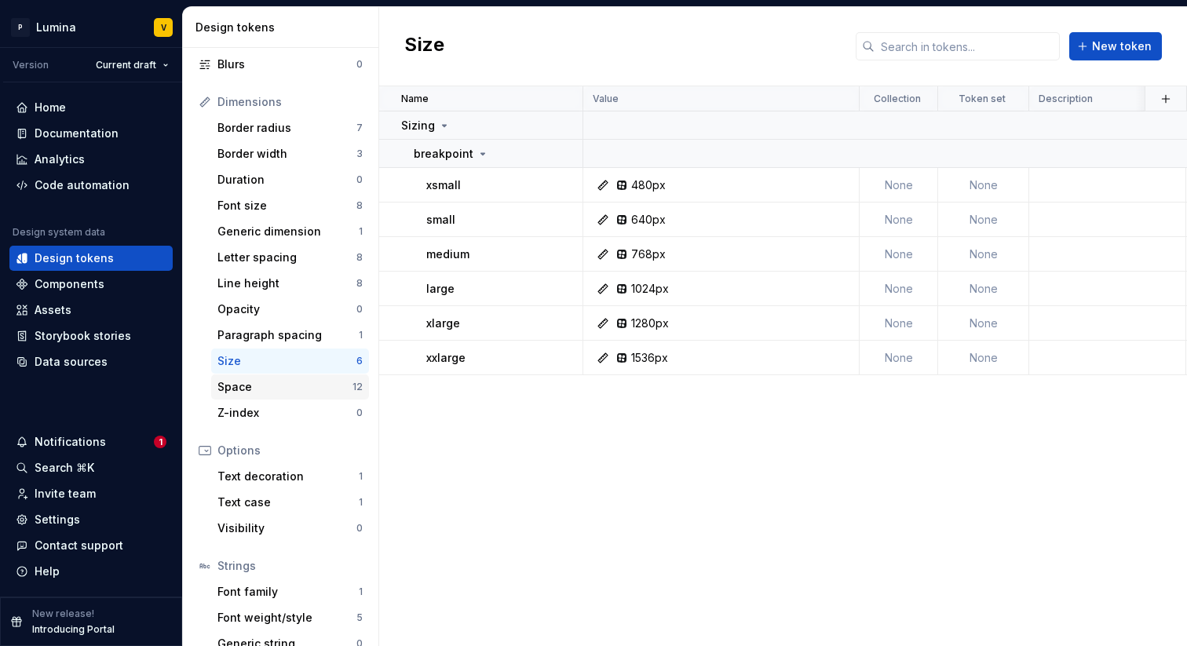
click at [324, 379] on div "Space" at bounding box center [285, 387] width 135 height 16
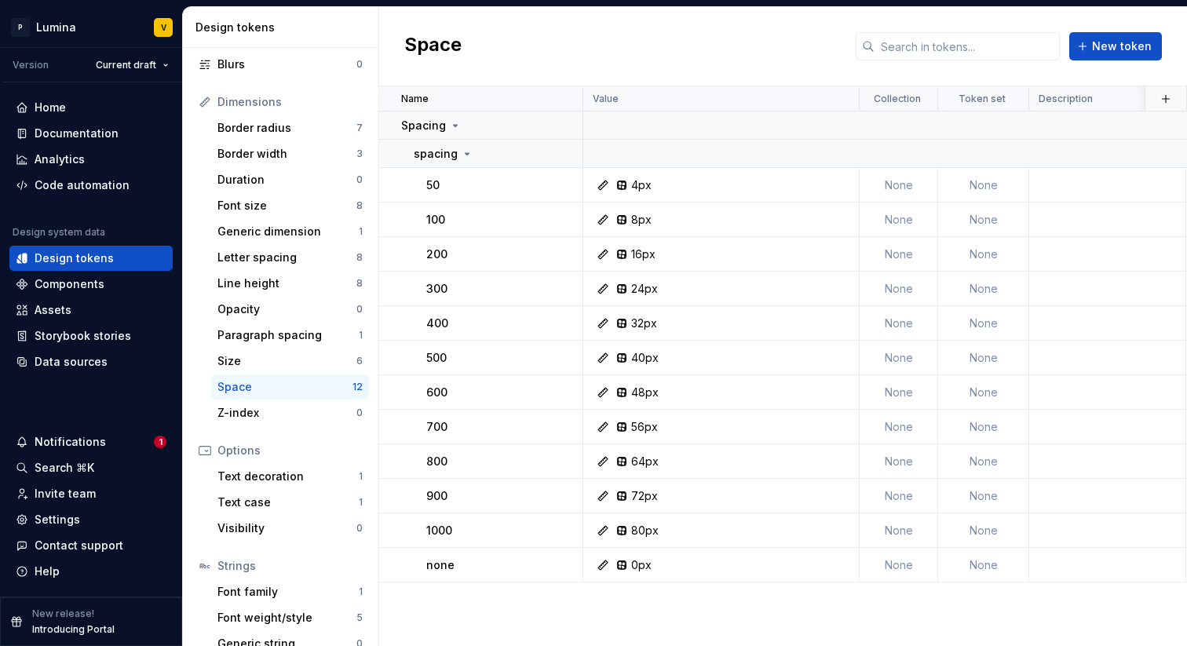
click at [322, 399] on div "Space 12" at bounding box center [290, 387] width 158 height 25
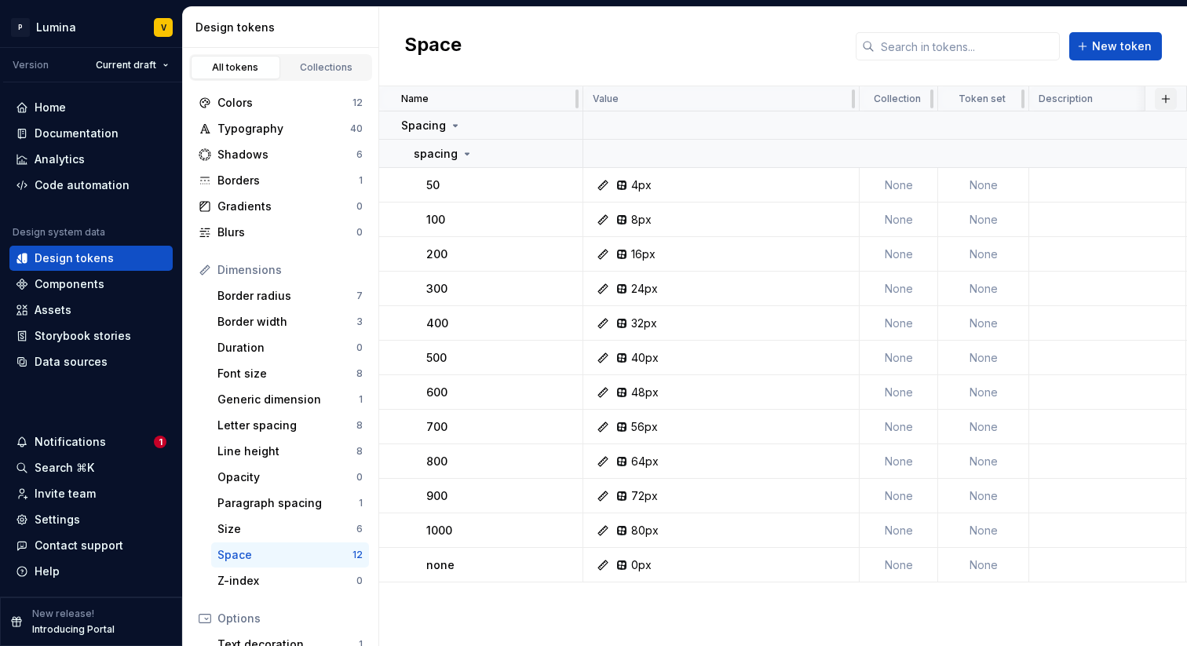
click at [1164, 101] on button "button" at bounding box center [1166, 99] width 22 height 22
click at [1052, 133] on div "New theme" at bounding box center [1049, 130] width 63 height 16
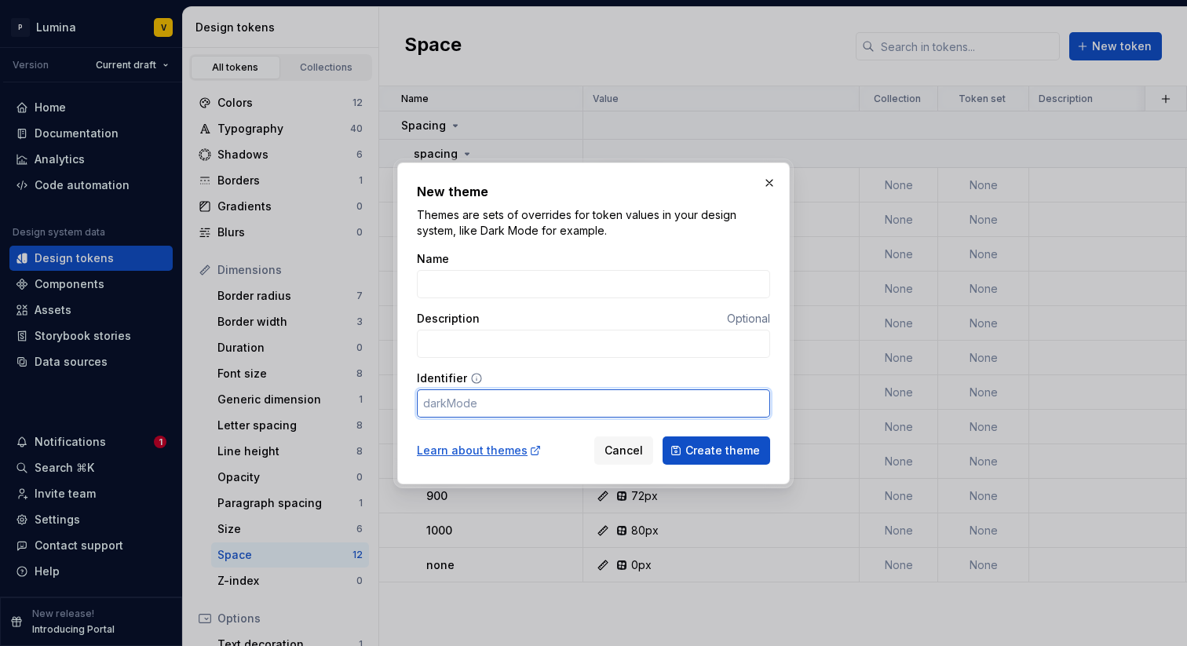
click at [495, 397] on input "Identifier" at bounding box center [593, 403] width 353 height 28
click at [763, 189] on button "button" at bounding box center [770, 183] width 22 height 22
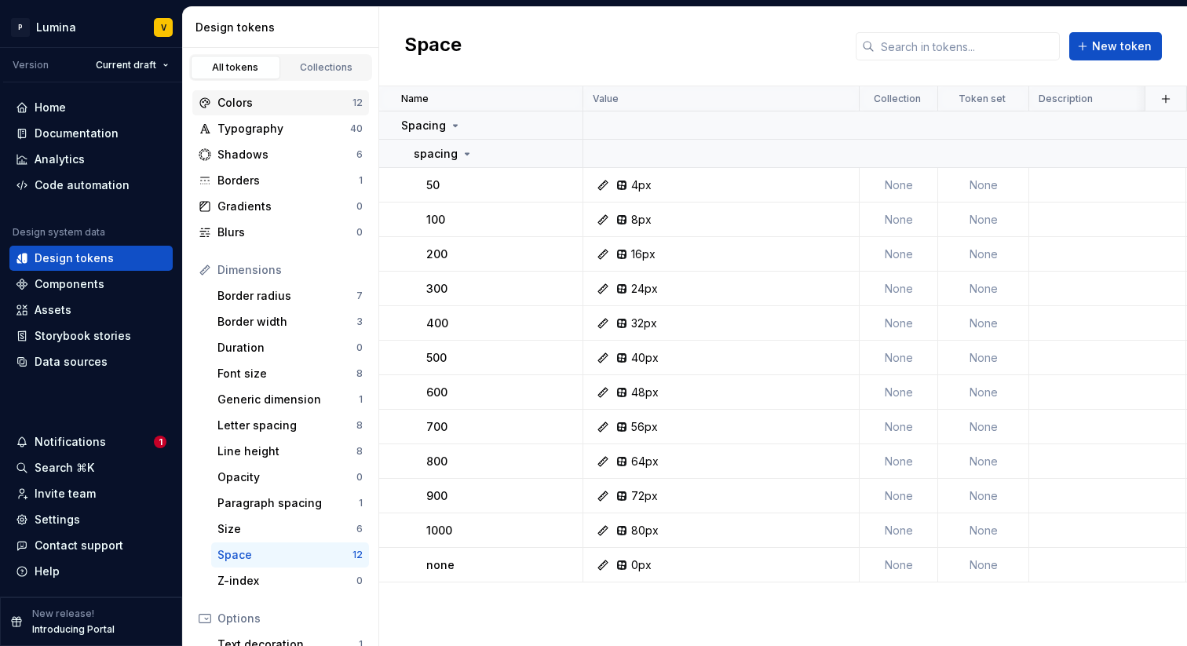
click at [295, 103] on div "Colors" at bounding box center [285, 103] width 135 height 16
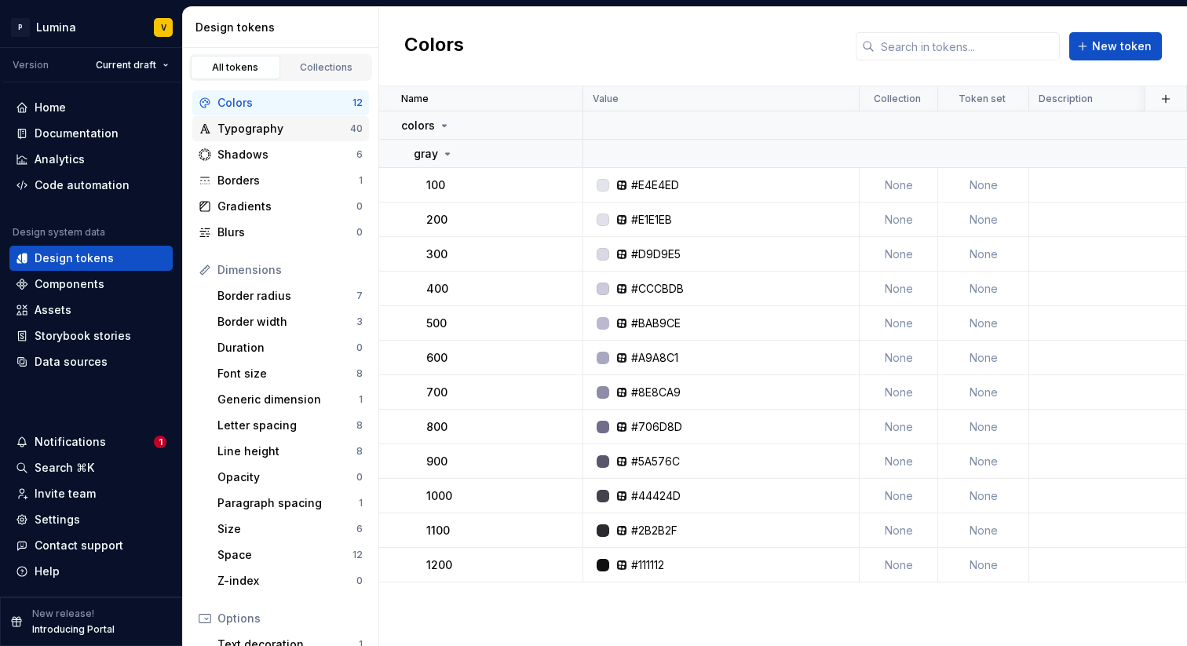
click at [297, 125] on div "Typography" at bounding box center [284, 129] width 133 height 16
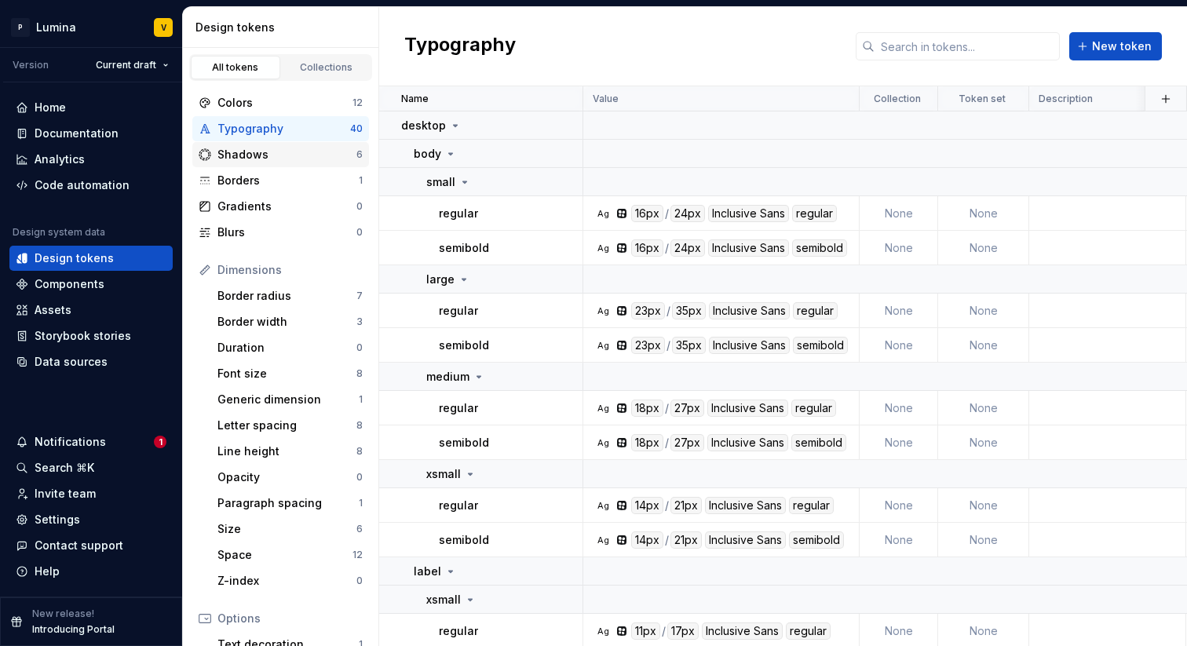
click at [312, 164] on div "Shadows 6" at bounding box center [280, 154] width 177 height 25
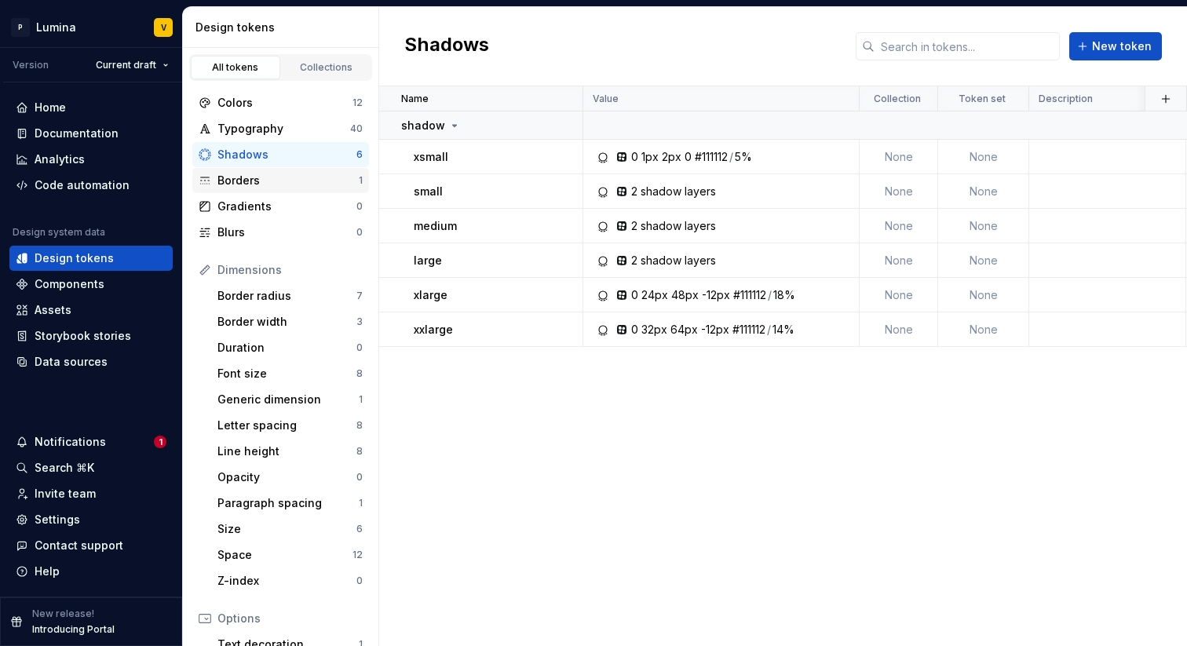
click at [320, 183] on div "Borders" at bounding box center [288, 181] width 141 height 16
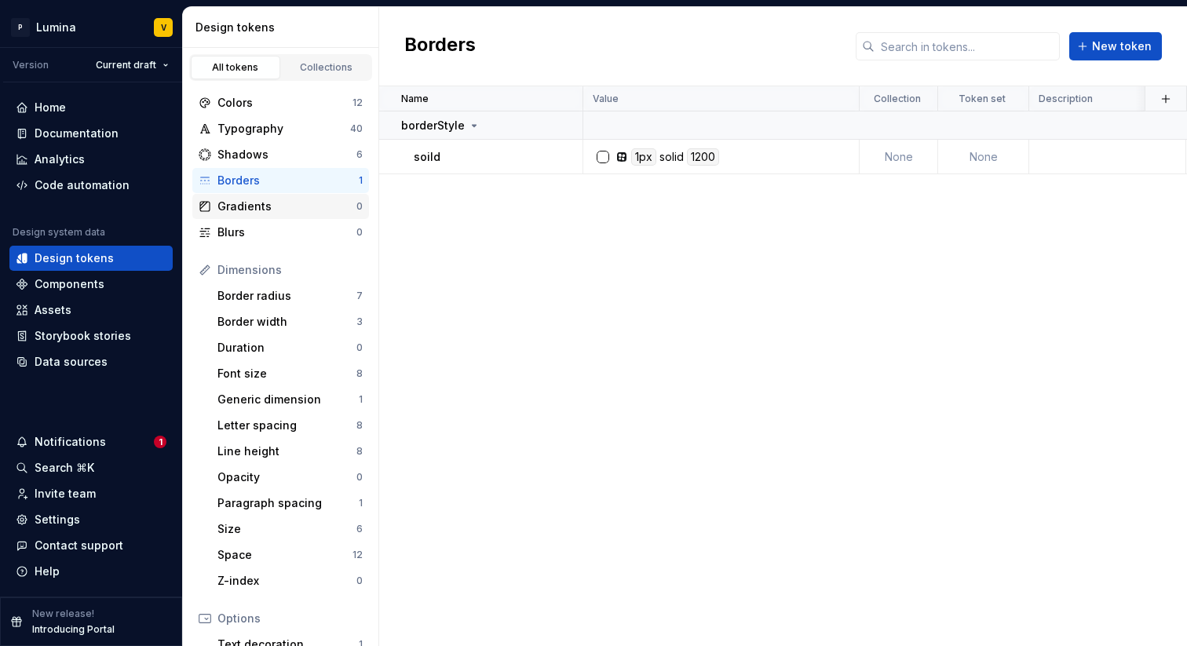
click at [316, 213] on div "Gradients" at bounding box center [287, 207] width 139 height 16
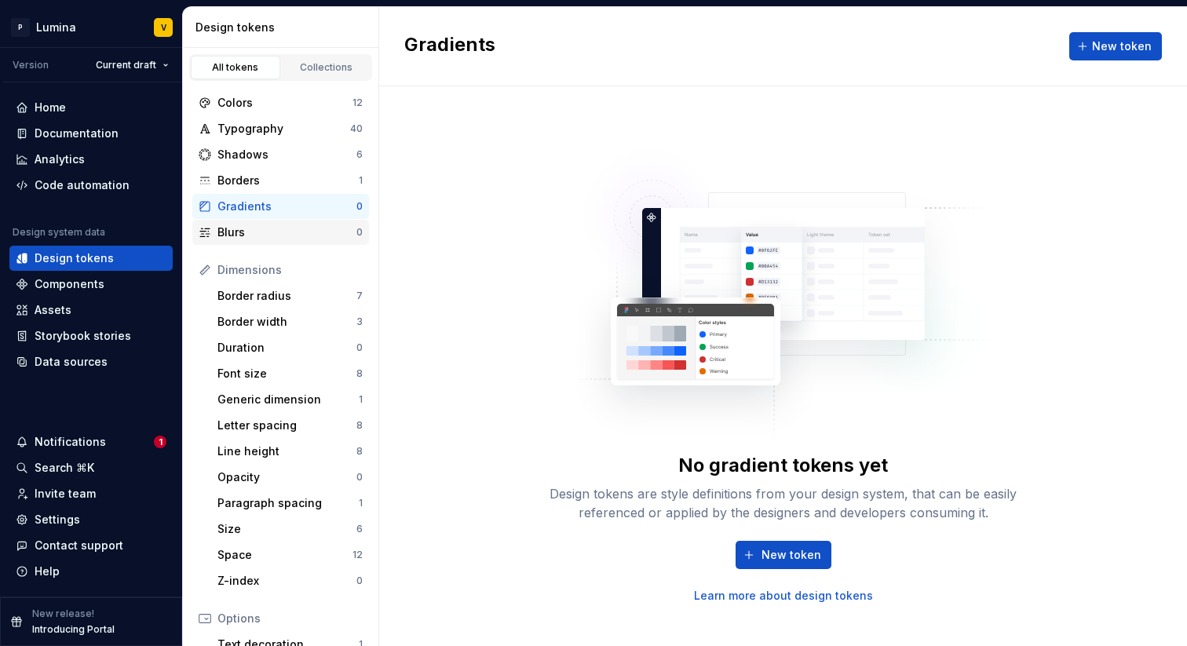
click at [312, 229] on div "Blurs" at bounding box center [287, 233] width 139 height 16
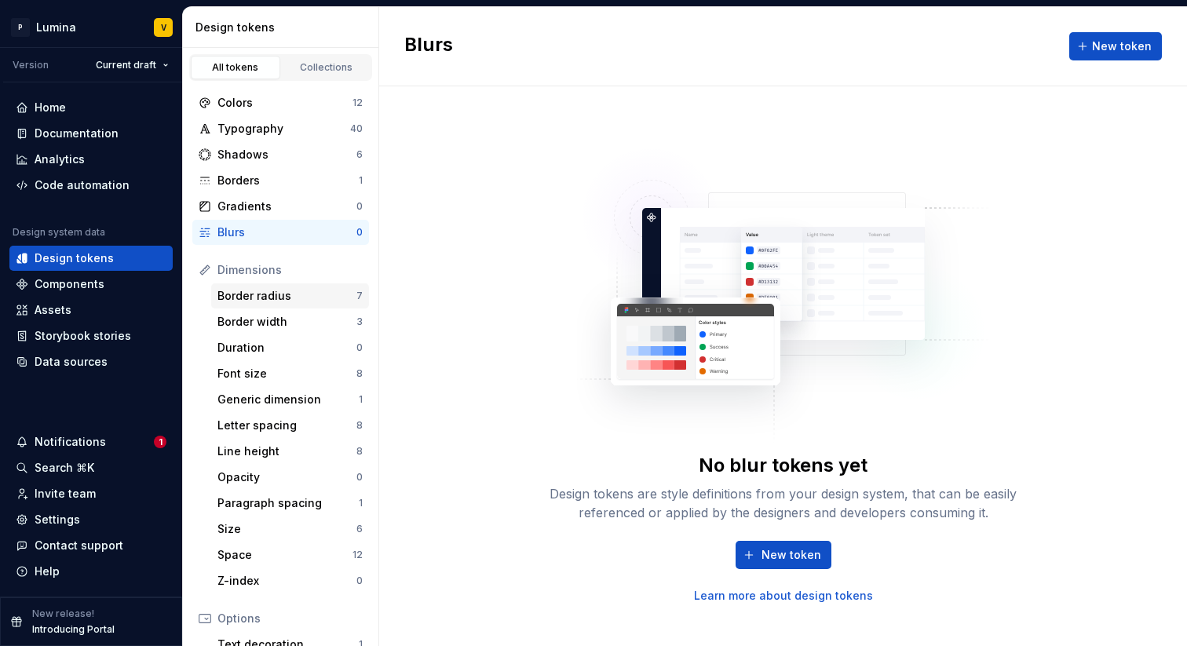
click at [309, 302] on div "Border radius" at bounding box center [287, 296] width 139 height 16
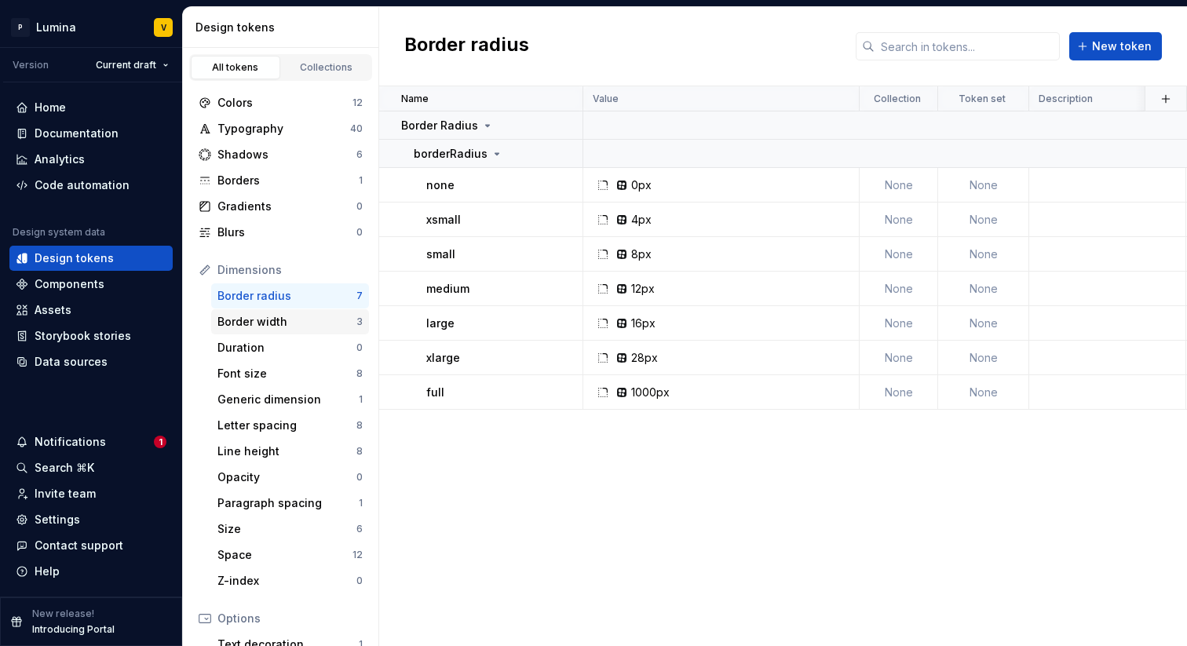
click at [299, 319] on div "Border width" at bounding box center [287, 322] width 139 height 16
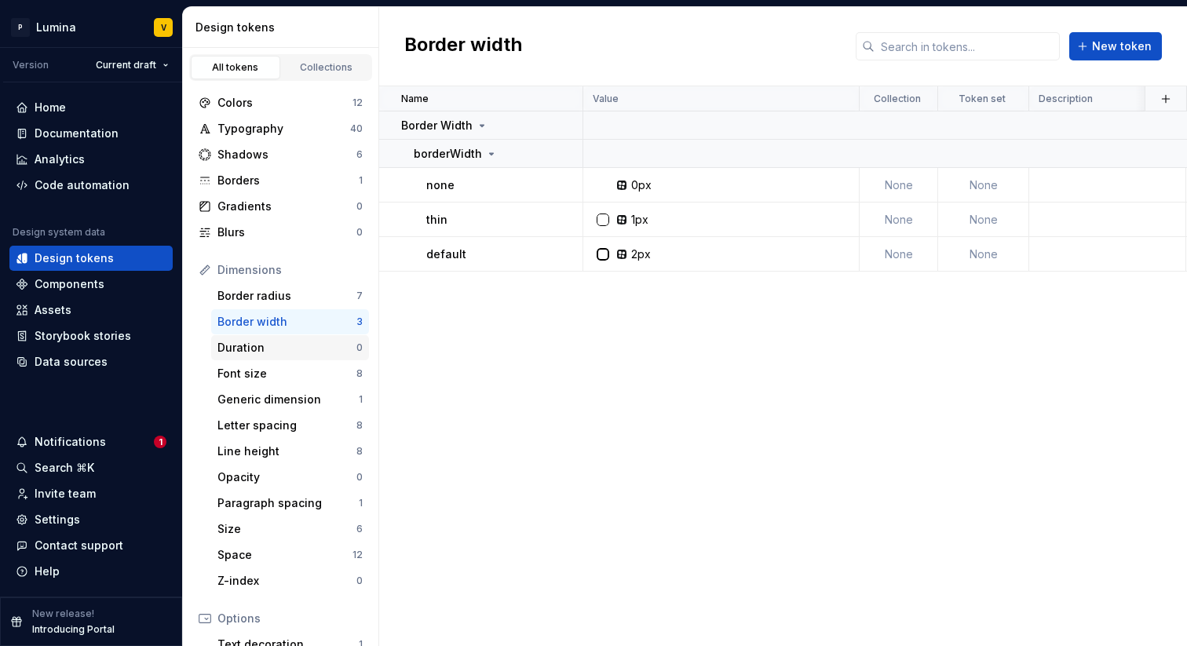
click at [298, 353] on div "Duration" at bounding box center [287, 348] width 139 height 16
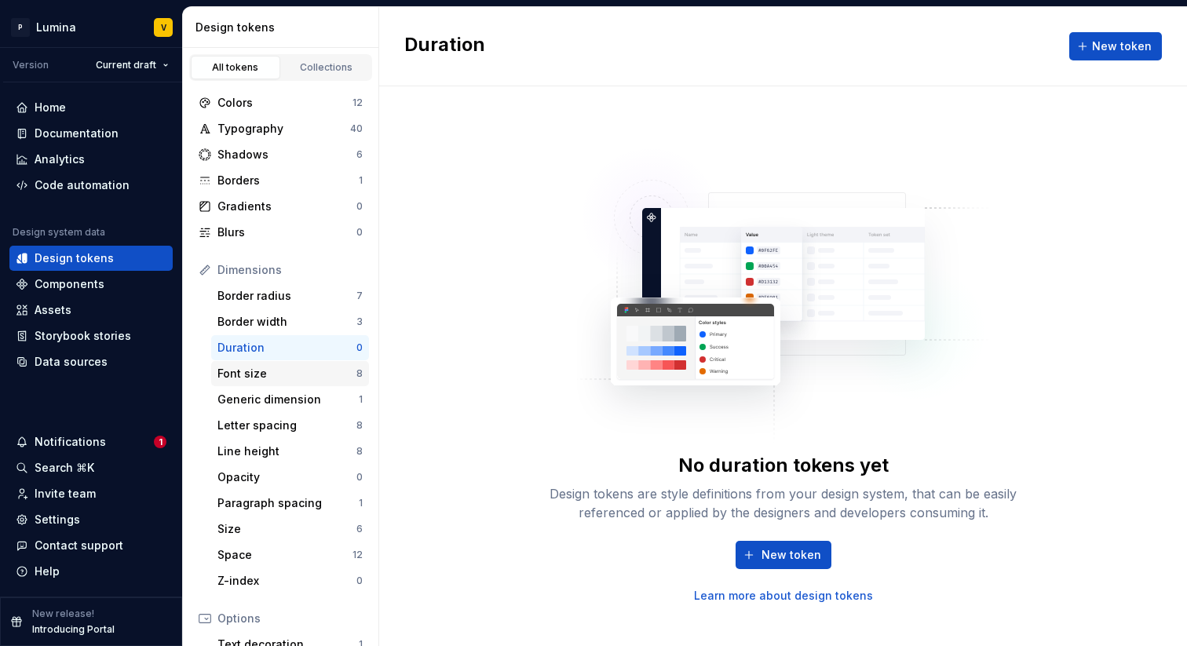
click at [295, 367] on div "Font size" at bounding box center [287, 374] width 139 height 16
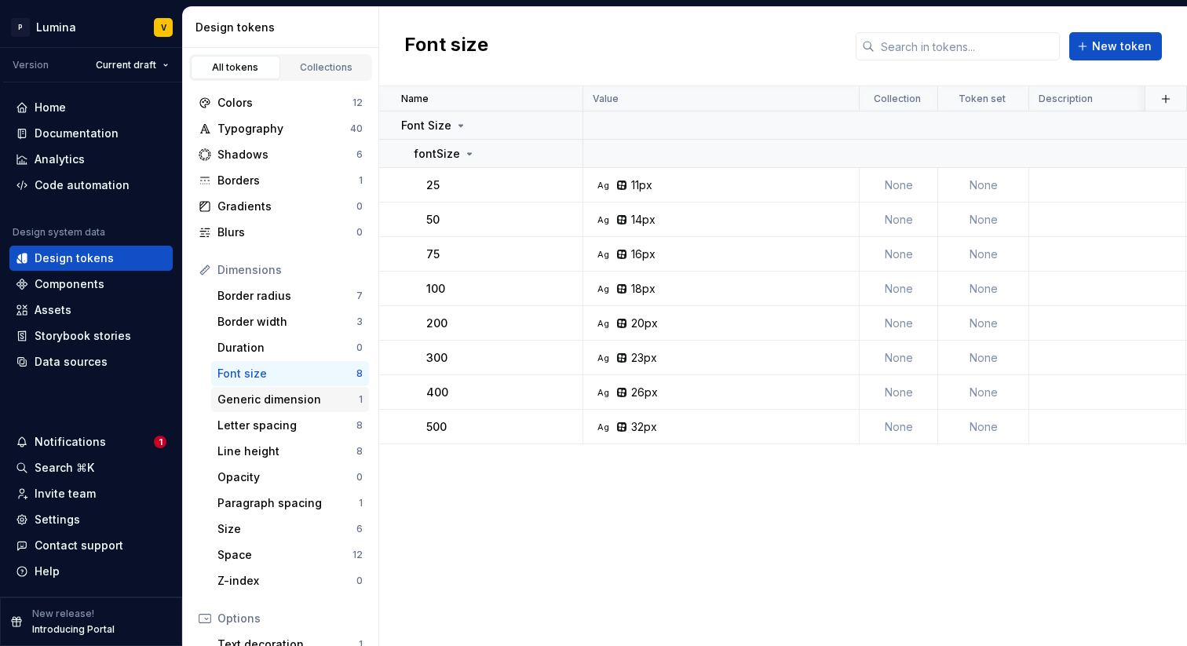
click at [298, 390] on div "Generic dimension 1" at bounding box center [290, 399] width 158 height 25
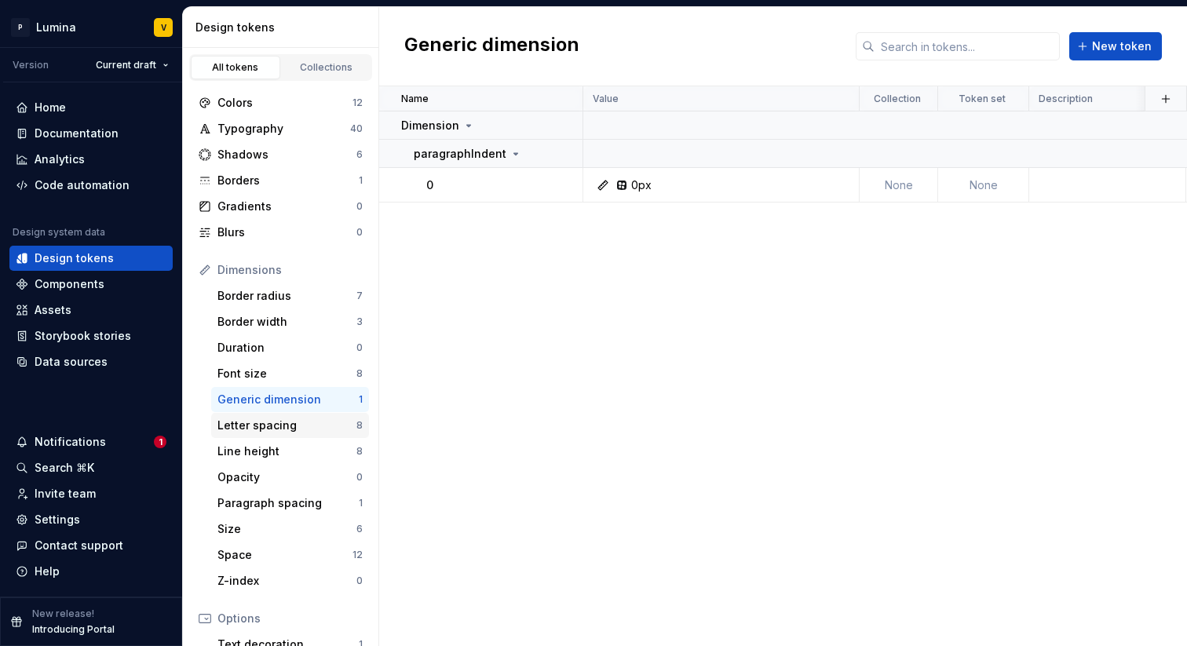
click at [294, 415] on div "Letter spacing 8" at bounding box center [290, 425] width 158 height 25
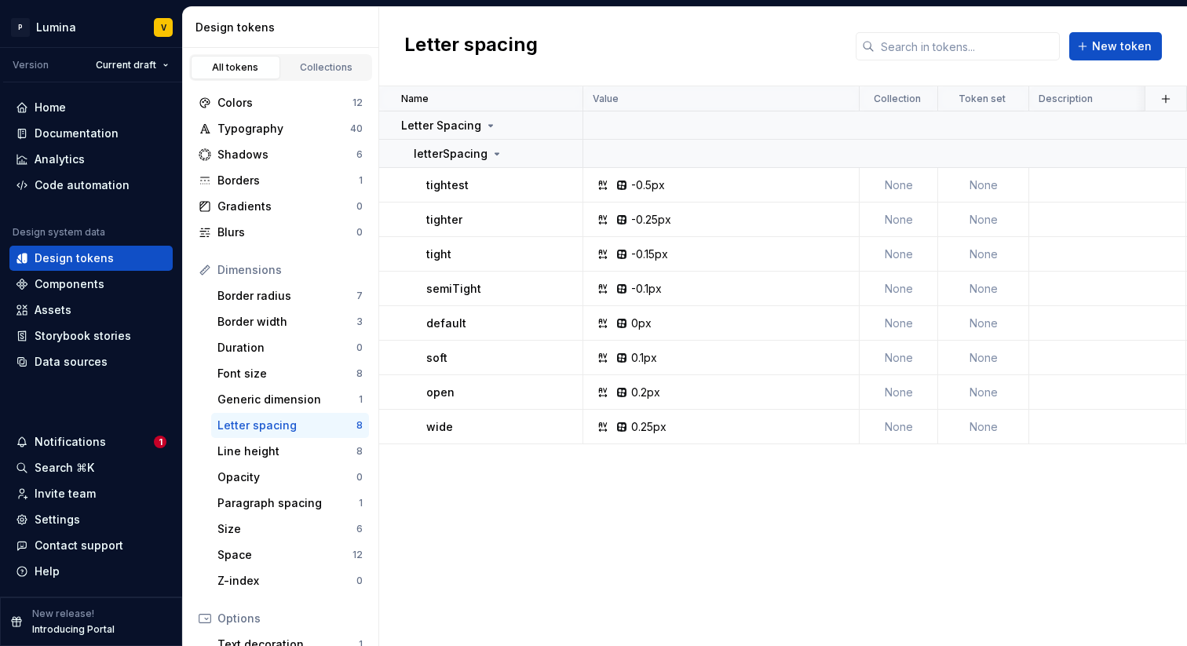
click at [294, 438] on div "Dimensions Border radius 7 Border width 3 Duration 0 Font size 8 Generic dimens…" at bounding box center [280, 426] width 177 height 336
click at [294, 451] on div "Line height" at bounding box center [287, 452] width 139 height 16
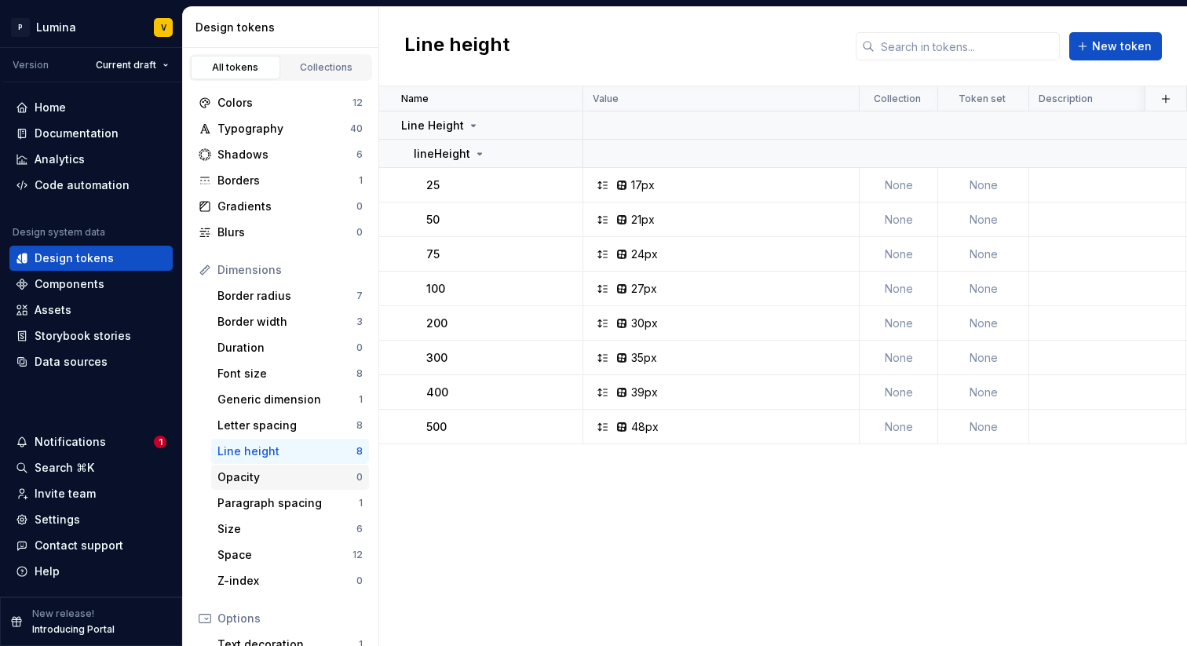
click at [287, 480] on div "Opacity" at bounding box center [287, 478] width 139 height 16
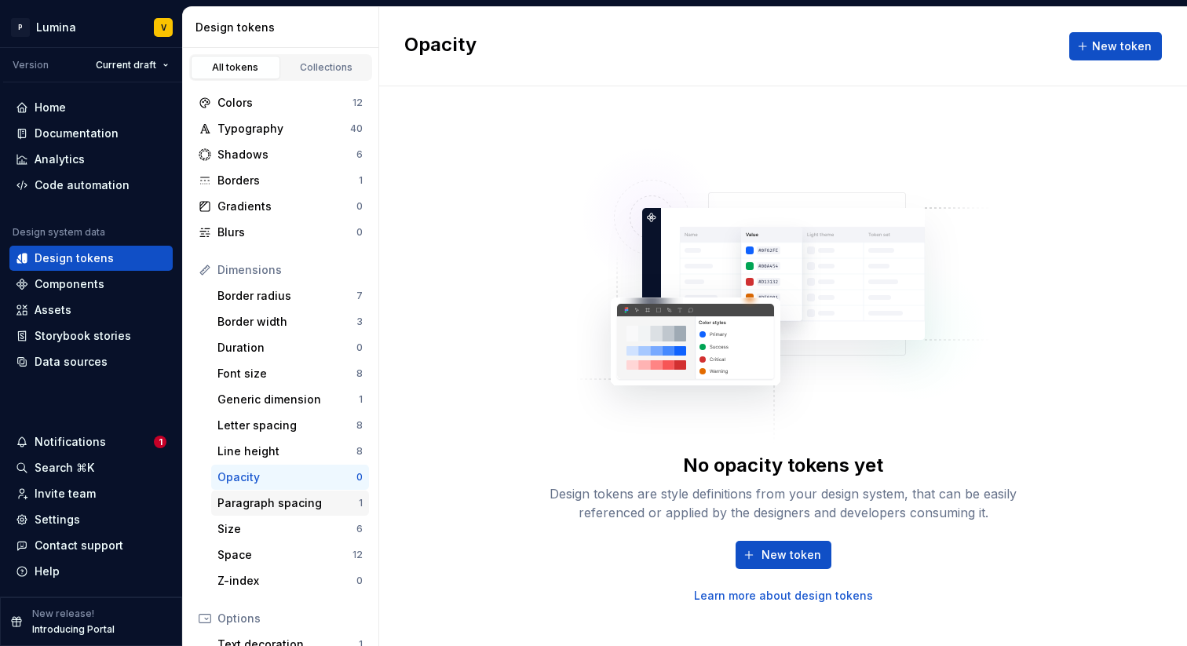
click at [283, 501] on div "Paragraph spacing" at bounding box center [288, 503] width 141 height 16
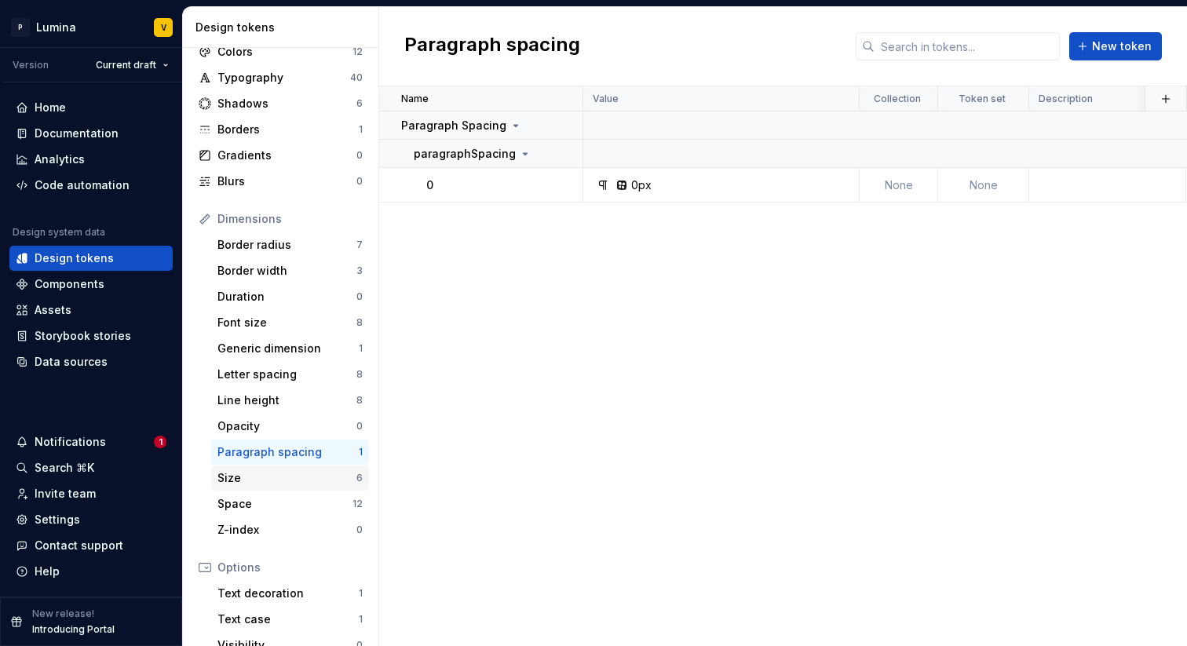
scroll to position [82, 0]
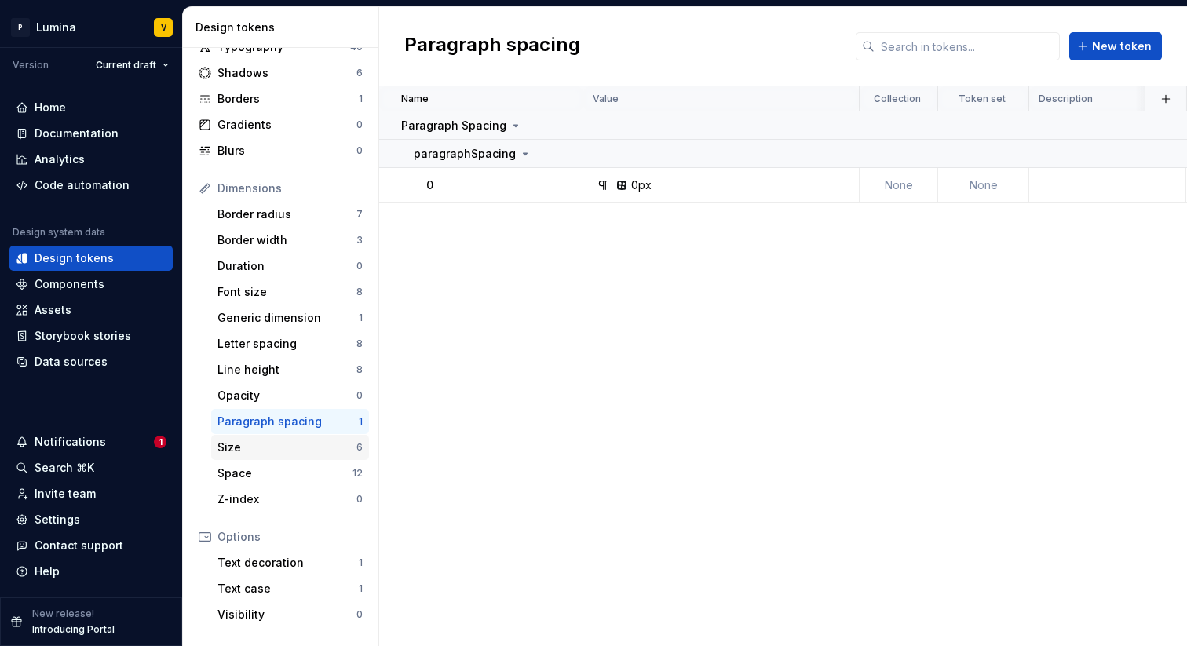
click at [293, 455] on div "Size" at bounding box center [287, 448] width 139 height 16
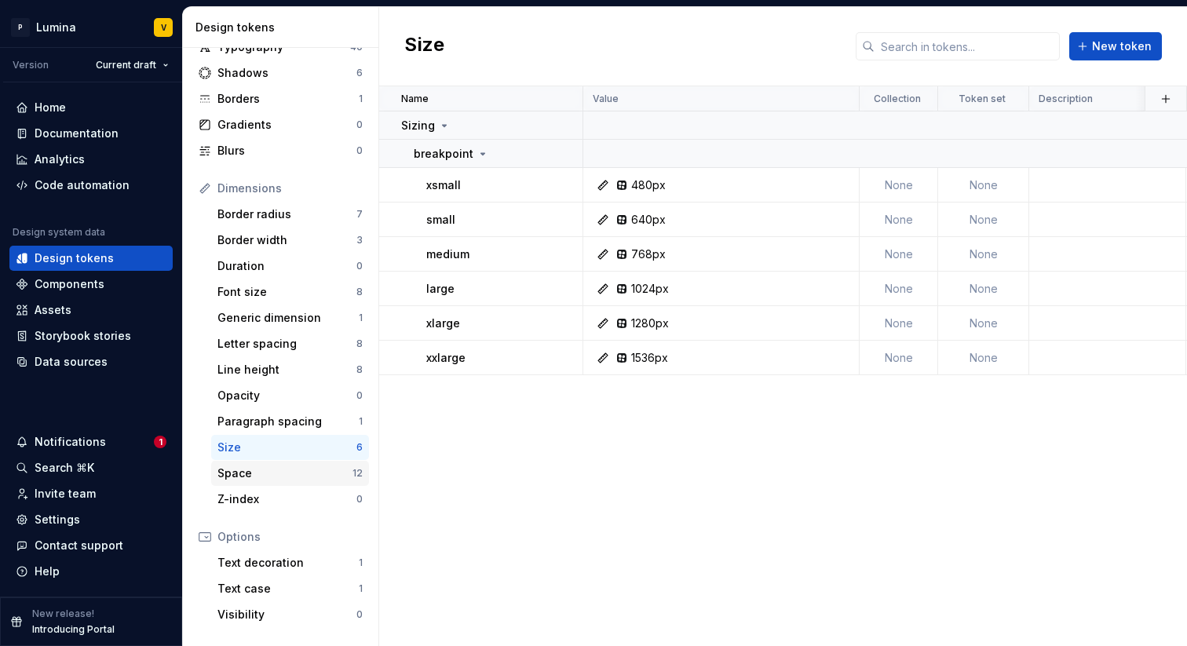
click at [283, 476] on div "Space" at bounding box center [285, 474] width 135 height 16
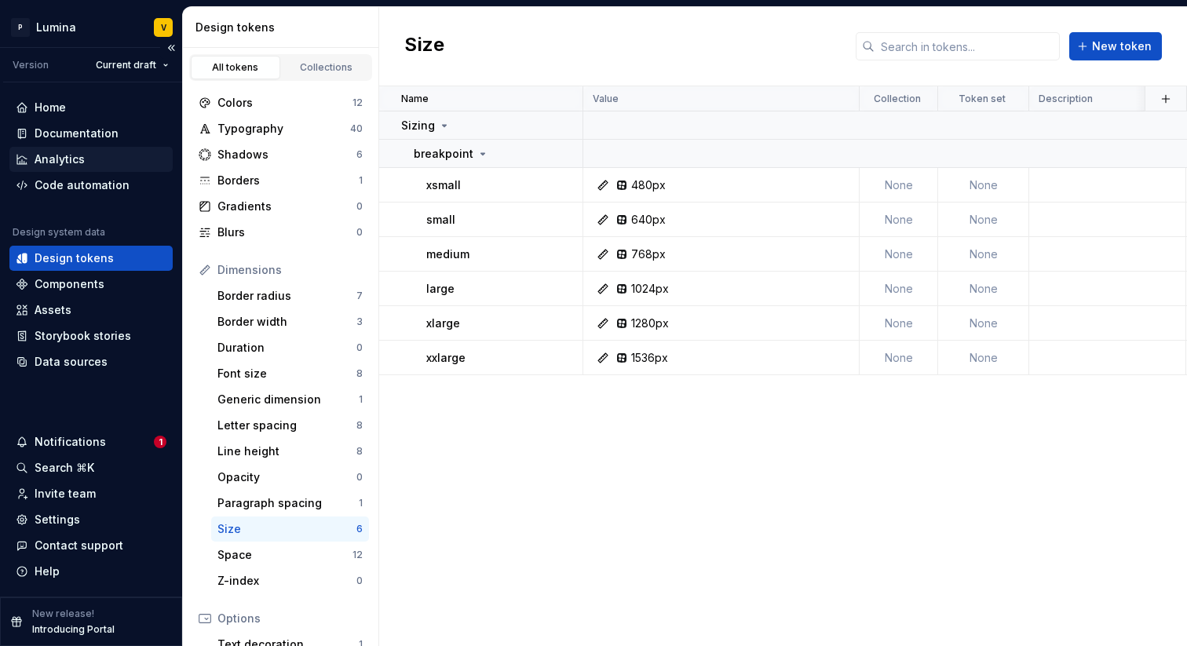
click at [85, 163] on div "Analytics" at bounding box center [91, 160] width 151 height 16
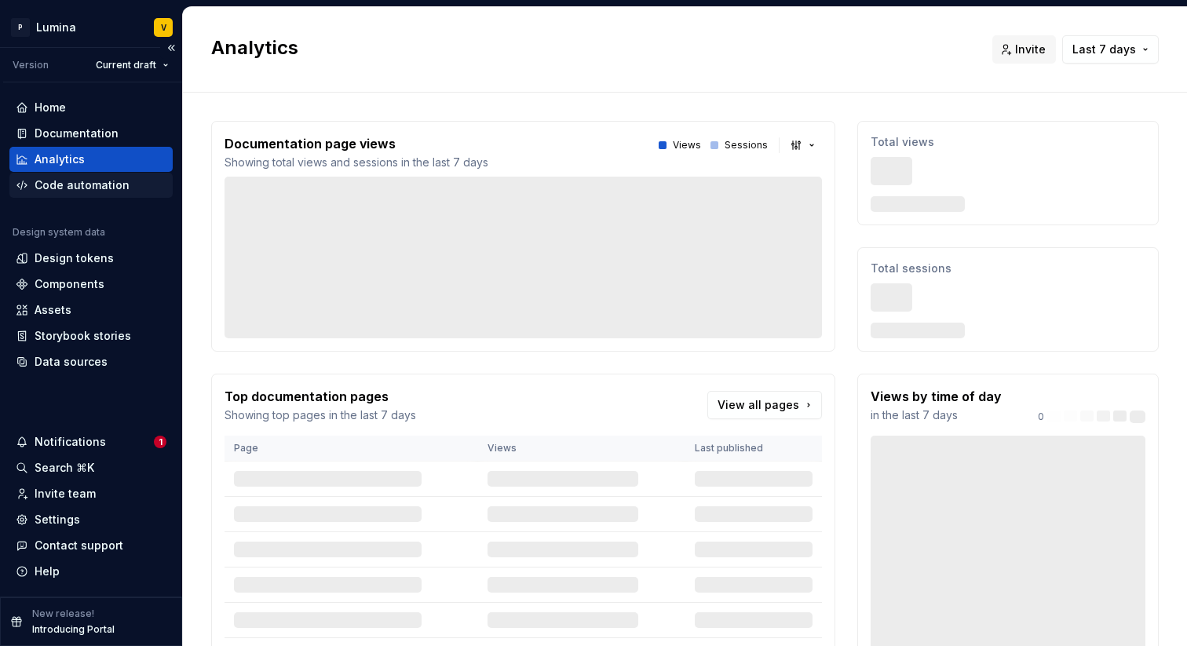
click at [101, 181] on div "Code automation" at bounding box center [82, 185] width 95 height 16
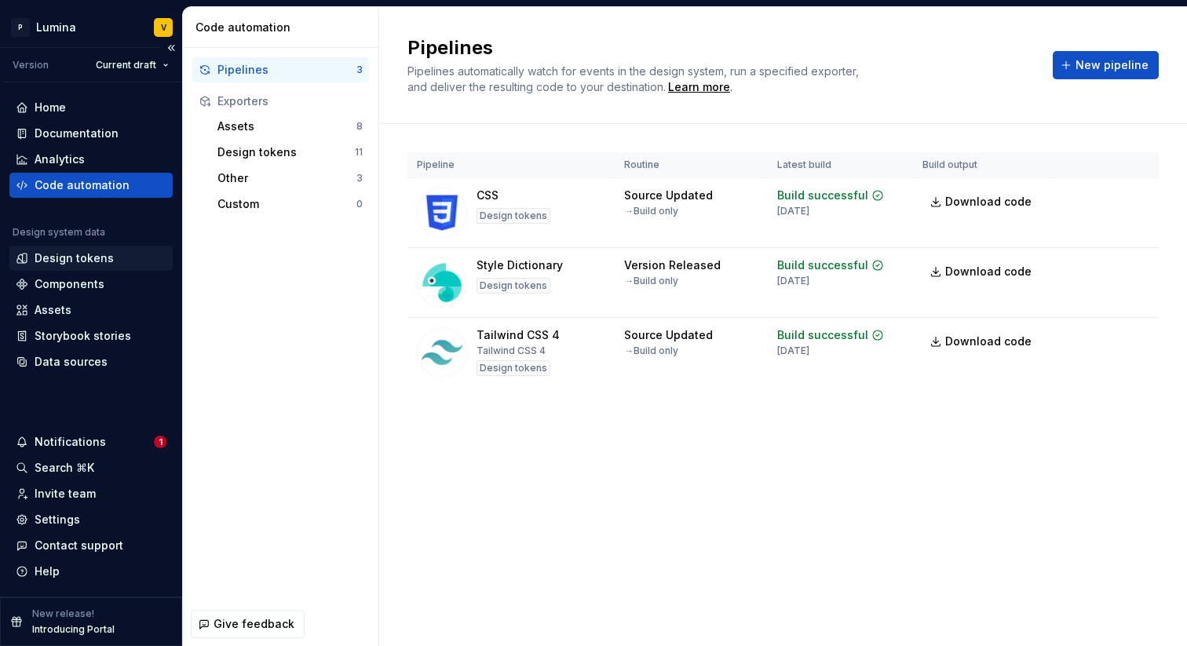
click at [39, 261] on div "Design tokens" at bounding box center [74, 258] width 79 height 16
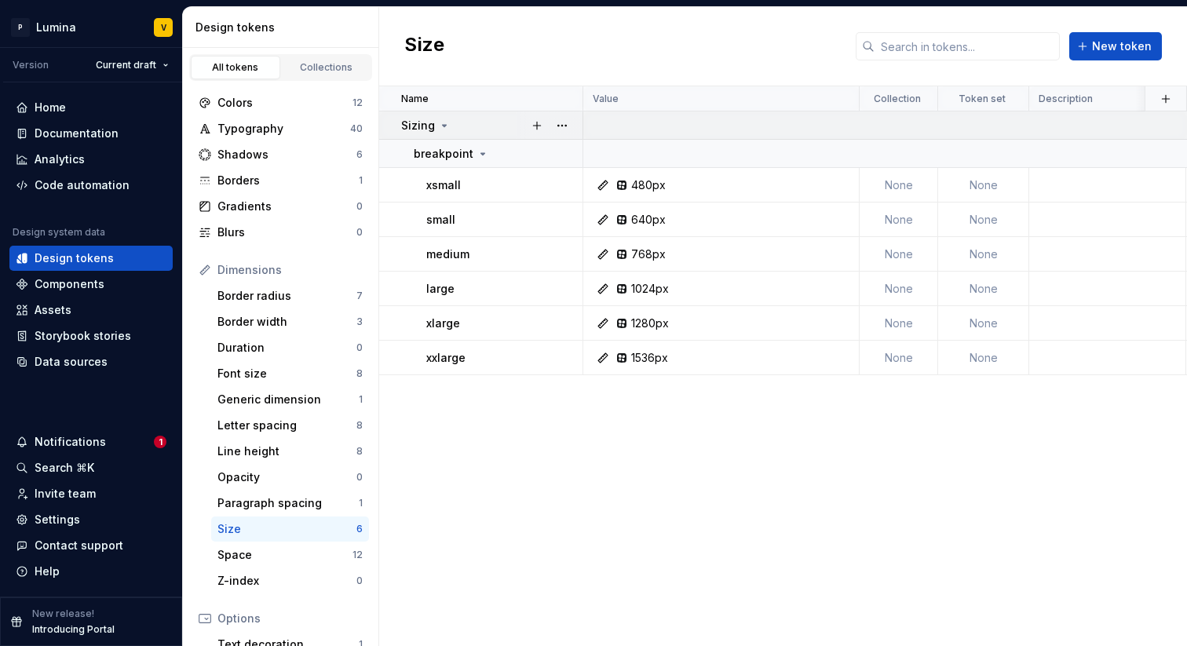
click at [444, 122] on icon at bounding box center [444, 125] width 13 height 13
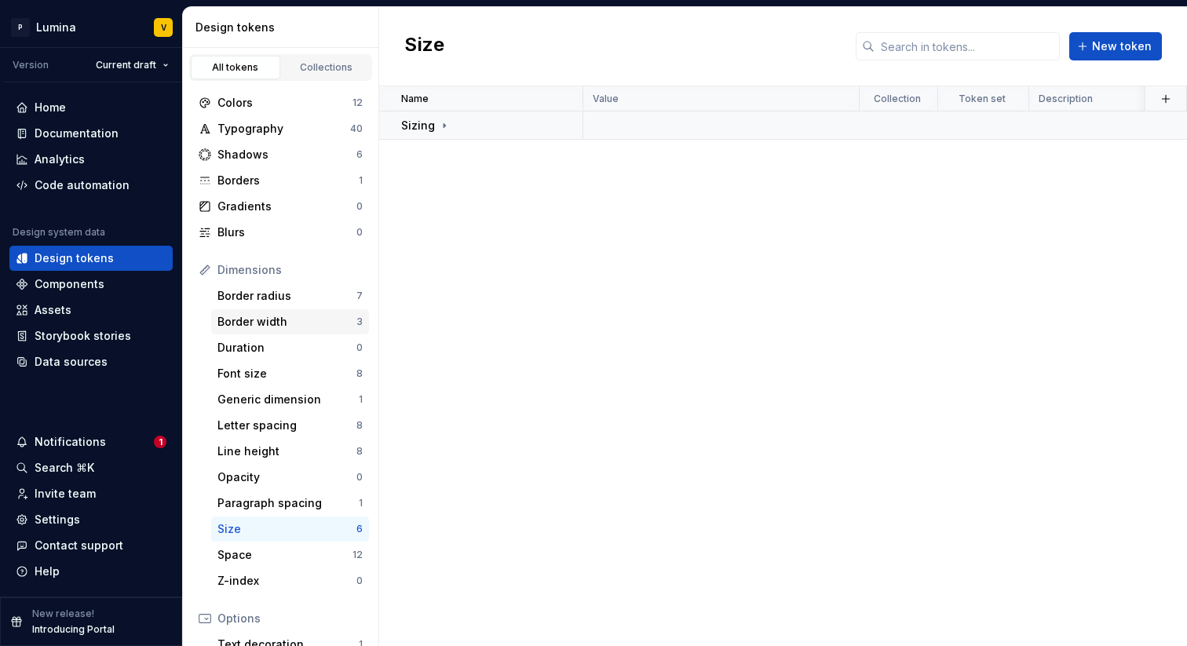
click at [255, 325] on div "Border width" at bounding box center [287, 322] width 139 height 16
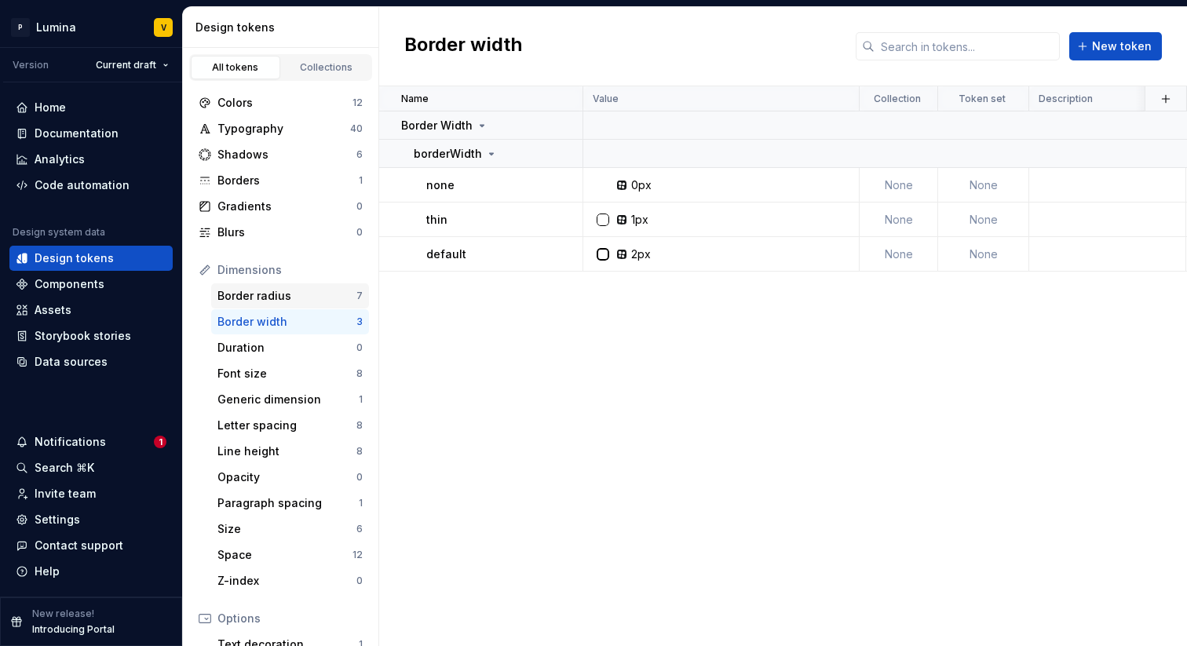
click at [313, 294] on div "Border radius" at bounding box center [287, 296] width 139 height 16
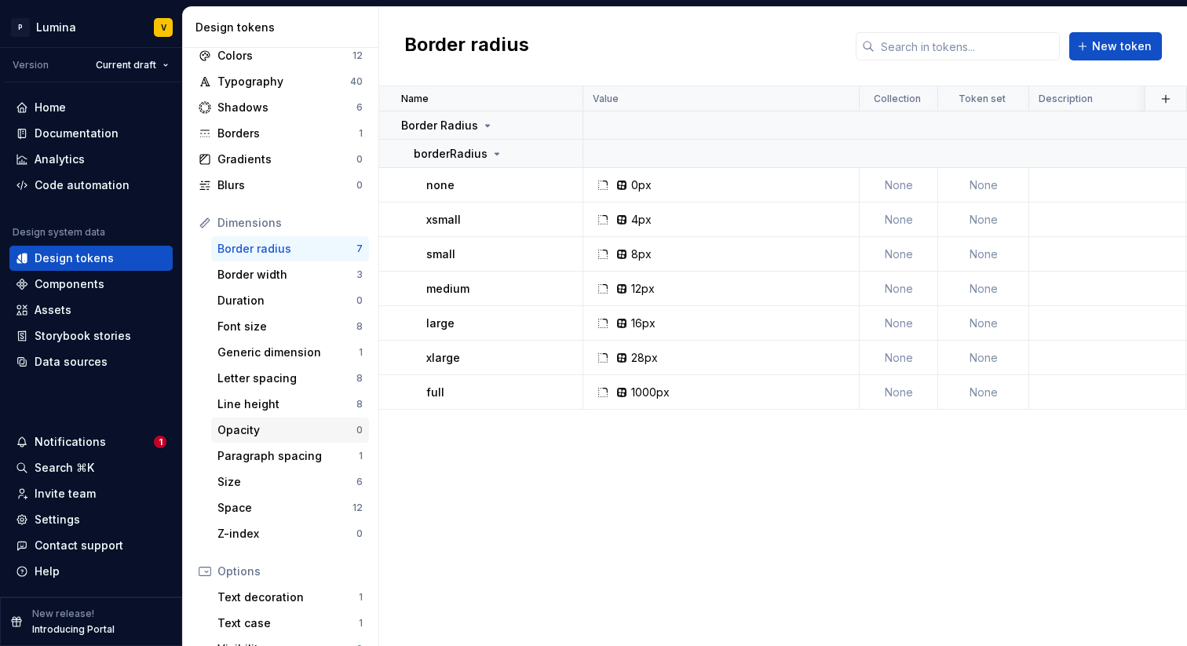
scroll to position [86, 0]
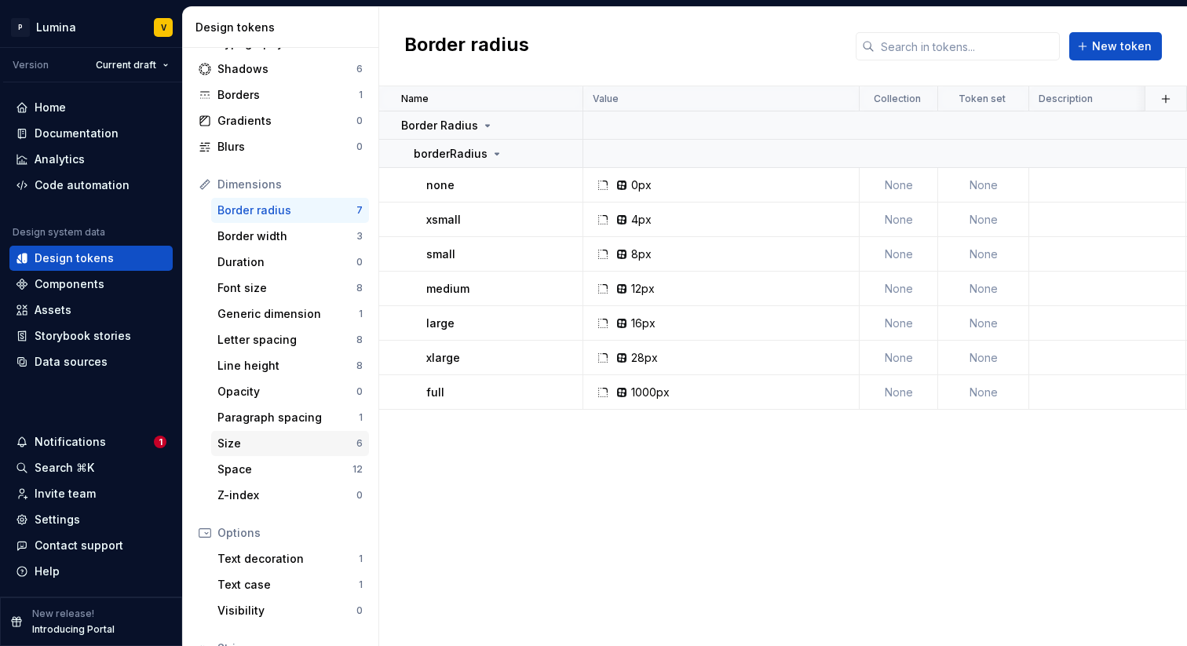
click at [251, 444] on div "Size" at bounding box center [287, 444] width 139 height 16
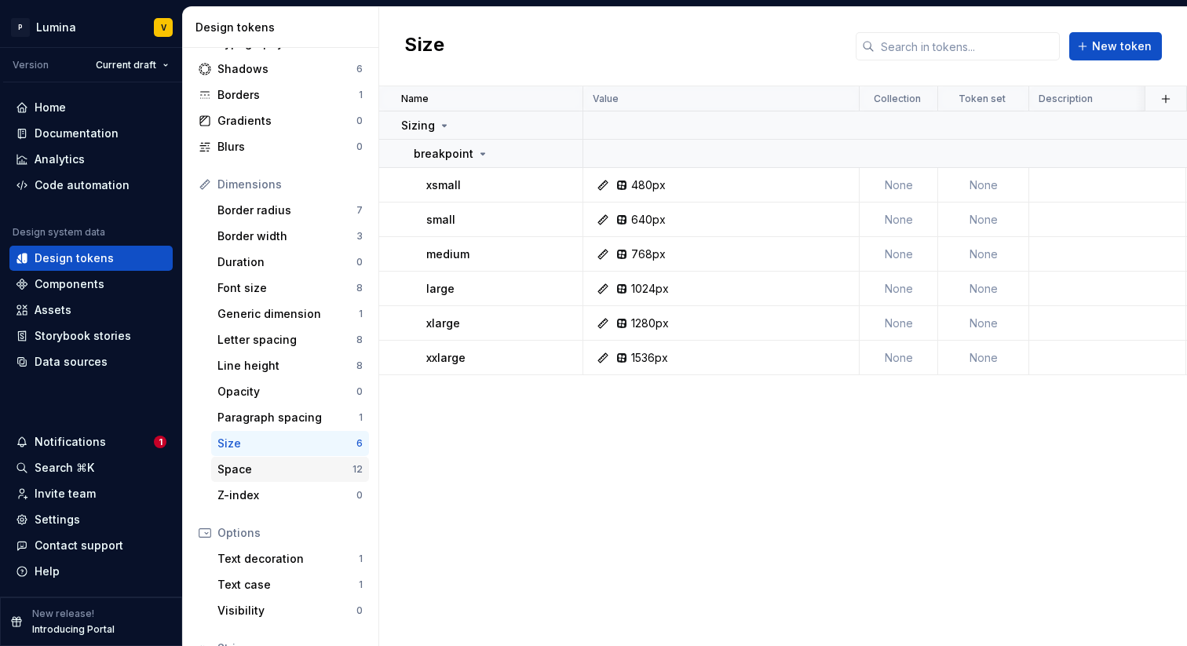
click at [316, 470] on div "Space" at bounding box center [285, 470] width 135 height 16
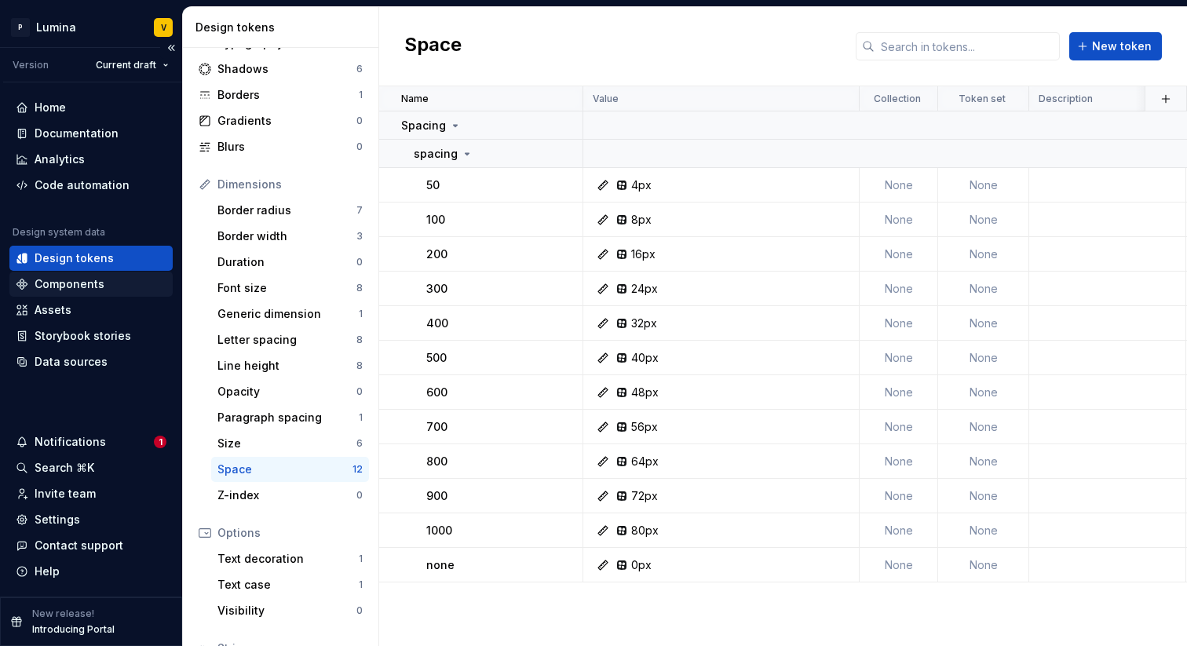
click at [58, 282] on div "Components" at bounding box center [70, 284] width 70 height 16
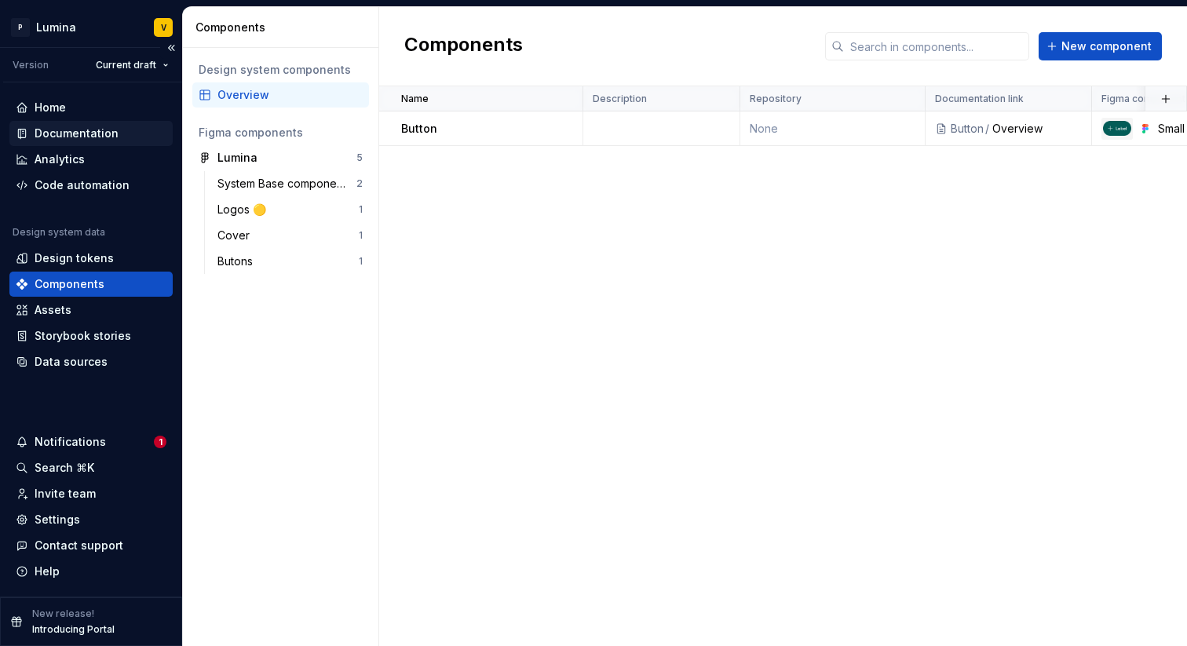
click at [69, 123] on div "Documentation" at bounding box center [90, 133] width 163 height 25
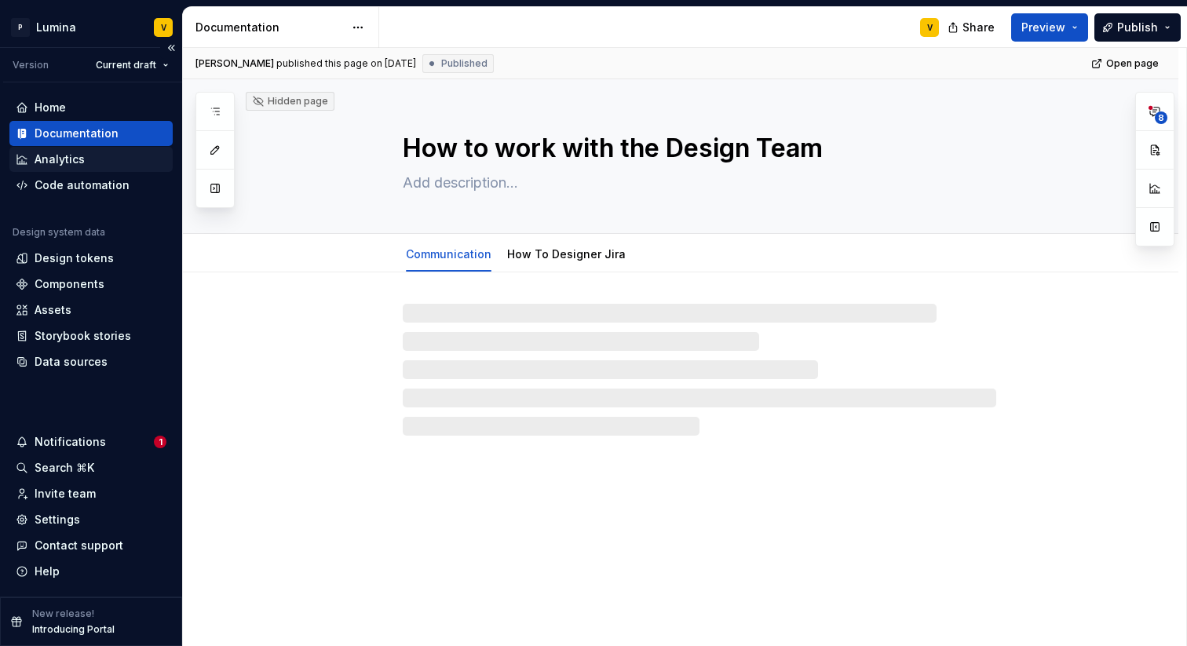
click at [66, 159] on div "Analytics" at bounding box center [60, 160] width 50 height 16
type textarea "*"
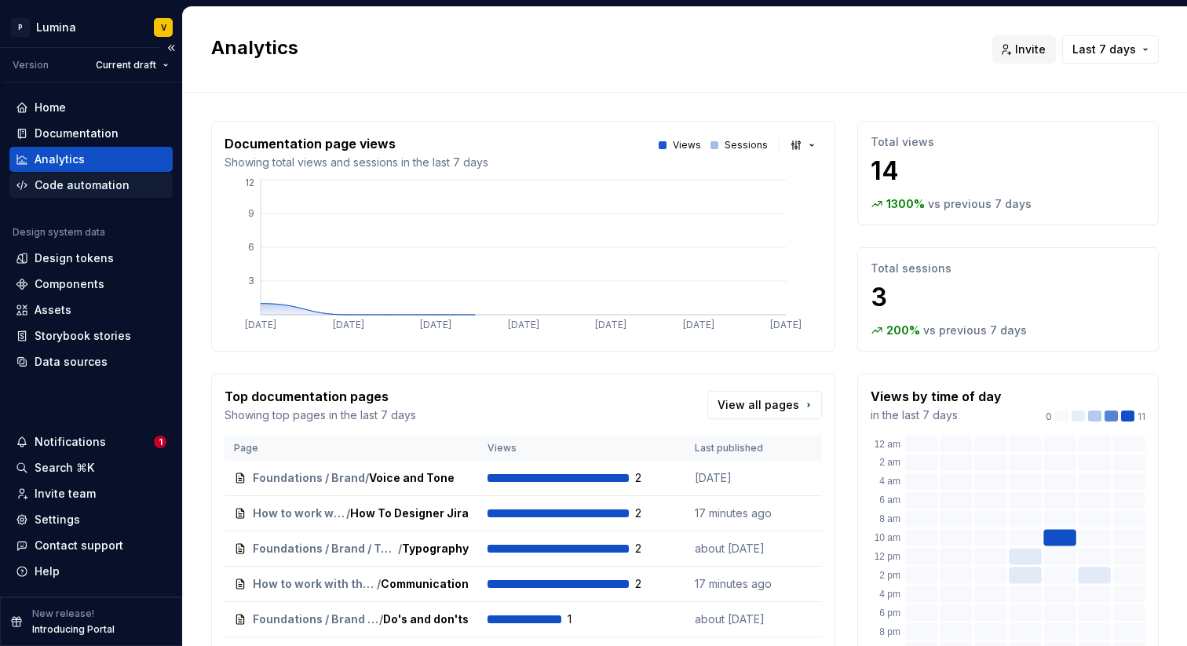
click at [75, 179] on div "Code automation" at bounding box center [82, 185] width 95 height 16
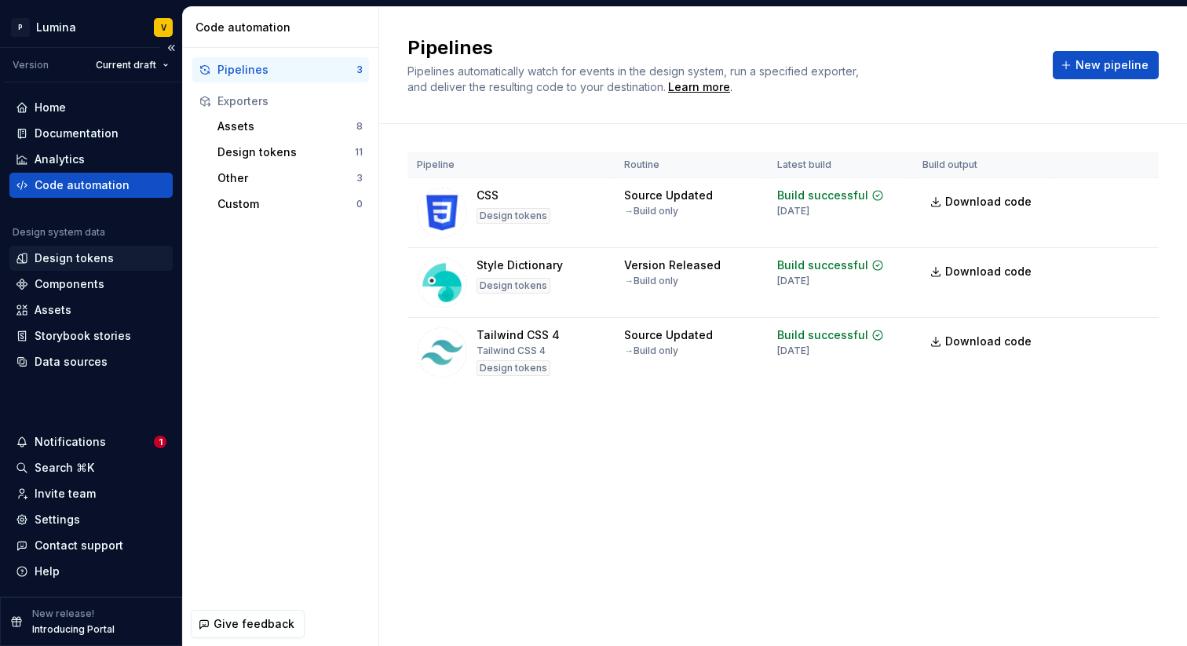
click at [60, 265] on div "Design tokens" at bounding box center [74, 258] width 79 height 16
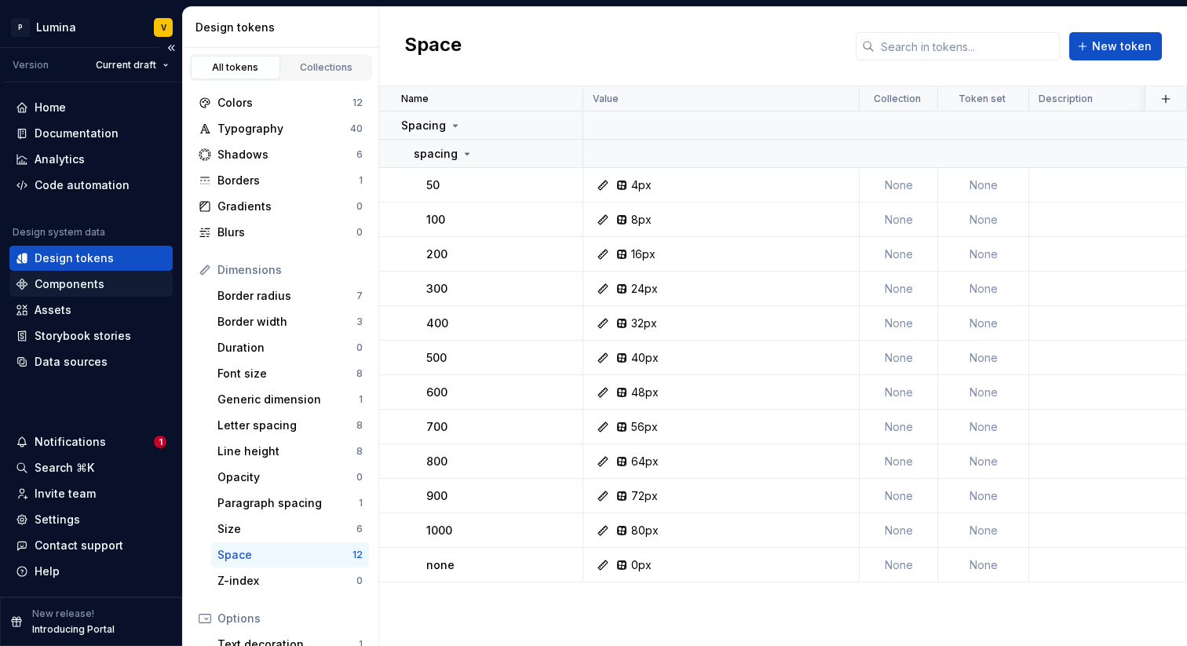
click at [77, 287] on div "Components" at bounding box center [70, 284] width 70 height 16
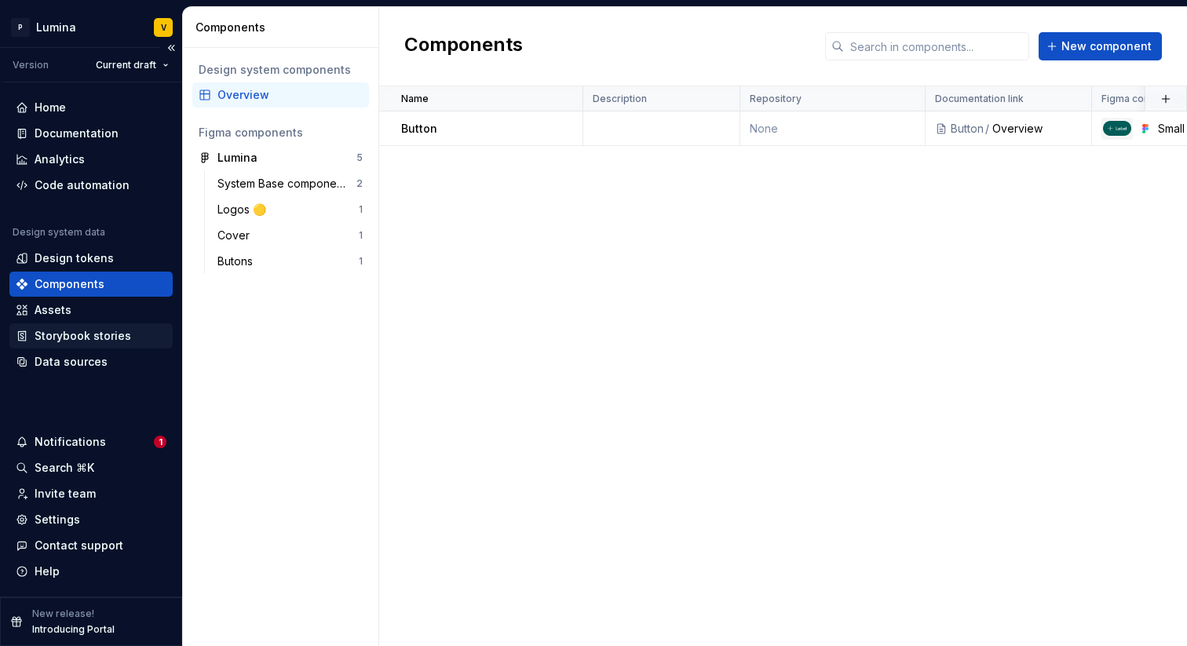
click at [80, 340] on div "Storybook stories" at bounding box center [83, 336] width 97 height 16
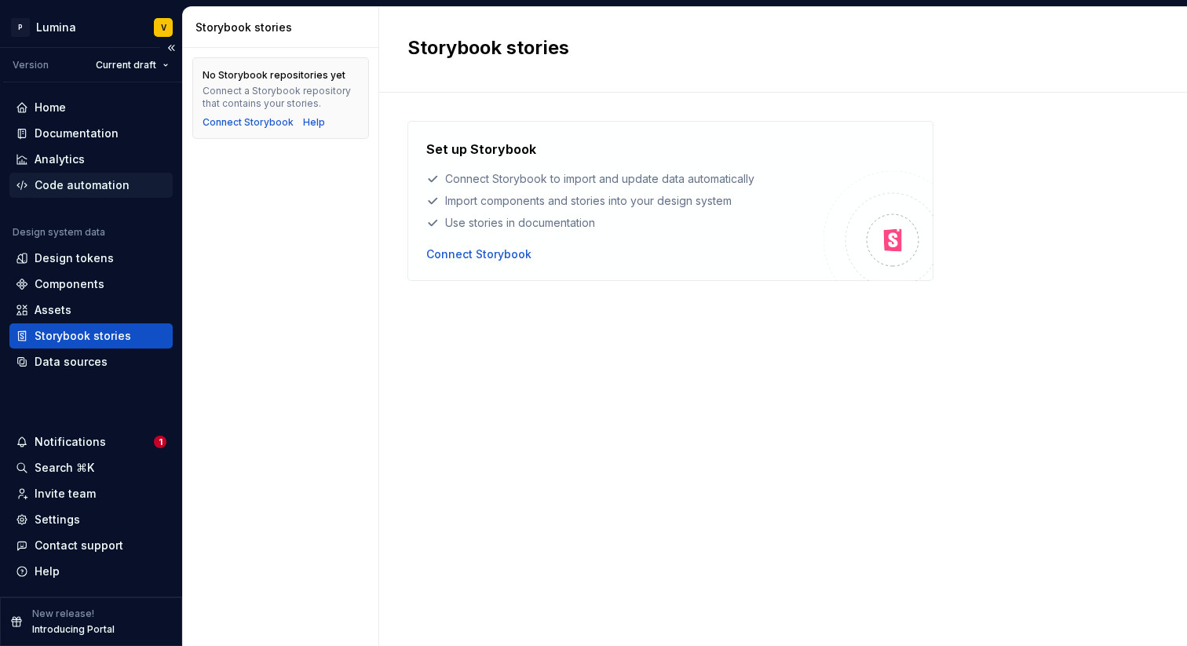
click at [56, 188] on div "Code automation" at bounding box center [82, 185] width 95 height 16
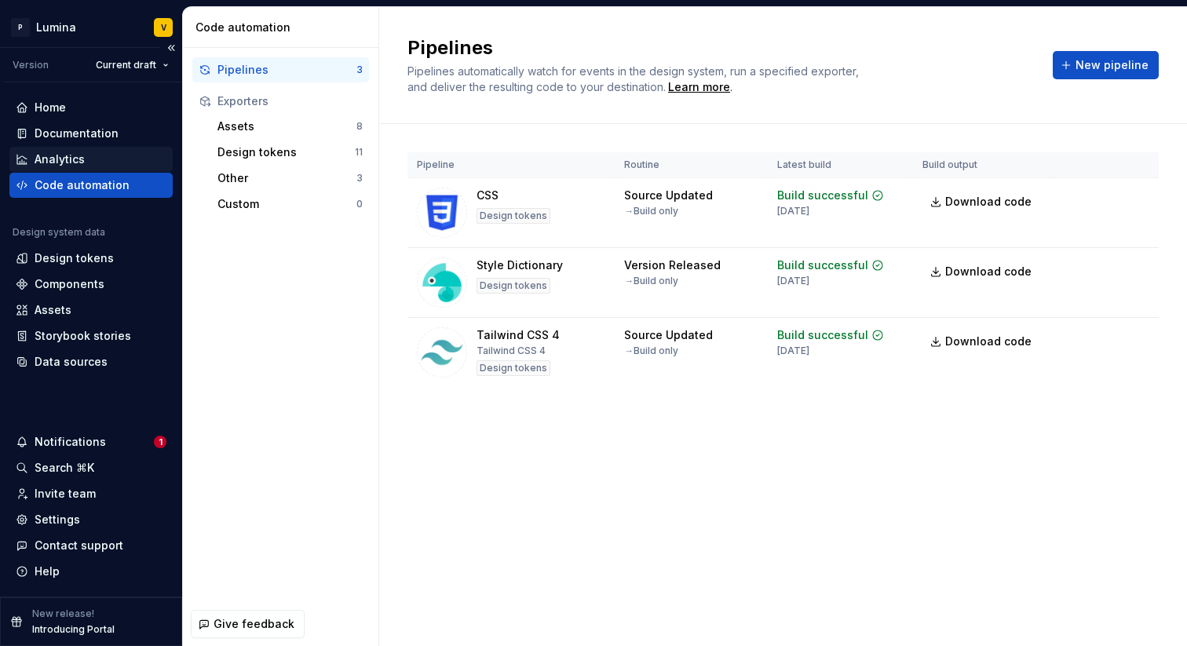
click at [71, 152] on div "Analytics" at bounding box center [60, 160] width 50 height 16
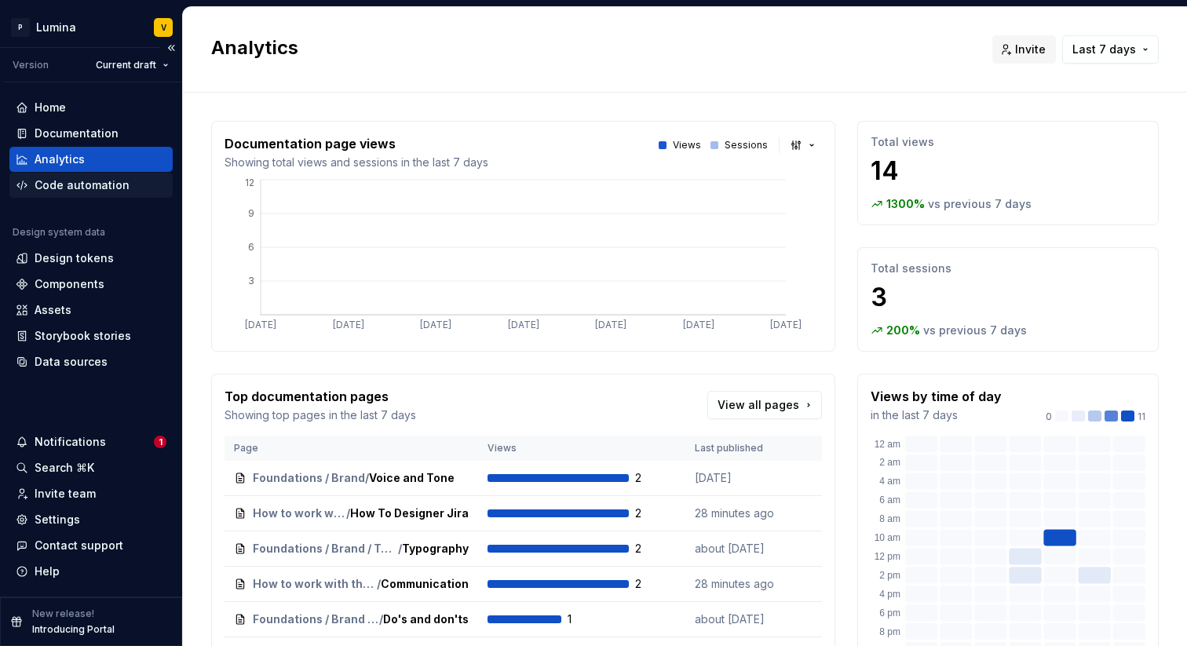
click at [77, 177] on div "Code automation" at bounding box center [82, 185] width 95 height 16
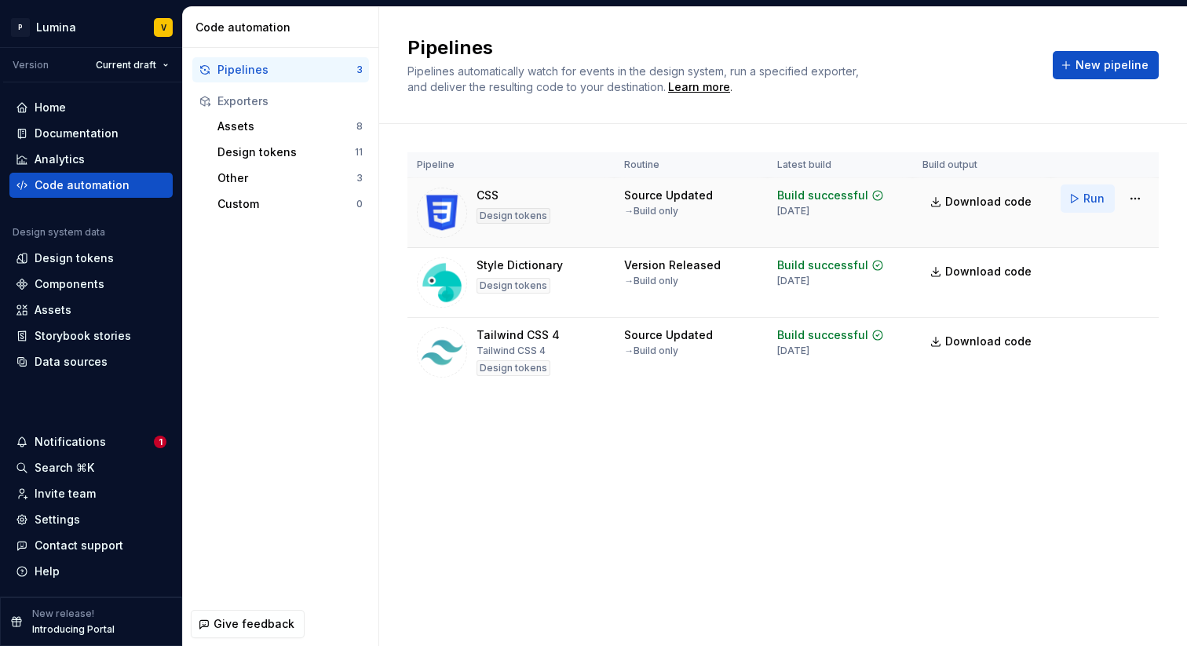
click at [1080, 199] on button "Run" at bounding box center [1088, 199] width 54 height 28
click at [1091, 340] on span "Run" at bounding box center [1094, 339] width 21 height 16
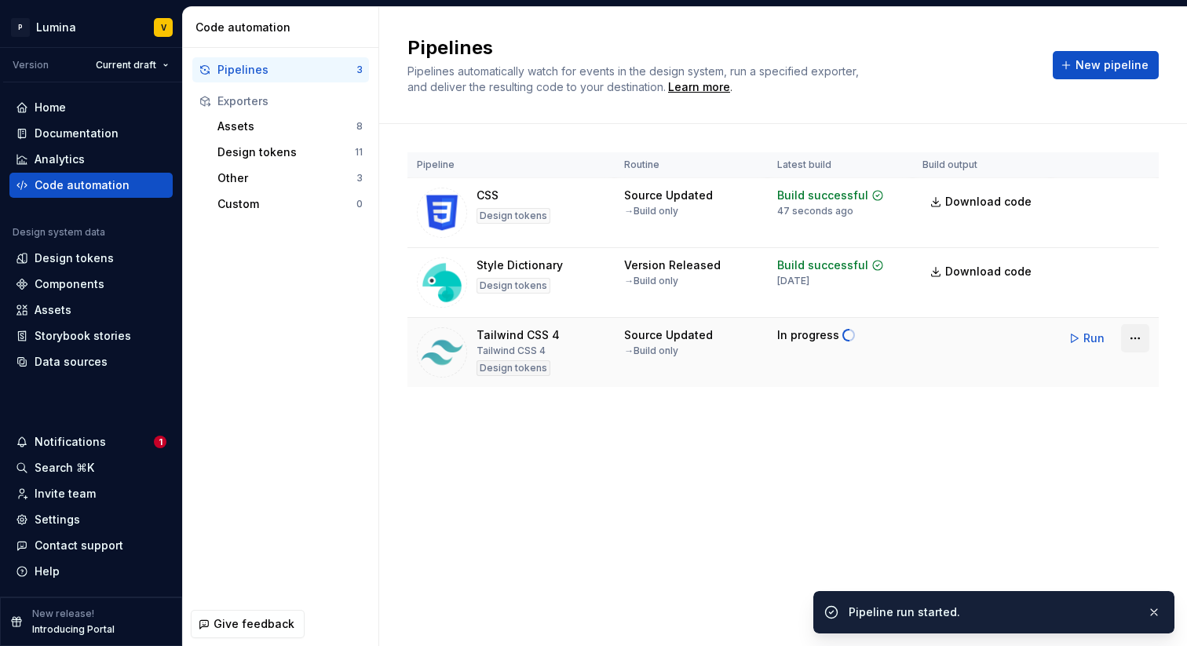
click at [1135, 338] on html "P Lumina V Version Current draft Home Documentation Analytics Code automation D…" at bounding box center [593, 323] width 1187 height 646
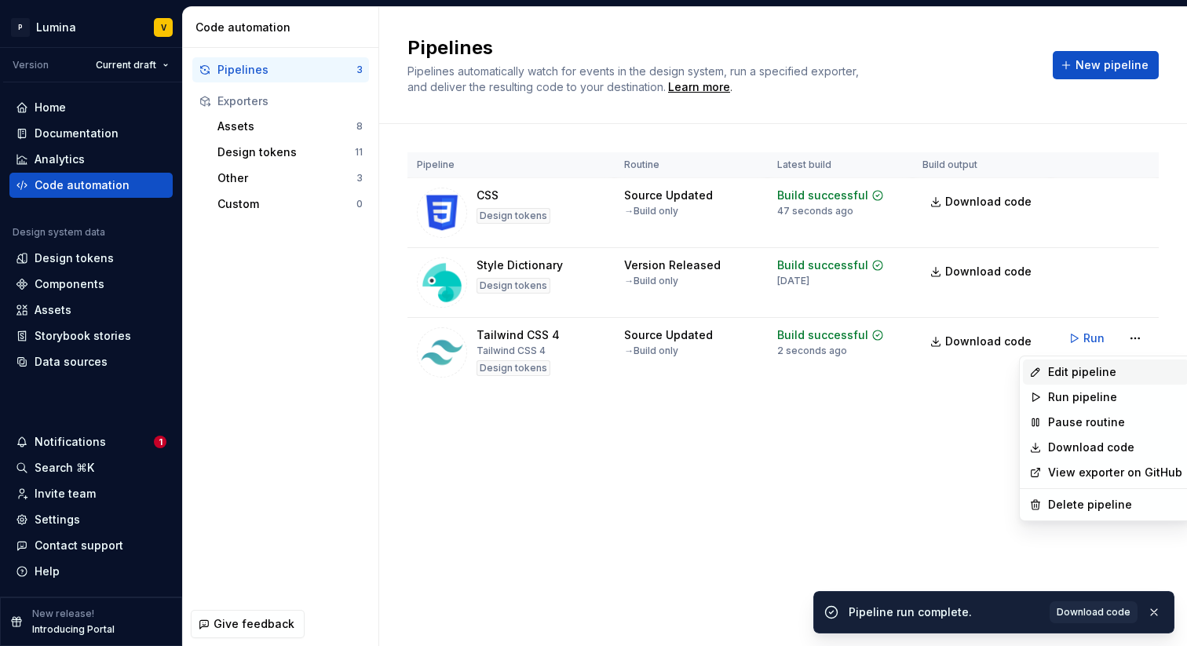
click at [1079, 369] on div "Edit pipeline" at bounding box center [1115, 372] width 134 height 16
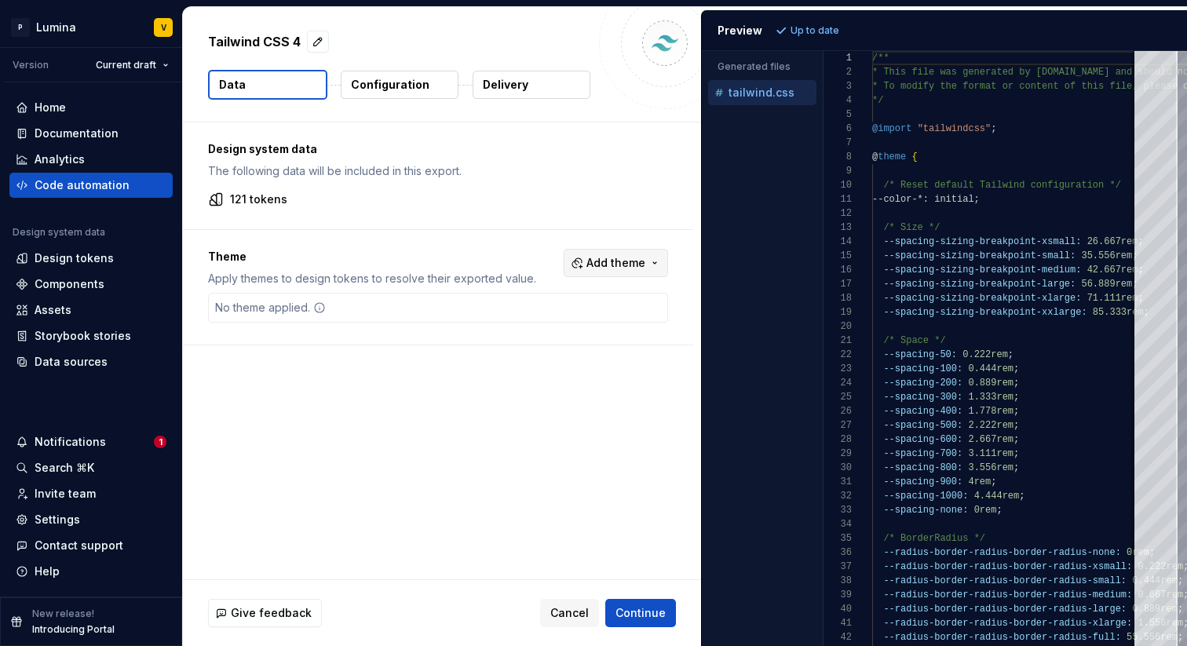
click at [585, 274] on button "Add theme" at bounding box center [616, 263] width 104 height 28
click at [377, 330] on html "P Lumina V Version Current draft Home Documentation Analytics Code automation D…" at bounding box center [593, 323] width 1187 height 646
drag, startPoint x: 696, startPoint y: 175, endPoint x: 654, endPoint y: 170, distance: 42.7
click at [654, 170] on div "Design system data The following data will be included in this export. 121 toke…" at bounding box center [438, 175] width 510 height 107
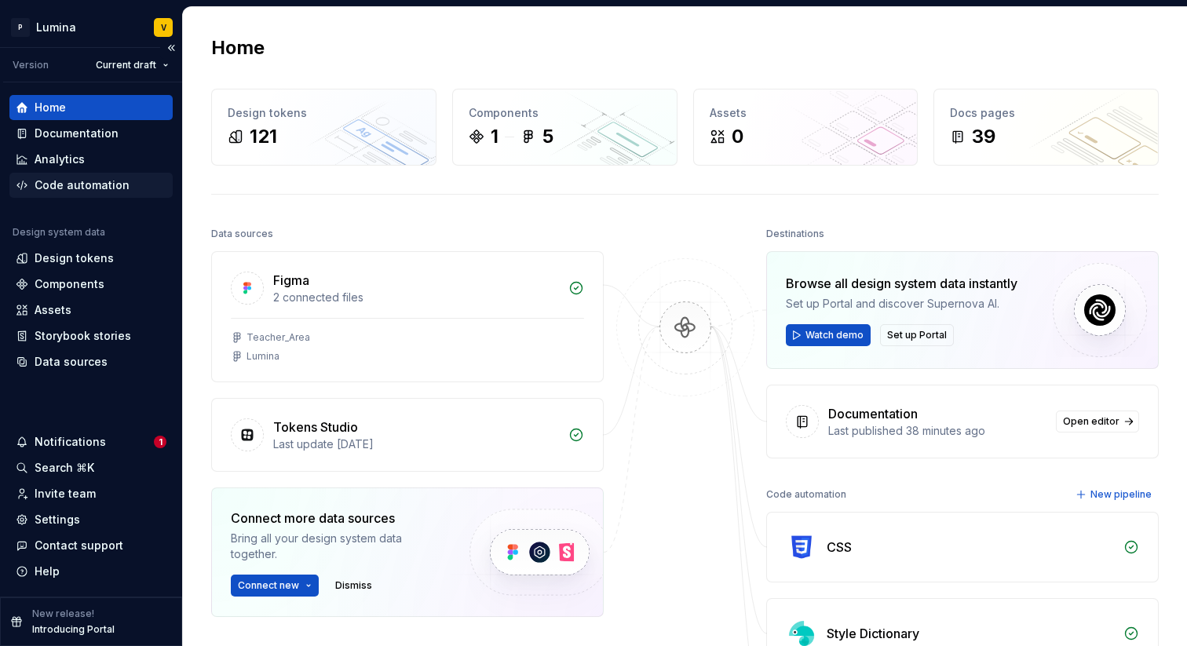
click at [73, 177] on div "Code automation" at bounding box center [90, 185] width 163 height 25
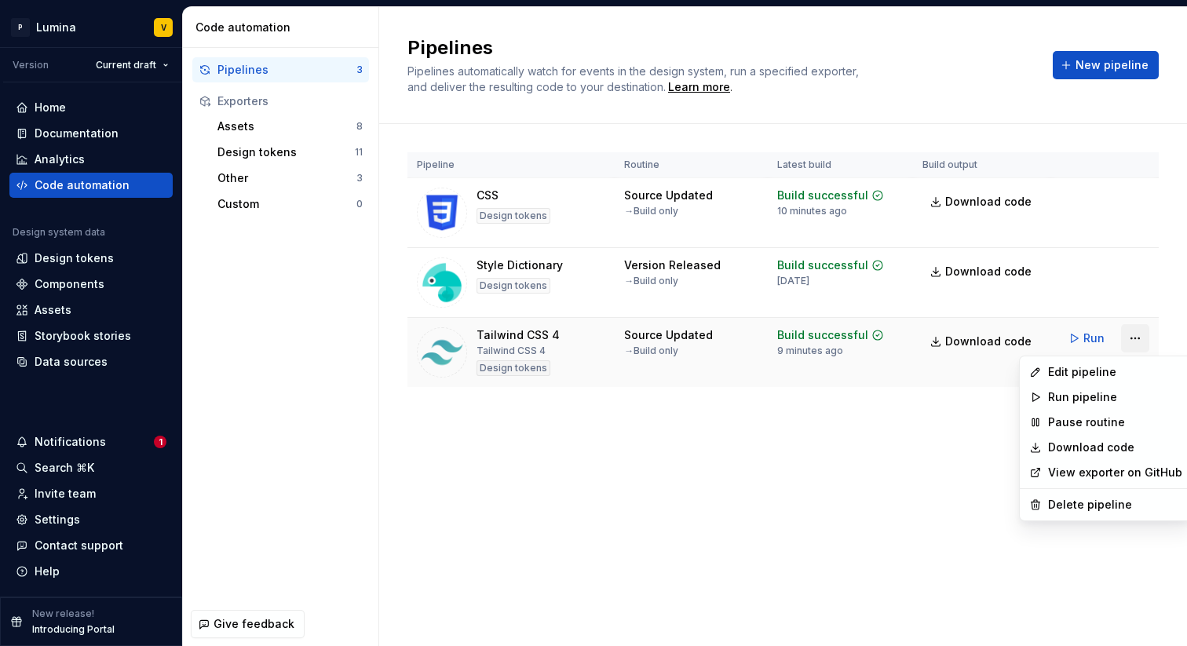
click at [1133, 338] on html "P Lumina V Version Current draft Home Documentation Analytics Code automation D…" at bounding box center [593, 323] width 1187 height 646
click at [1084, 481] on div "View exporter on GitHub" at bounding box center [1106, 472] width 166 height 25
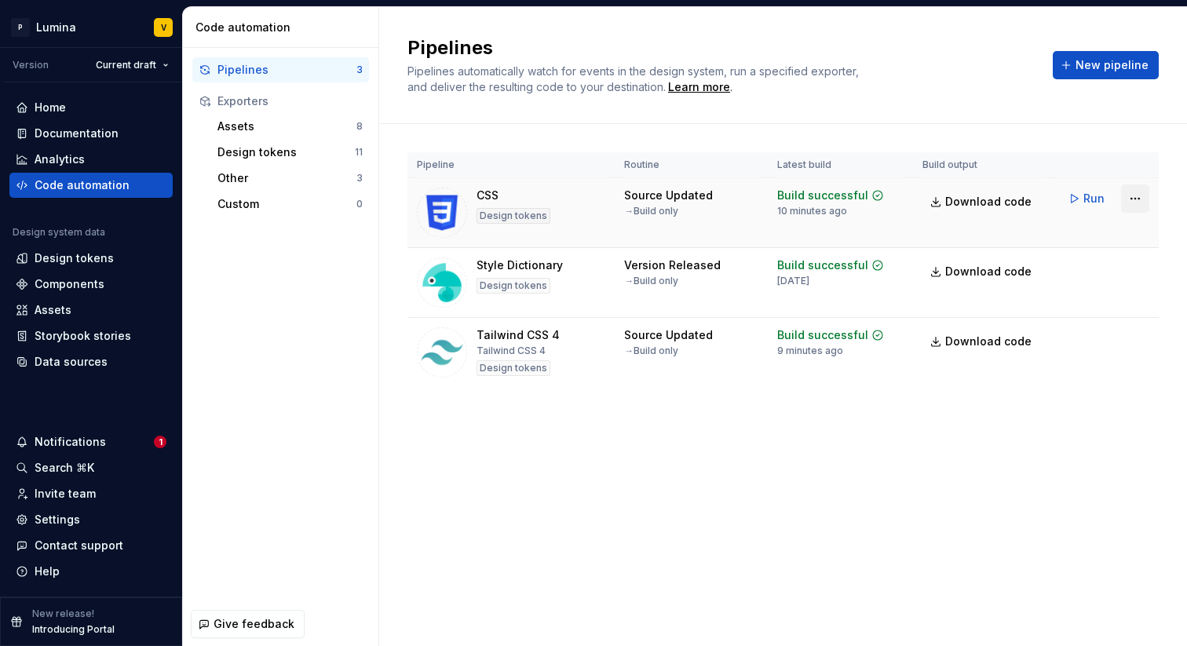
click at [1131, 197] on html "P Lumina V Version Current draft Home Documentation Analytics Code automation D…" at bounding box center [593, 323] width 1187 height 646
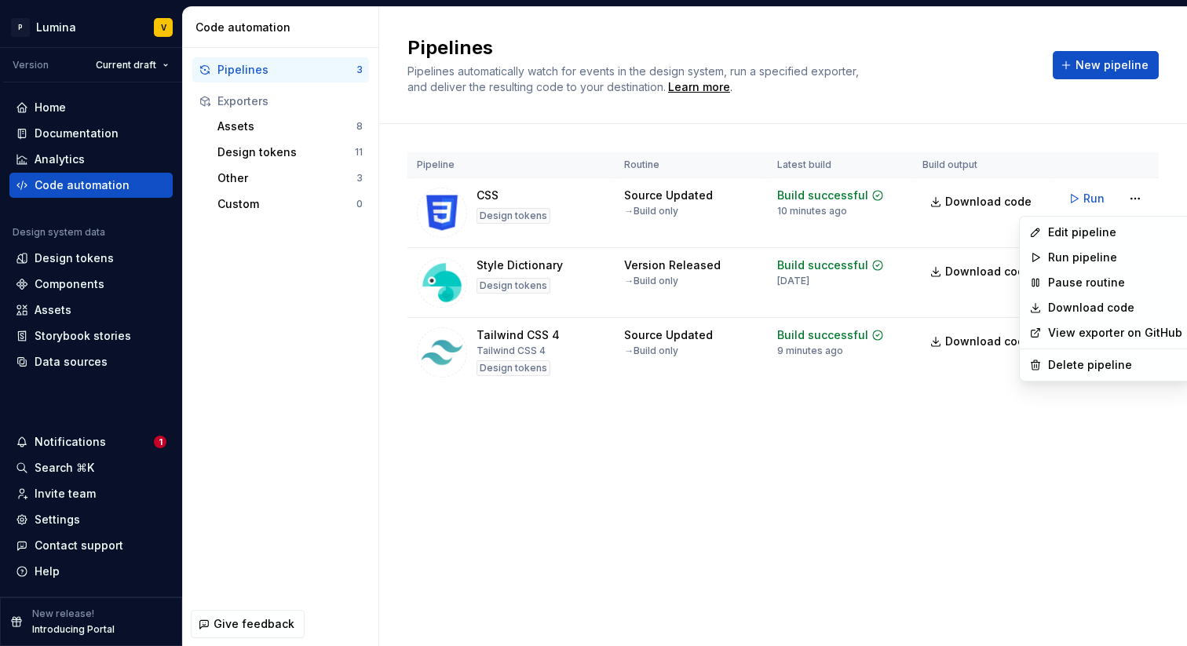
click at [1091, 328] on link "View exporter on GitHub" at bounding box center [1115, 333] width 134 height 16
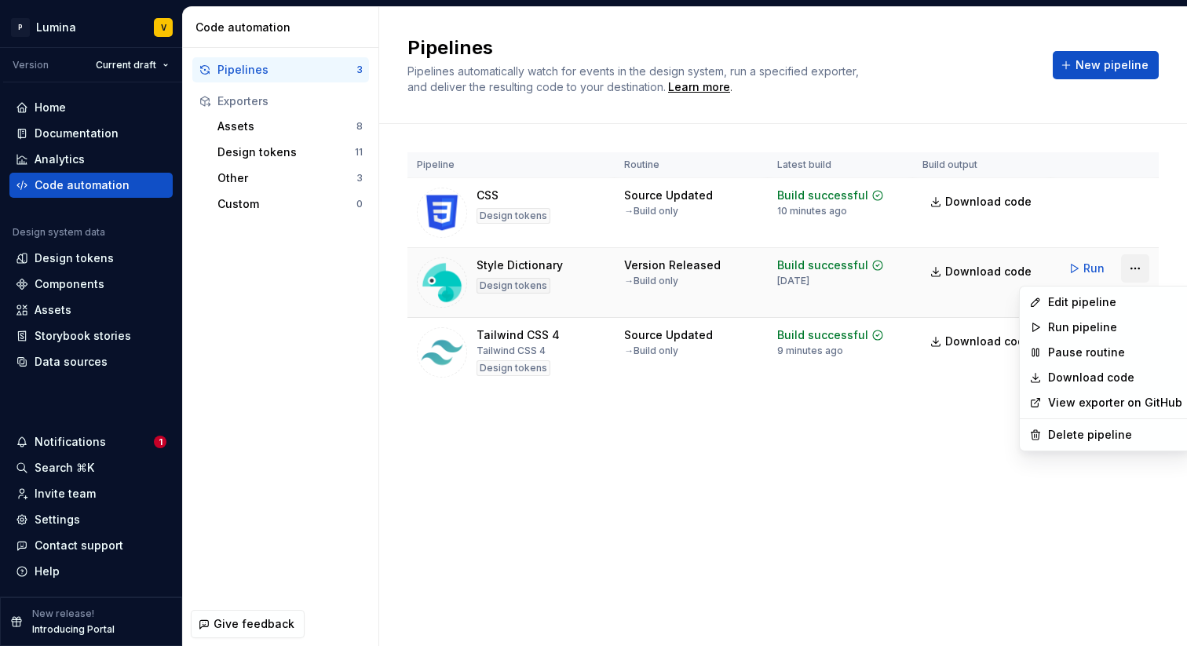
click at [1139, 265] on html "P Lumina V Version Current draft Home Documentation Analytics Code automation D…" at bounding box center [593, 323] width 1187 height 646
click at [696, 89] on html "P Lumina V Version Current draft Home Documentation Analytics Code automation D…" at bounding box center [593, 323] width 1187 height 646
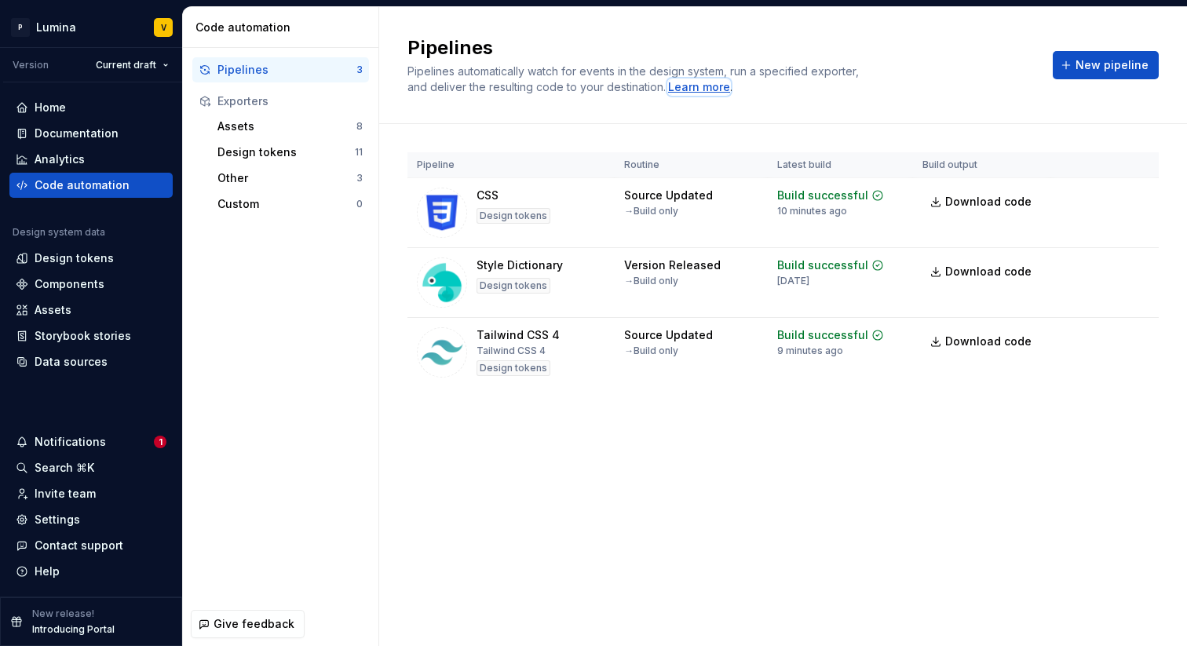
click at [696, 87] on div "Learn more" at bounding box center [699, 87] width 62 height 16
click at [1134, 199] on html "P Lumina V Version Current draft Home Documentation Analytics Code automation D…" at bounding box center [593, 323] width 1187 height 646
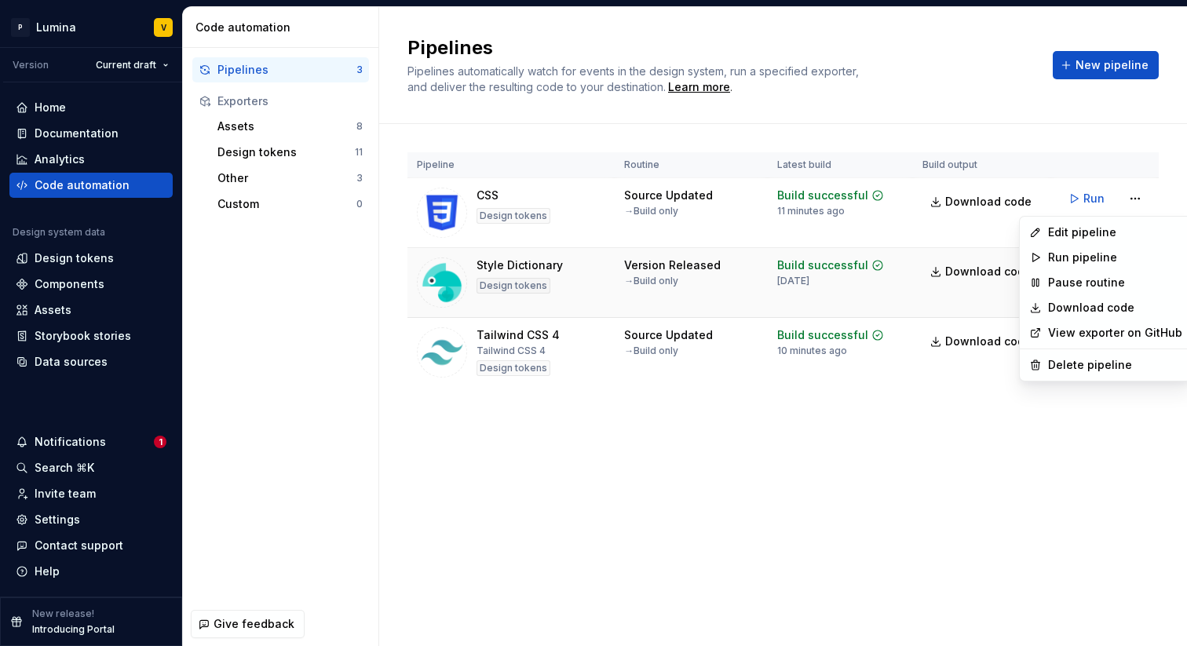
click at [518, 265] on html "P Lumina V Version Current draft Home Documentation Analytics Code automation D…" at bounding box center [593, 323] width 1187 height 646
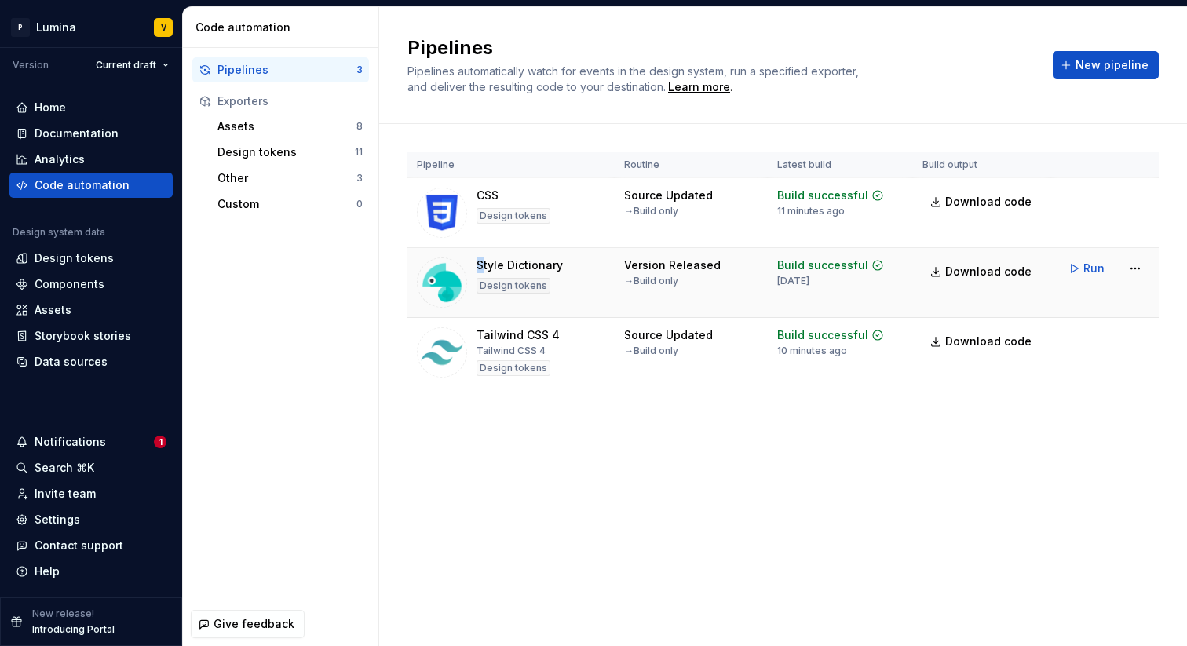
drag, startPoint x: 484, startPoint y: 264, endPoint x: 513, endPoint y: 254, distance: 29.8
click at [513, 254] on td "Style Dictionary Design tokens" at bounding box center [511, 283] width 207 height 70
drag, startPoint x: 583, startPoint y: 254, endPoint x: 579, endPoint y: 269, distance: 14.7
click at [579, 269] on td "Style Dictionary Design tokens" at bounding box center [511, 283] width 207 height 70
click at [1126, 269] on html "P Lumina V Version Current draft Home Documentation Analytics Code automation D…" at bounding box center [593, 323] width 1187 height 646
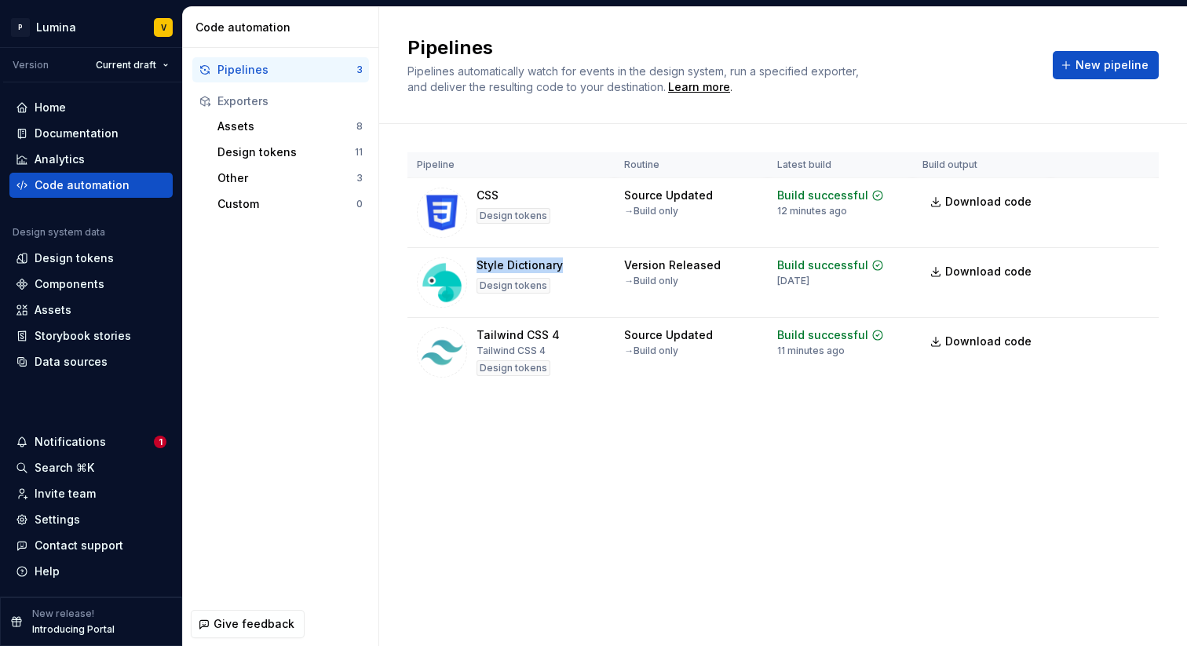
click at [569, 263] on html "P Lumina V Version Current draft Home Documentation Analytics Code automation D…" at bounding box center [593, 323] width 1187 height 646
drag, startPoint x: 568, startPoint y: 263, endPoint x: 474, endPoint y: 258, distance: 94.4
click at [474, 258] on div "Style Dictionary Design tokens" at bounding box center [511, 283] width 188 height 50
copy div "Style Dictionary"
click at [1132, 273] on html "P Lumina V Version Current draft Home Documentation Analytics Code automation D…" at bounding box center [593, 323] width 1187 height 646
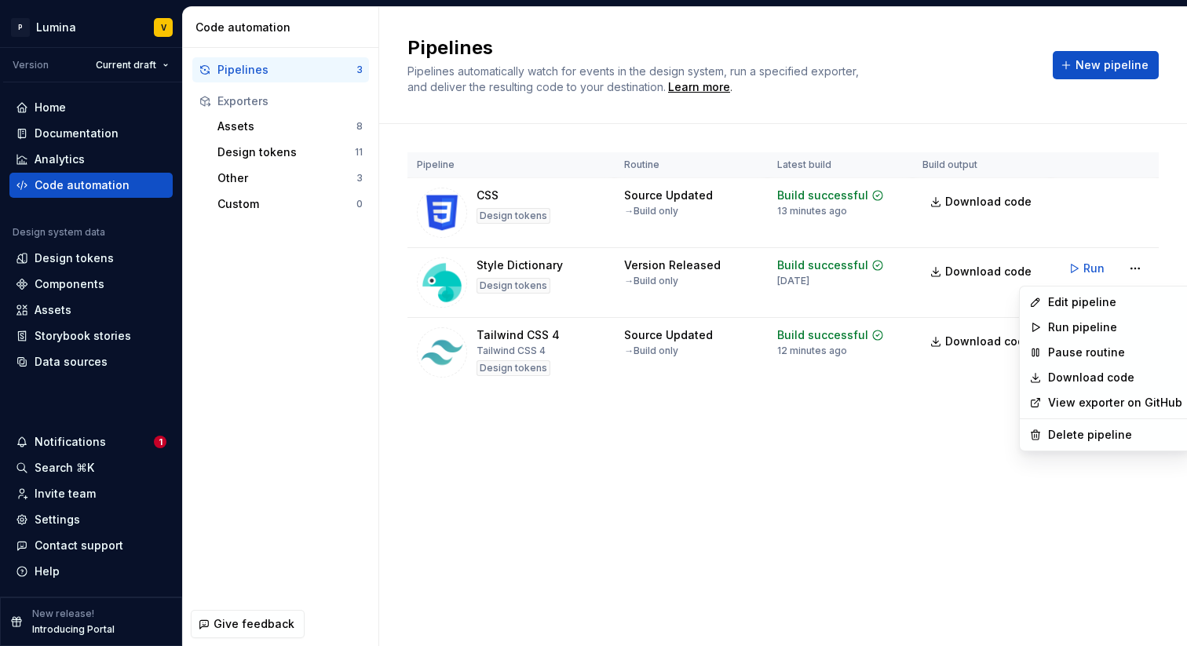
click at [441, 265] on html "P Lumina V Version Current draft Home Documentation Analytics Code automation D…" at bounding box center [593, 323] width 1187 height 646
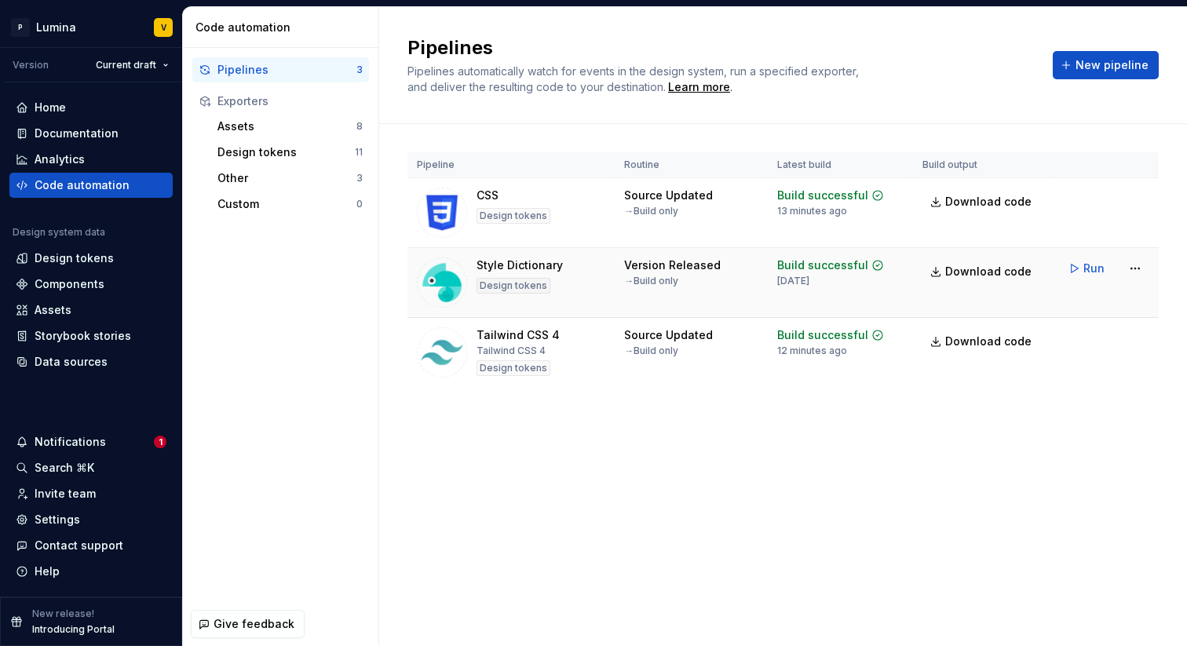
click at [448, 278] on img at bounding box center [442, 283] width 50 height 50
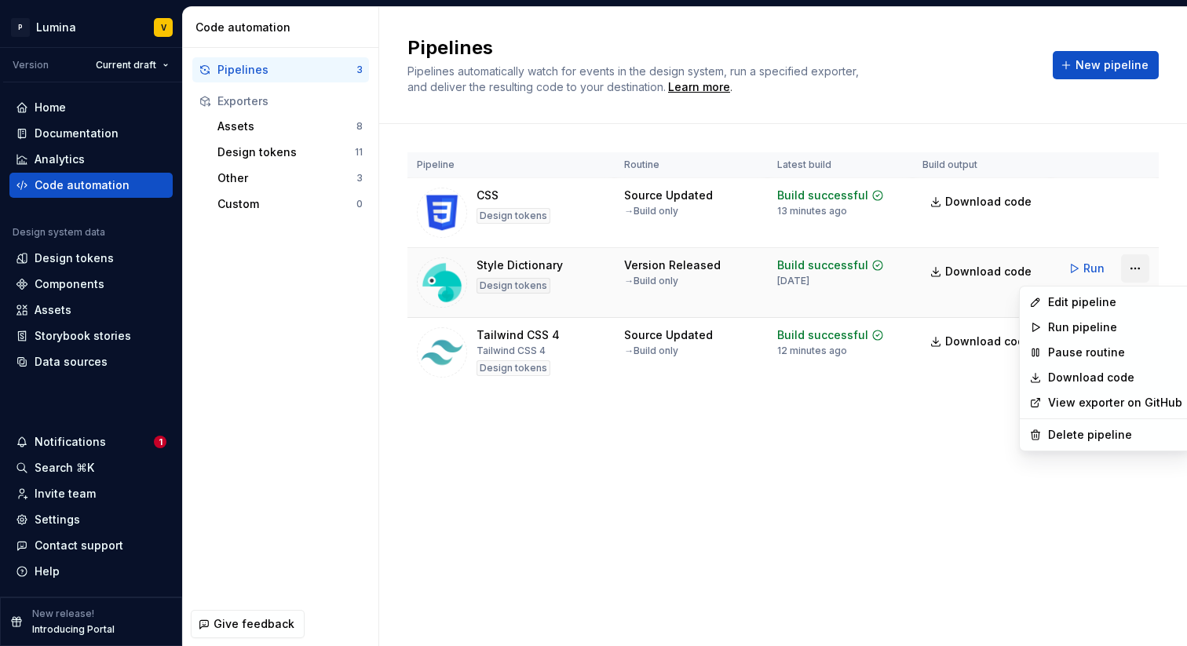
click at [1138, 272] on html "P Lumina V Version Current draft Home Documentation Analytics Code automation D…" at bounding box center [593, 323] width 1187 height 646
click at [1094, 297] on div "Edit pipeline" at bounding box center [1115, 302] width 134 height 16
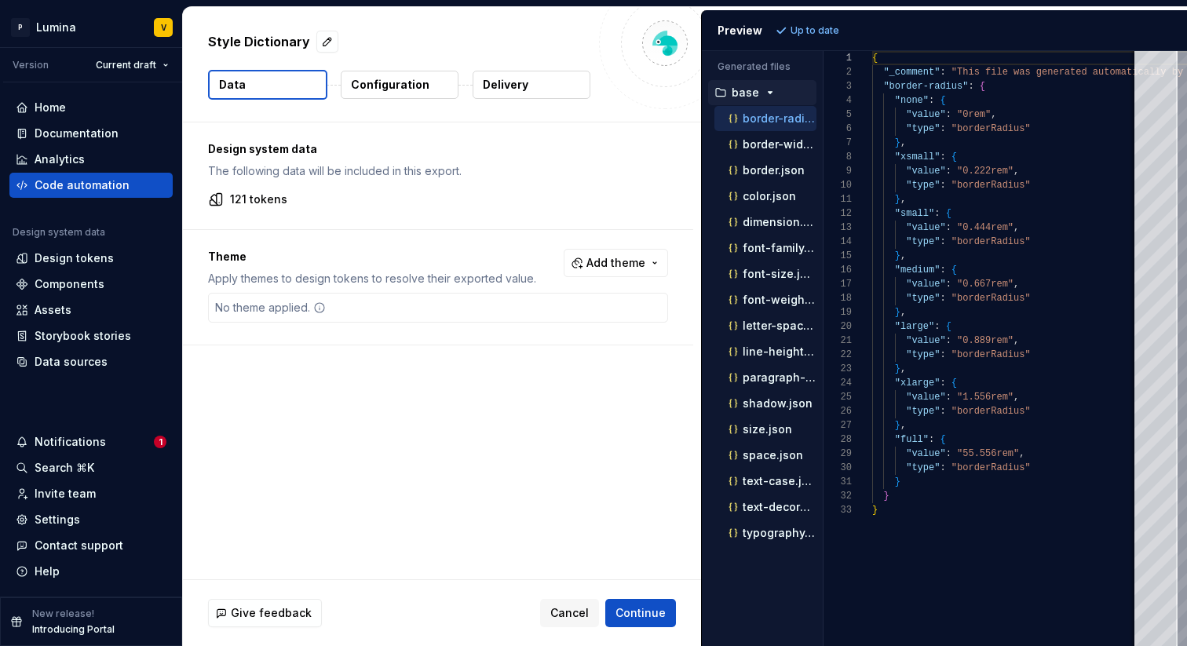
click at [426, 83] on button "Configuration" at bounding box center [400, 85] width 118 height 28
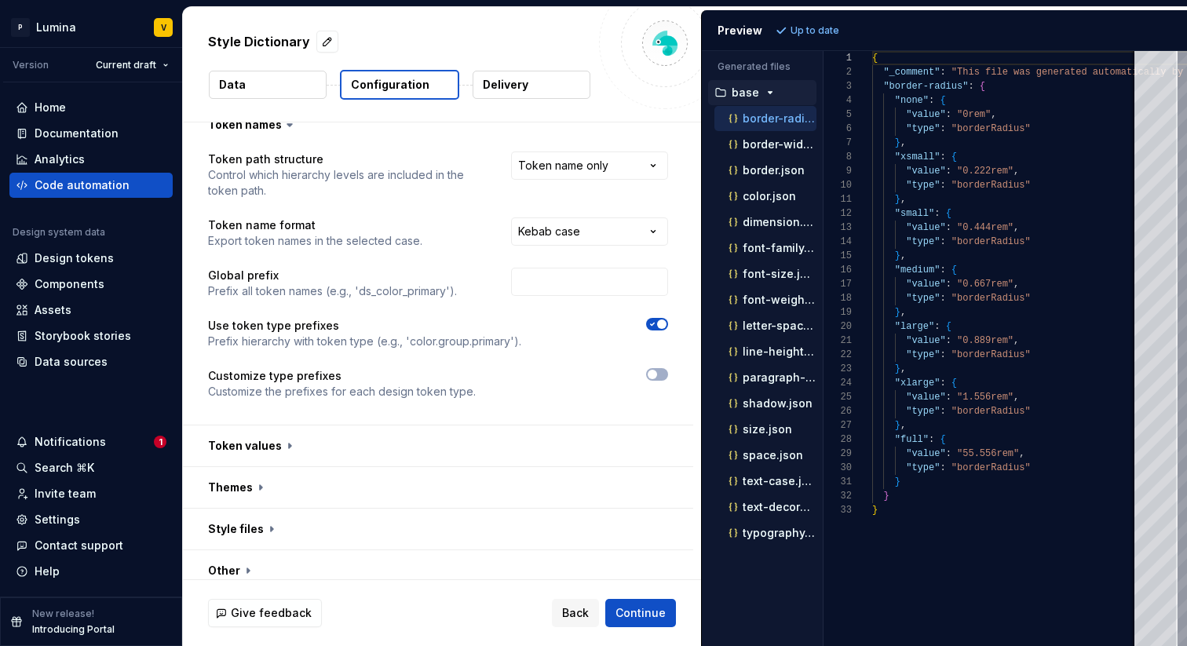
scroll to position [31, 0]
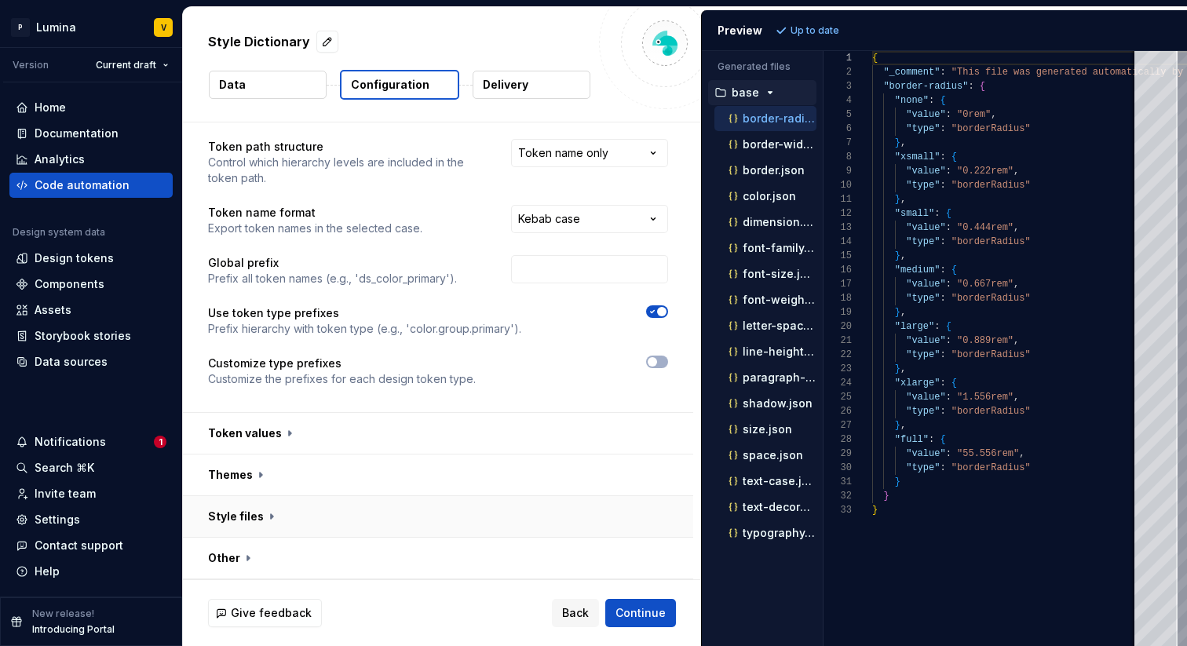
click at [270, 521] on button "button" at bounding box center [438, 516] width 510 height 41
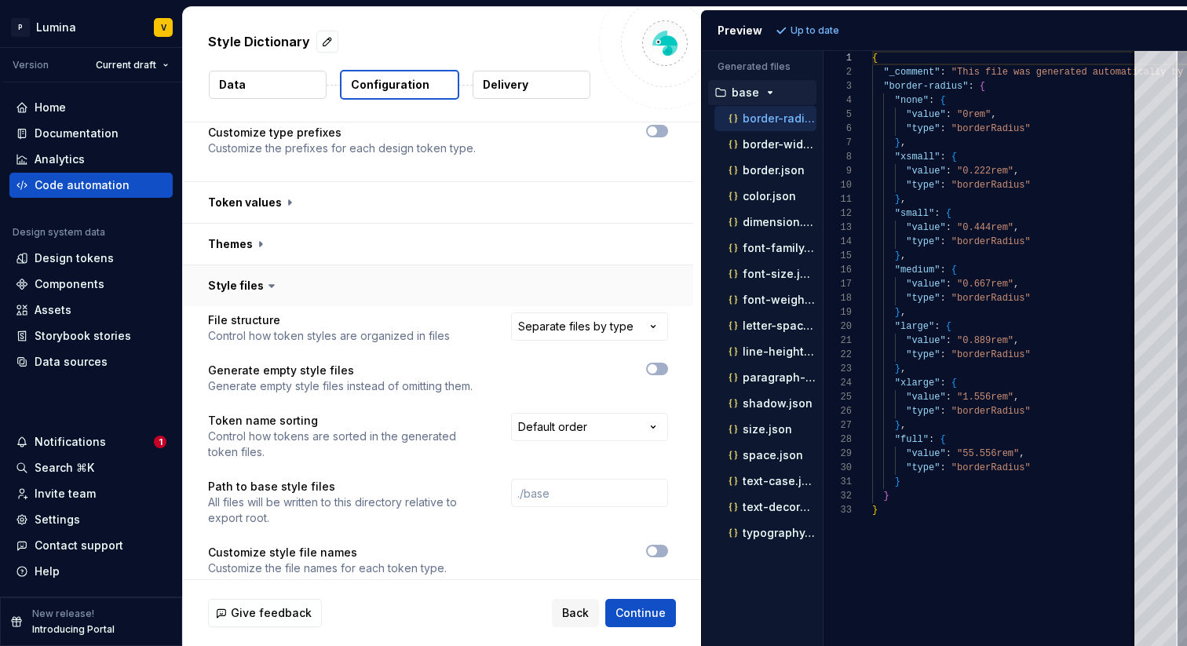
scroll to position [326, 0]
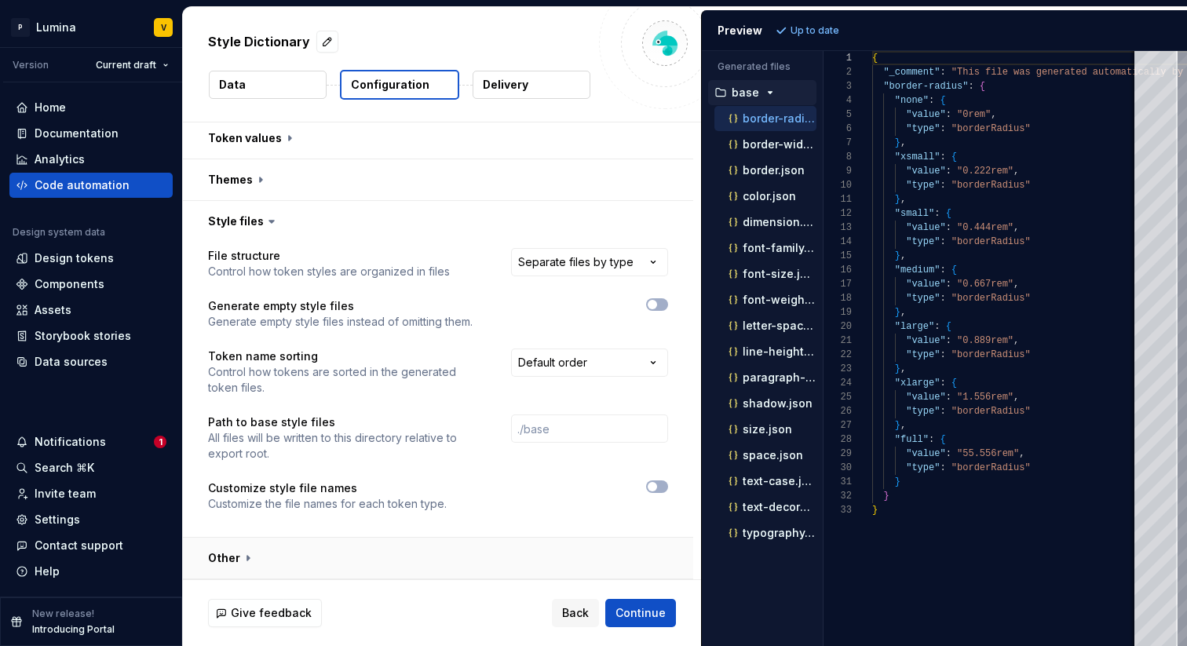
click at [243, 557] on button "button" at bounding box center [438, 558] width 510 height 41
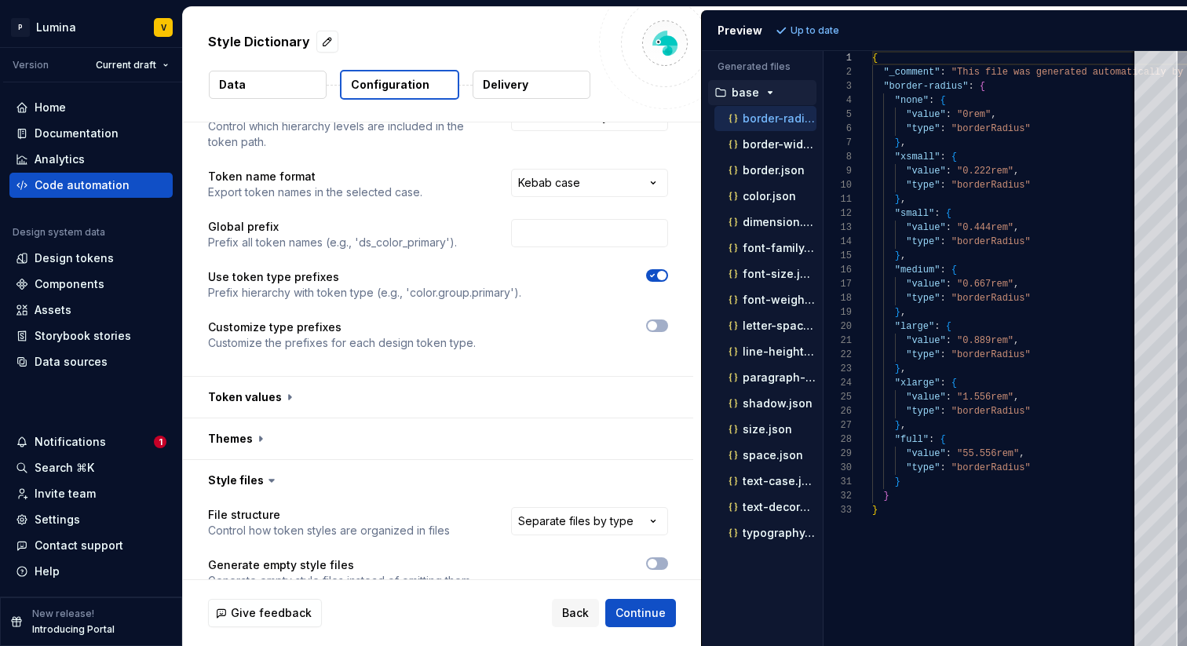
scroll to position [0, 0]
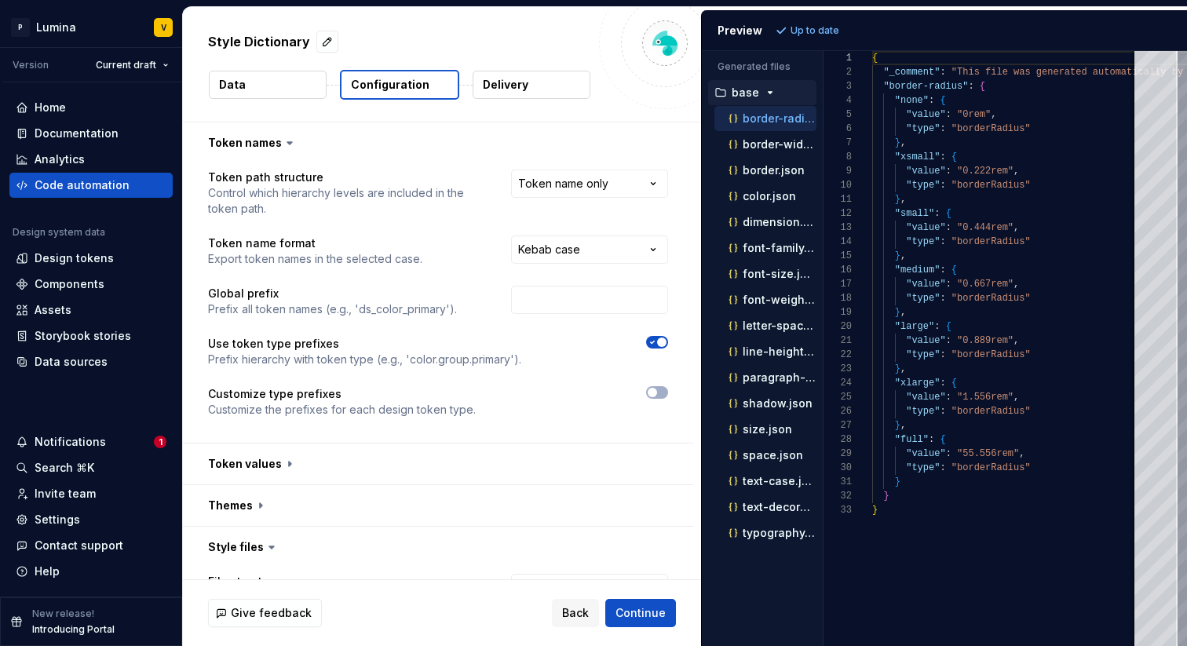
click at [527, 85] on button "Delivery" at bounding box center [532, 85] width 118 height 28
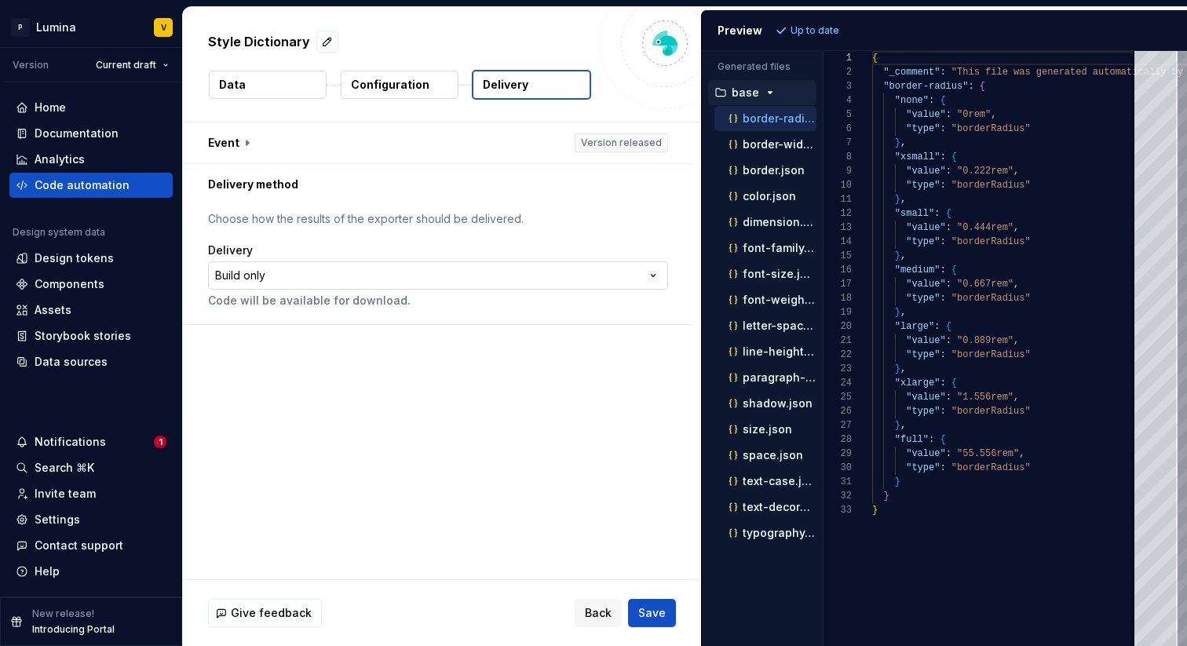
click at [431, 278] on html "**********" at bounding box center [593, 323] width 1187 height 646
click at [432, 201] on html "**********" at bounding box center [593, 323] width 1187 height 646
click at [243, 136] on button "button" at bounding box center [438, 142] width 510 height 41
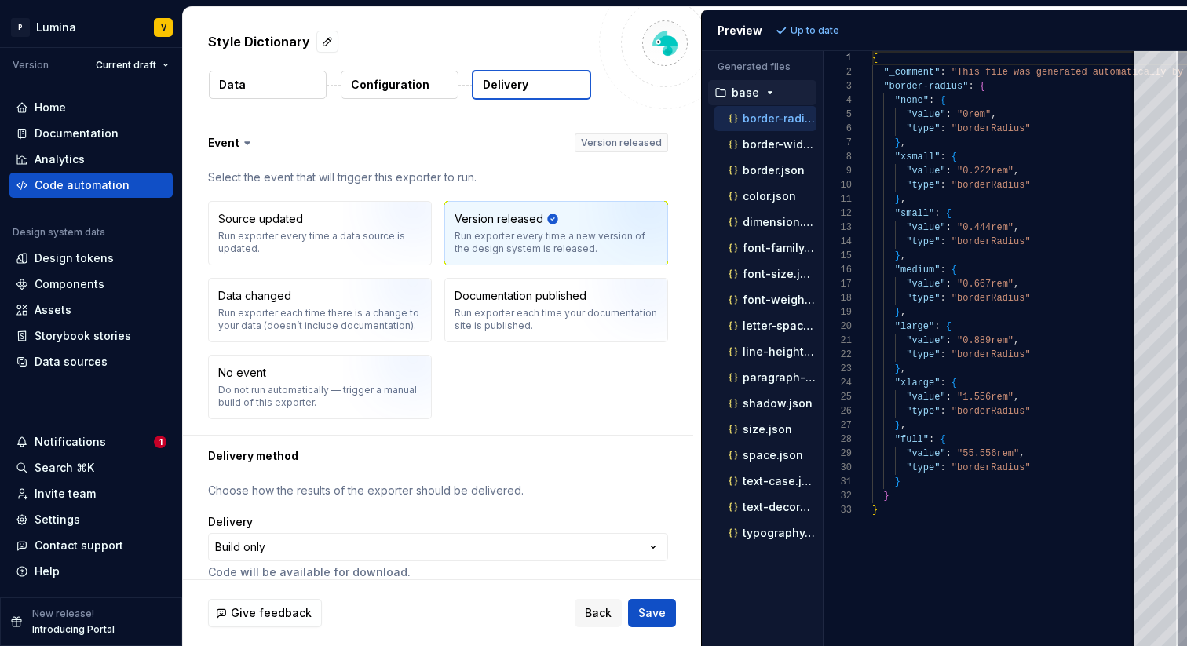
click at [242, 141] on icon at bounding box center [247, 143] width 16 height 16
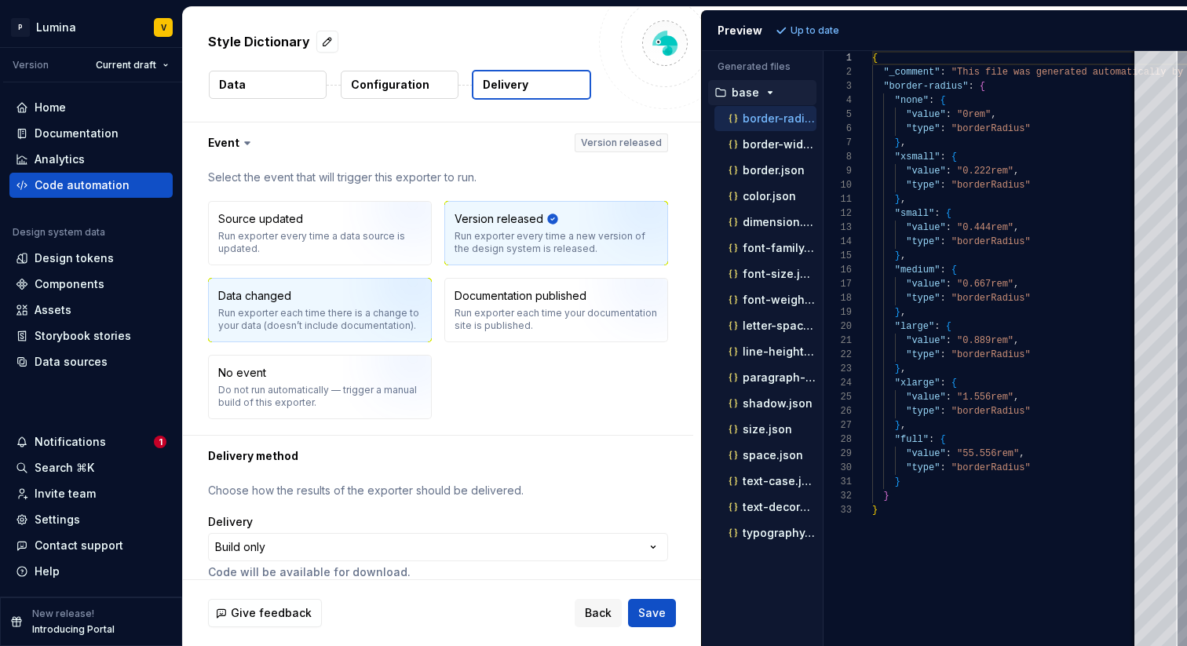
scroll to position [17, 0]
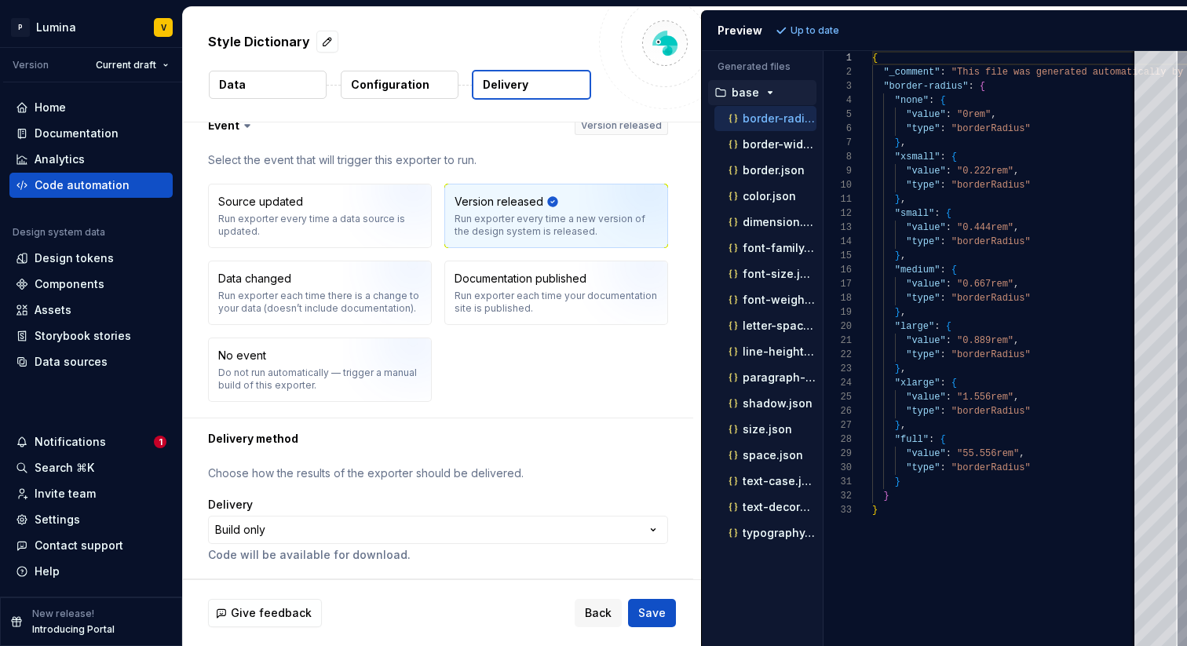
click at [294, 91] on button "Data" at bounding box center [268, 85] width 118 height 28
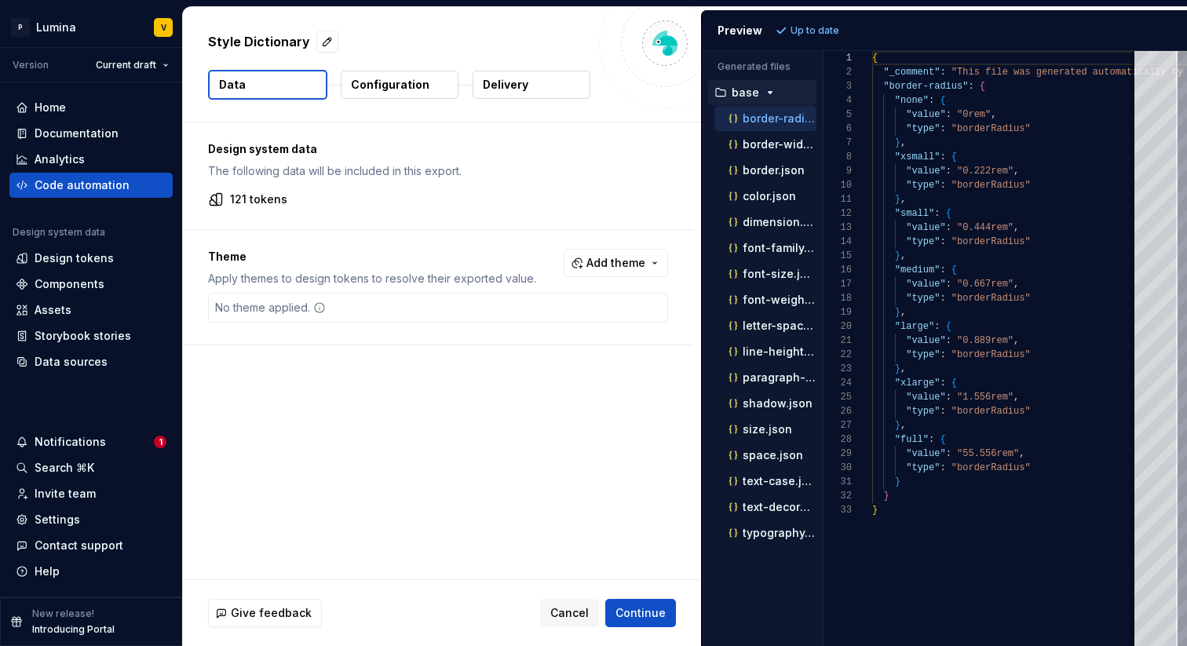
click at [294, 320] on div "No theme applied." at bounding box center [270, 308] width 123 height 28
click at [389, 84] on p "Configuration" at bounding box center [390, 85] width 79 height 16
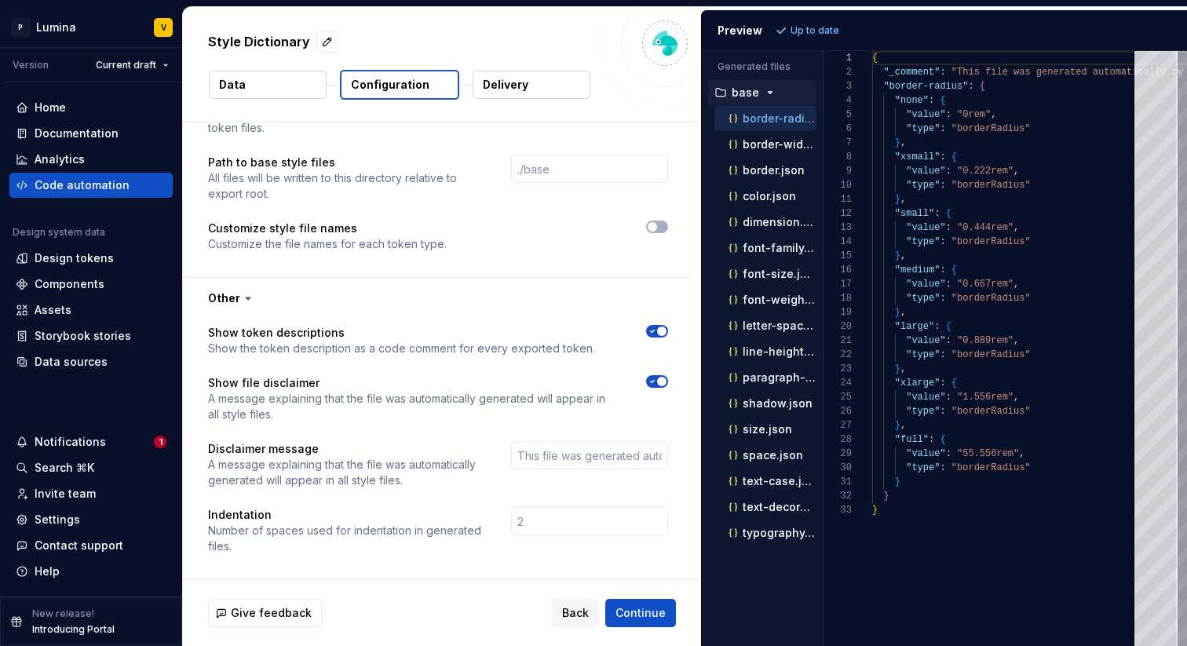
scroll to position [587, 0]
click at [508, 87] on p "Delivery" at bounding box center [506, 85] width 46 height 16
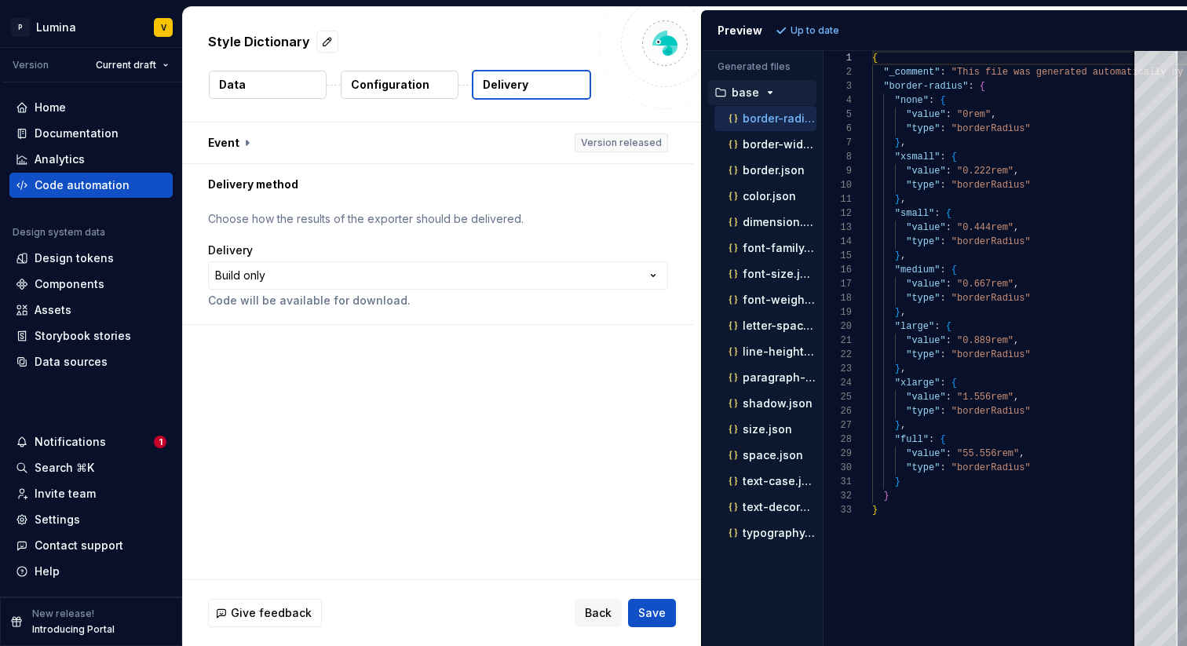
click at [432, 100] on div "Style Dictionary Data Configuration Delivery" at bounding box center [442, 64] width 518 height 115
click at [408, 88] on p "Configuration" at bounding box center [390, 85] width 79 height 16
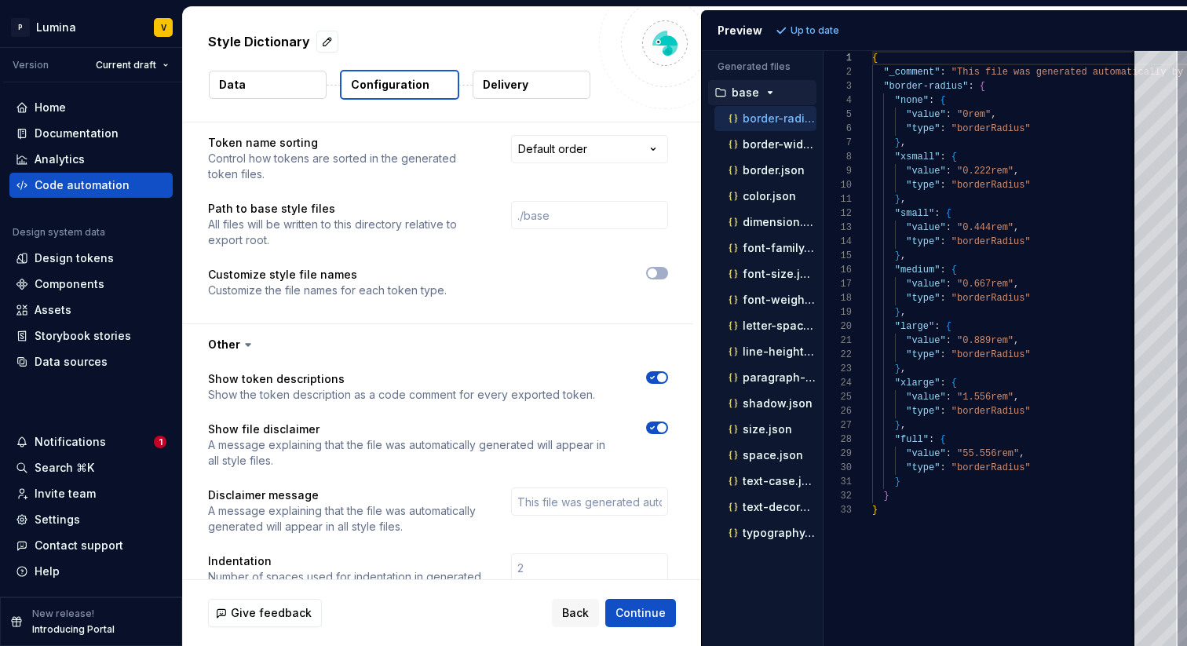
scroll to position [587, 0]
